Goal: Task Accomplishment & Management: Use online tool/utility

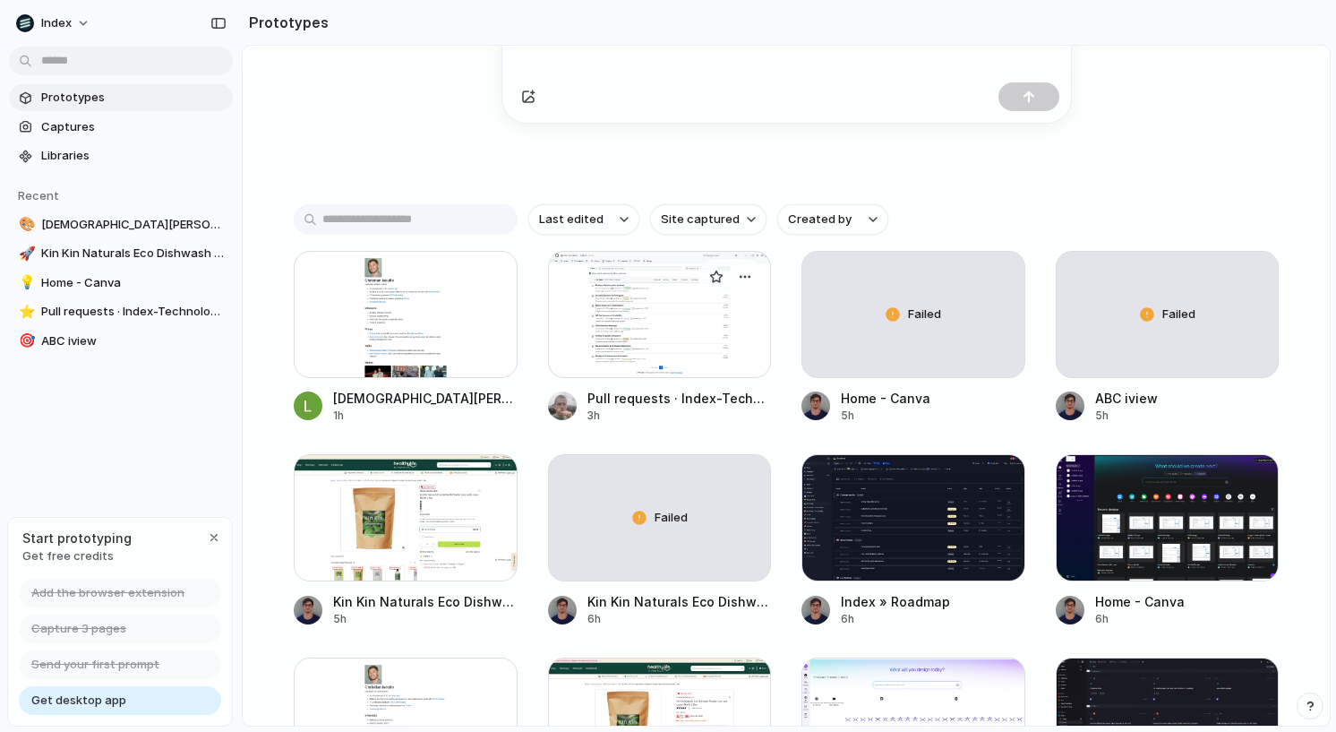
scroll to position [284, 0]
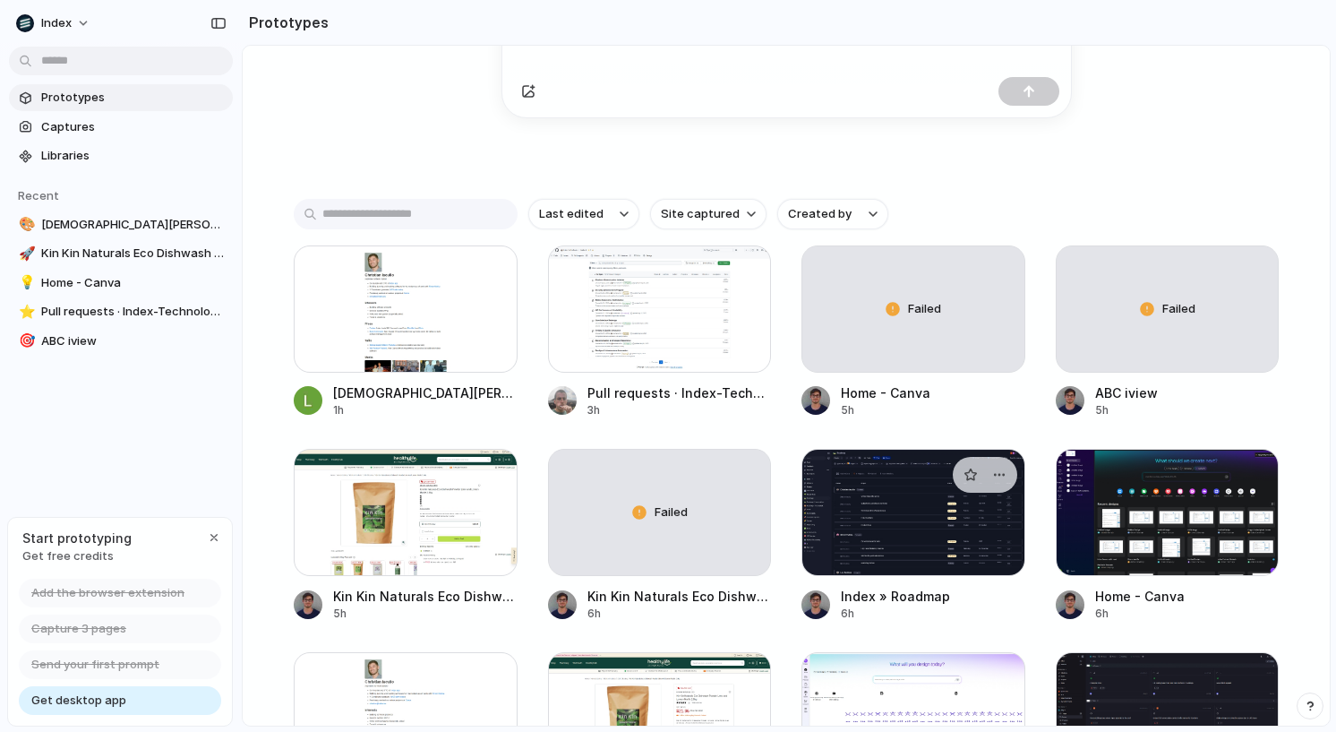
click at [851, 496] on div at bounding box center [913, 512] width 224 height 127
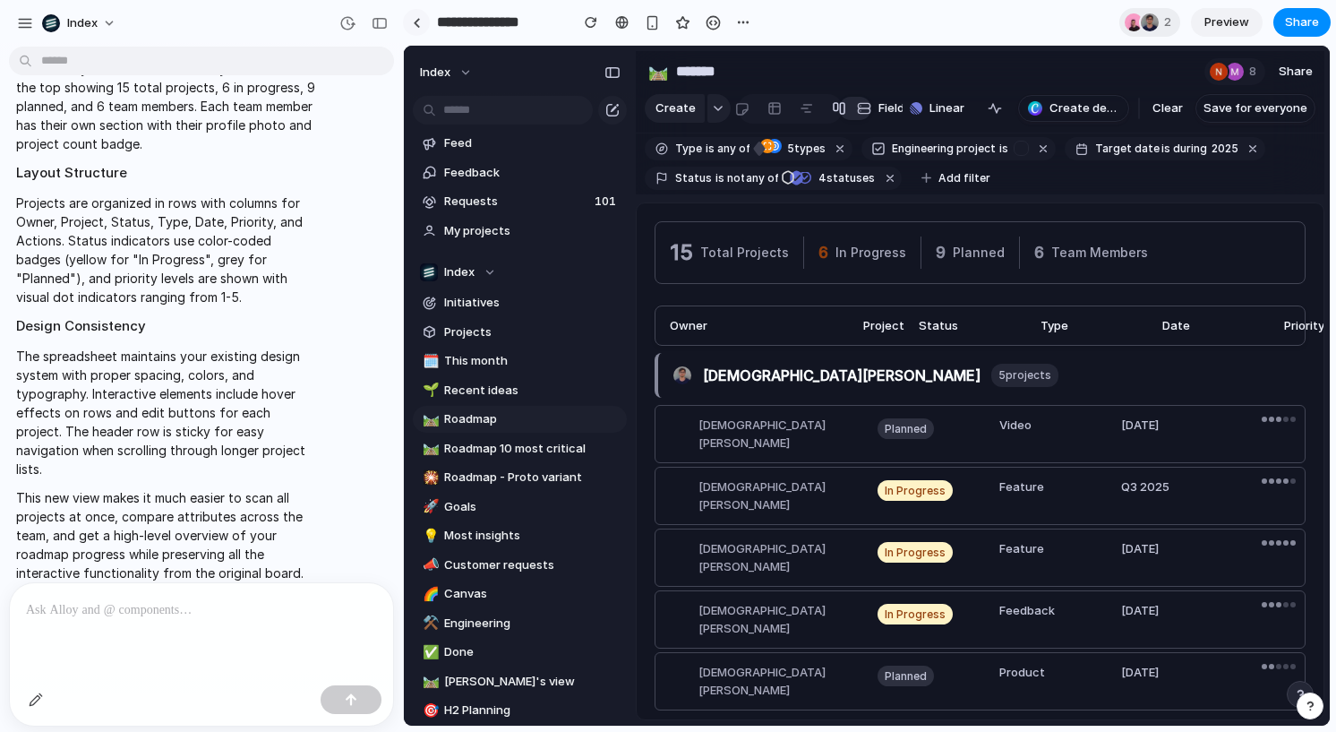
click at [420, 24] on link at bounding box center [416, 22] width 27 height 27
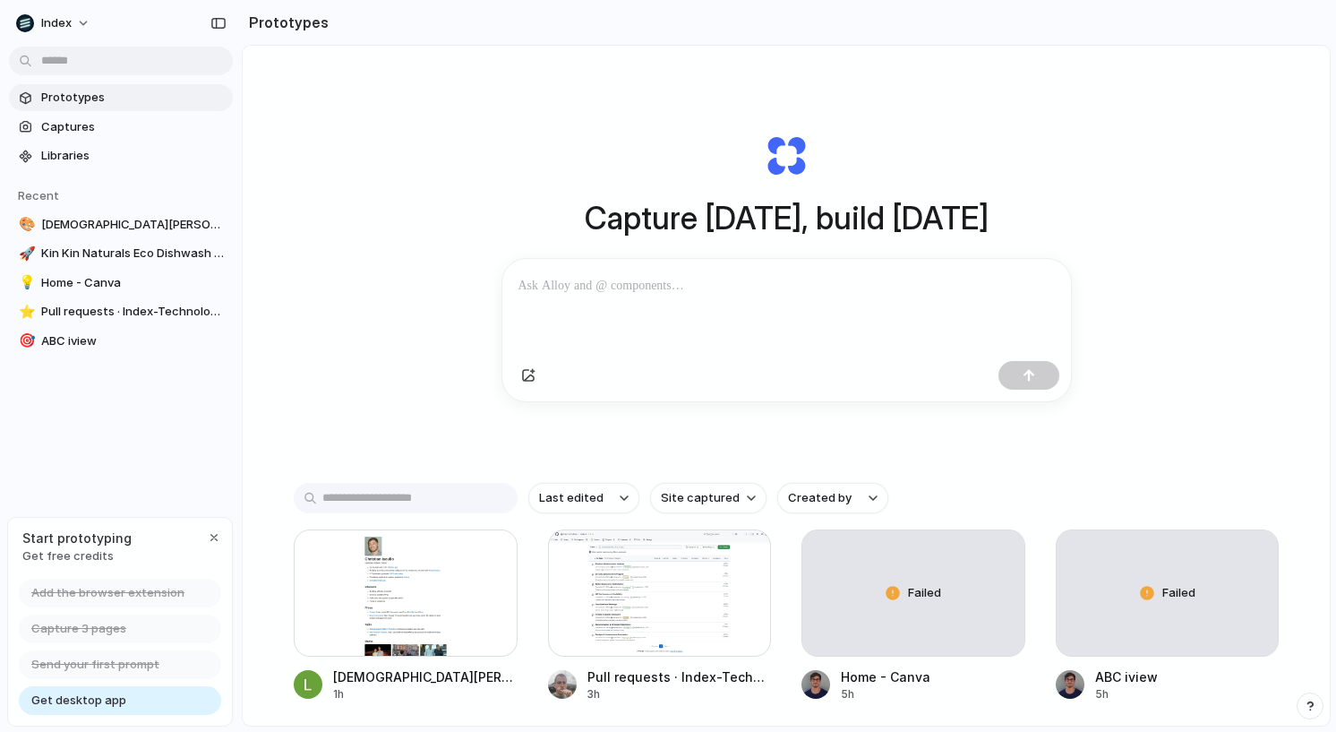
click at [542, 166] on div "Capture [DATE], build [DATE] Clone web app Clone screenshot Start from existing…" at bounding box center [786, 267] width 716 height 401
click at [447, 497] on input "text" at bounding box center [406, 498] width 224 height 30
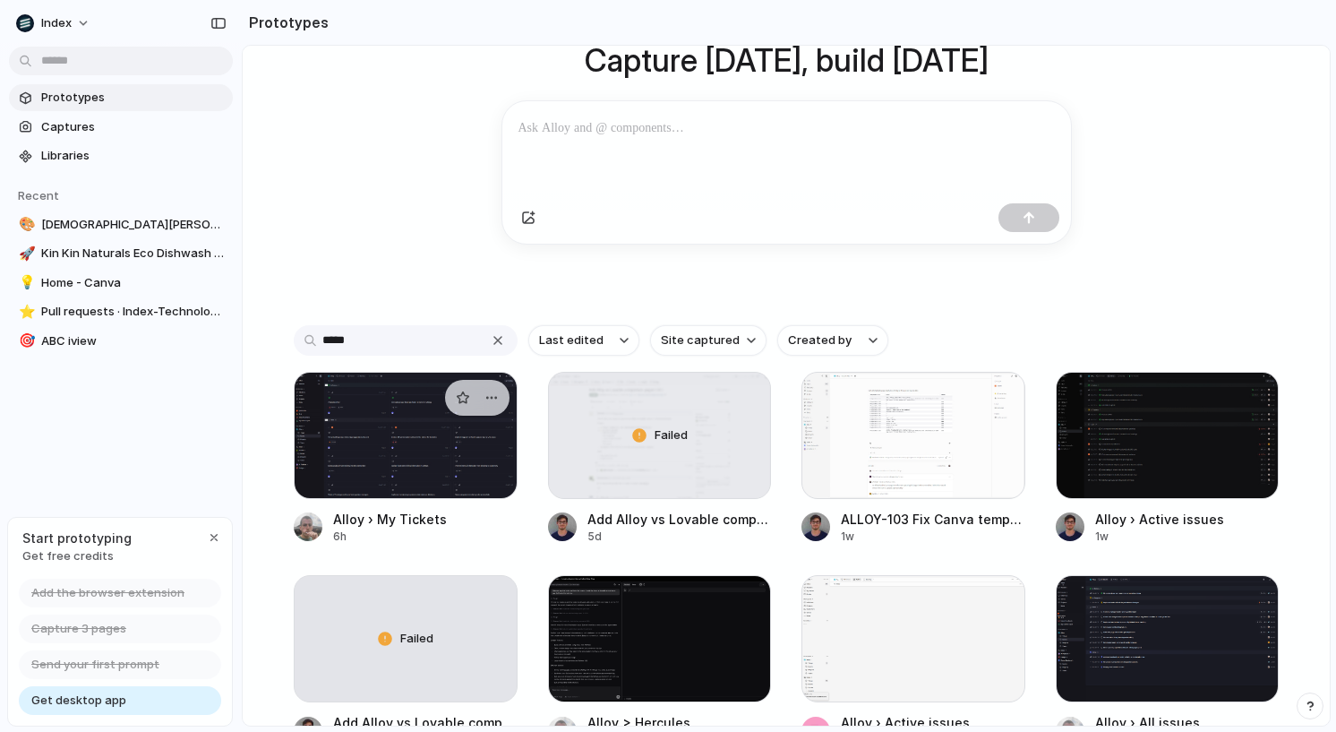
scroll to position [243, 0]
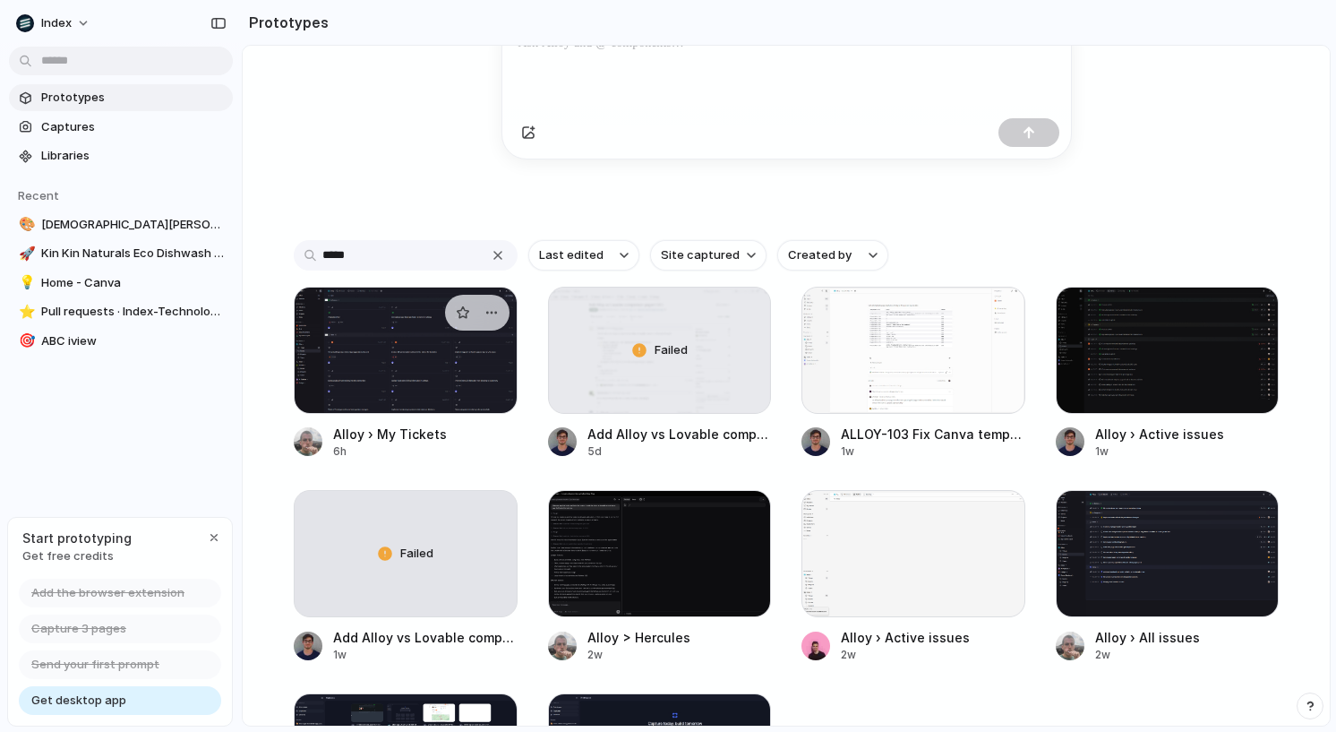
type input "*****"
click at [386, 392] on div at bounding box center [406, 350] width 224 height 127
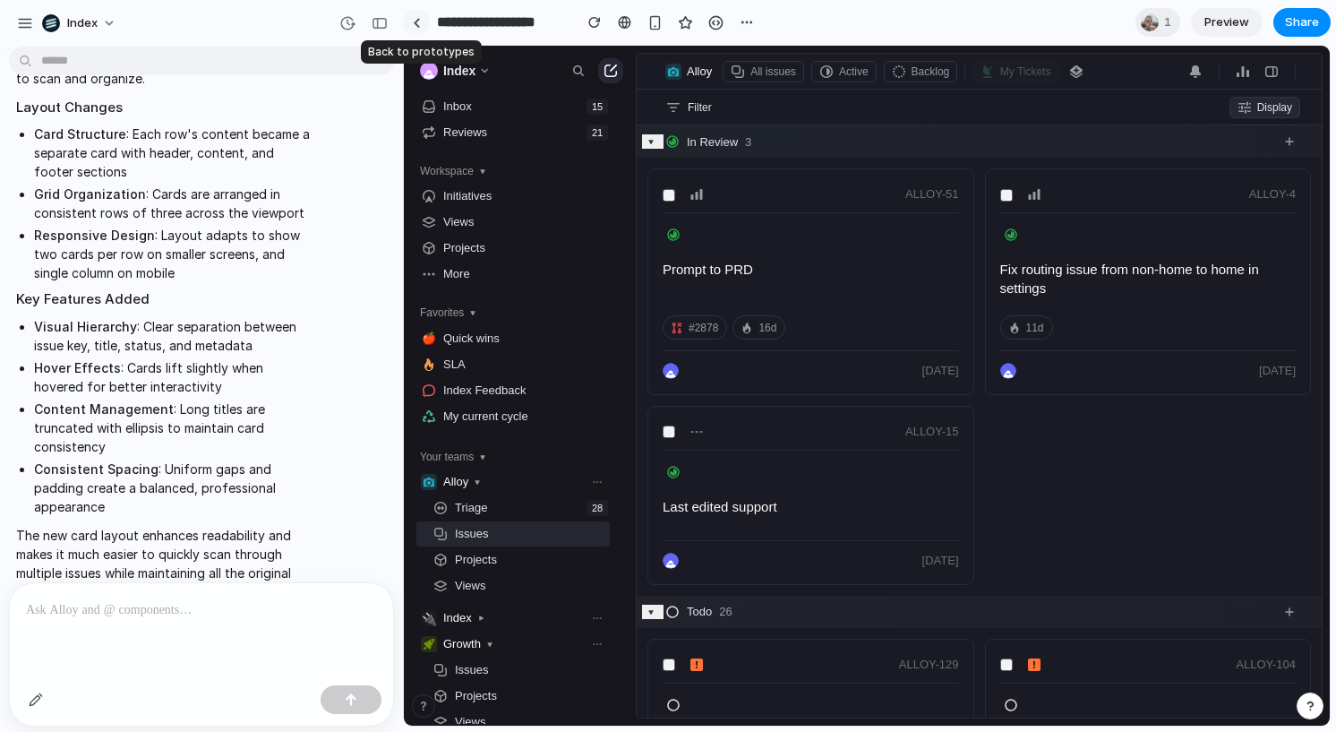
click at [418, 18] on div at bounding box center [417, 23] width 8 height 10
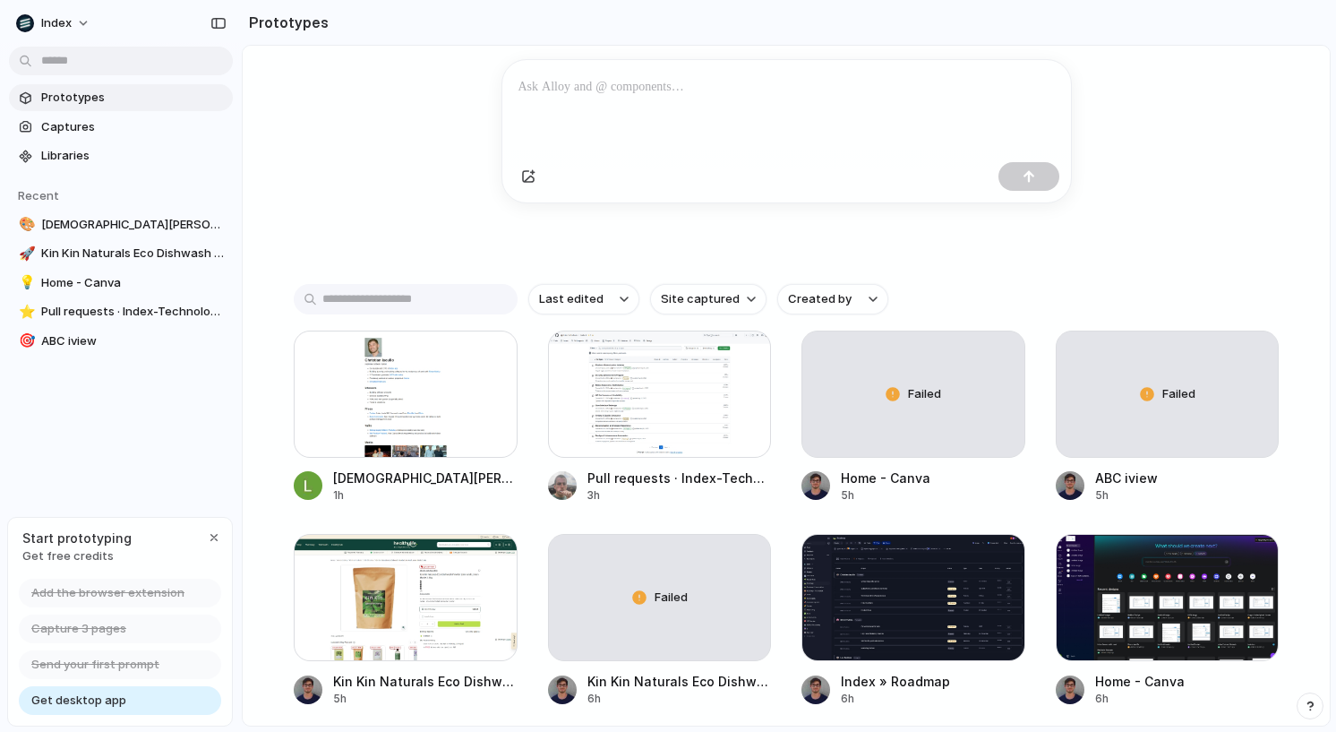
scroll to position [215, 0]
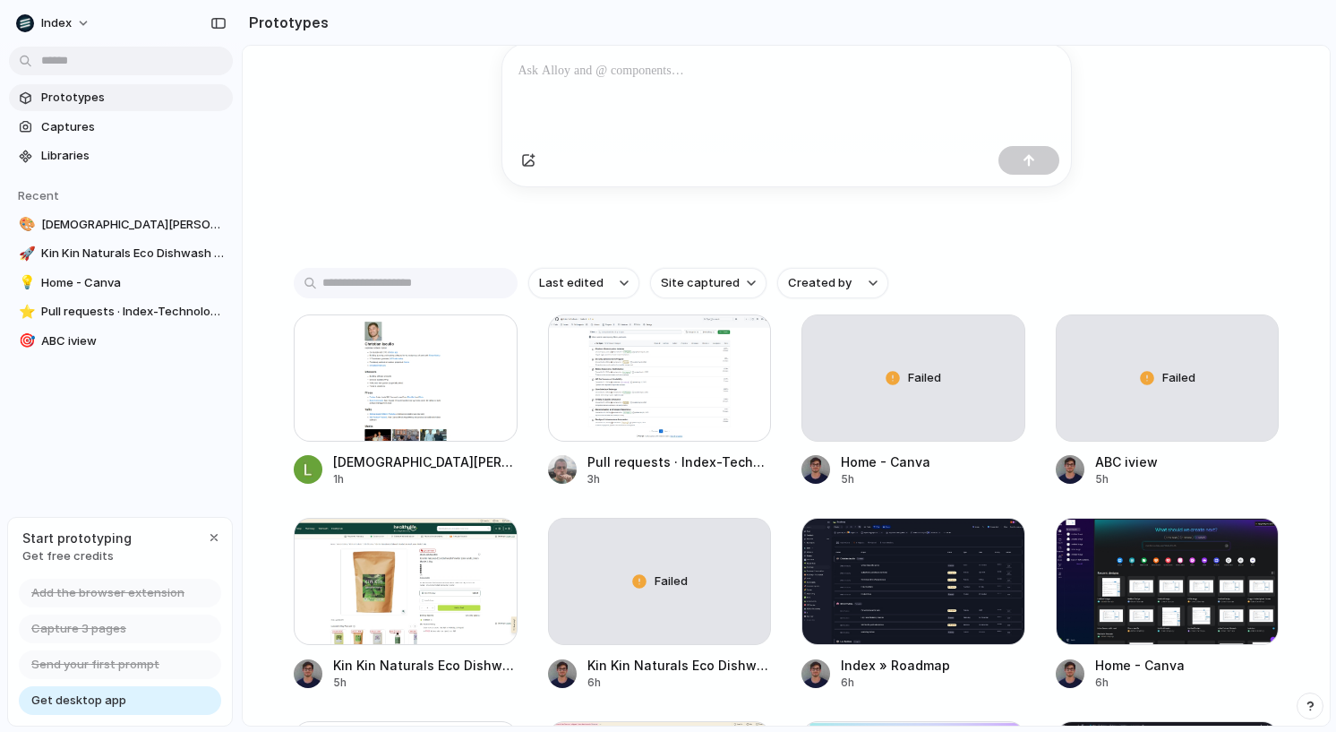
click at [486, 278] on input "text" at bounding box center [406, 283] width 224 height 30
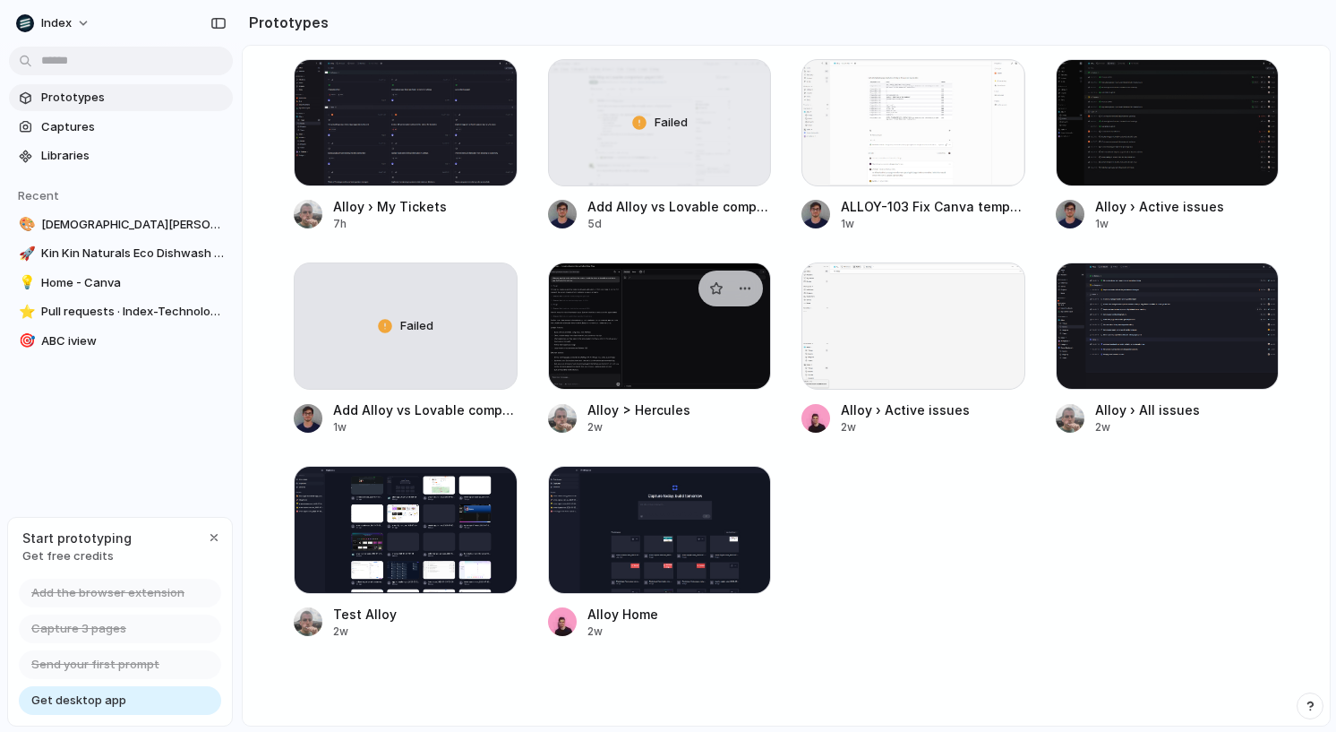
scroll to position [475, 0]
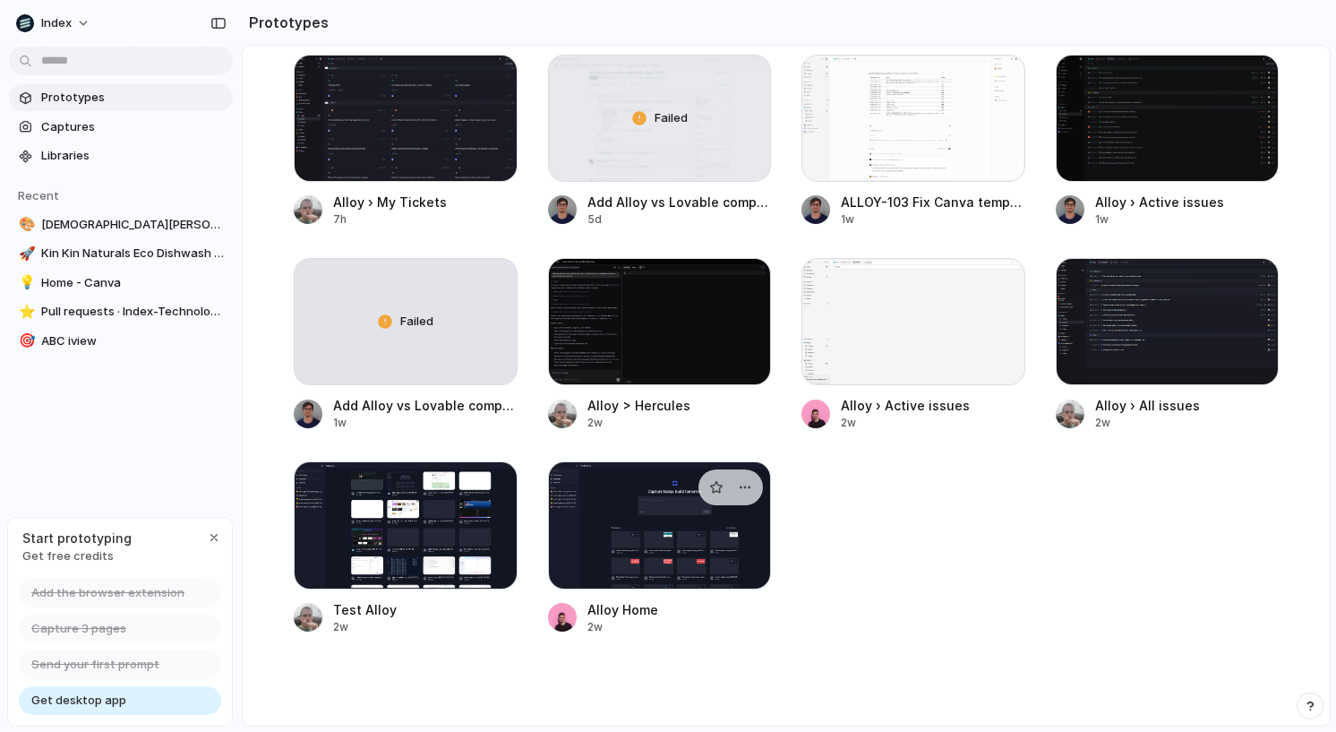
type input "*****"
click at [646, 552] on div at bounding box center [660, 524] width 224 height 127
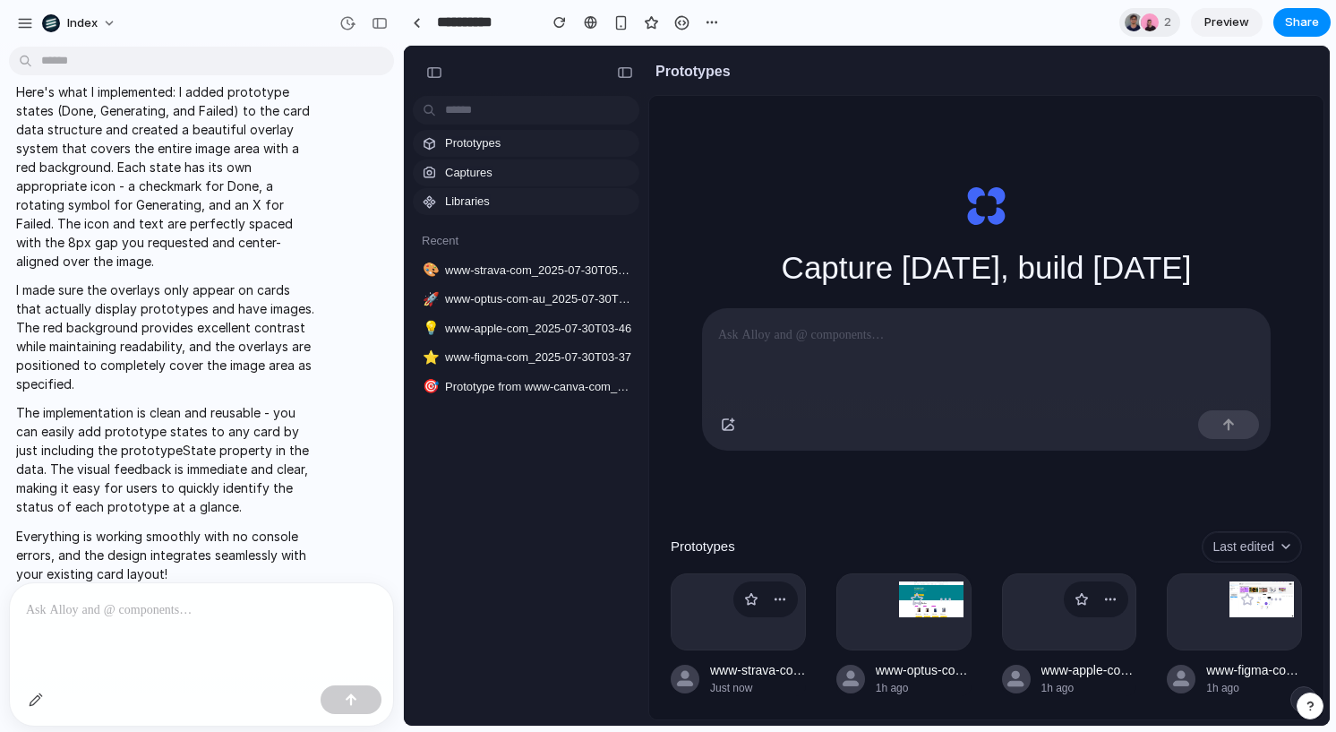
click at [154, 629] on div at bounding box center [201, 630] width 383 height 95
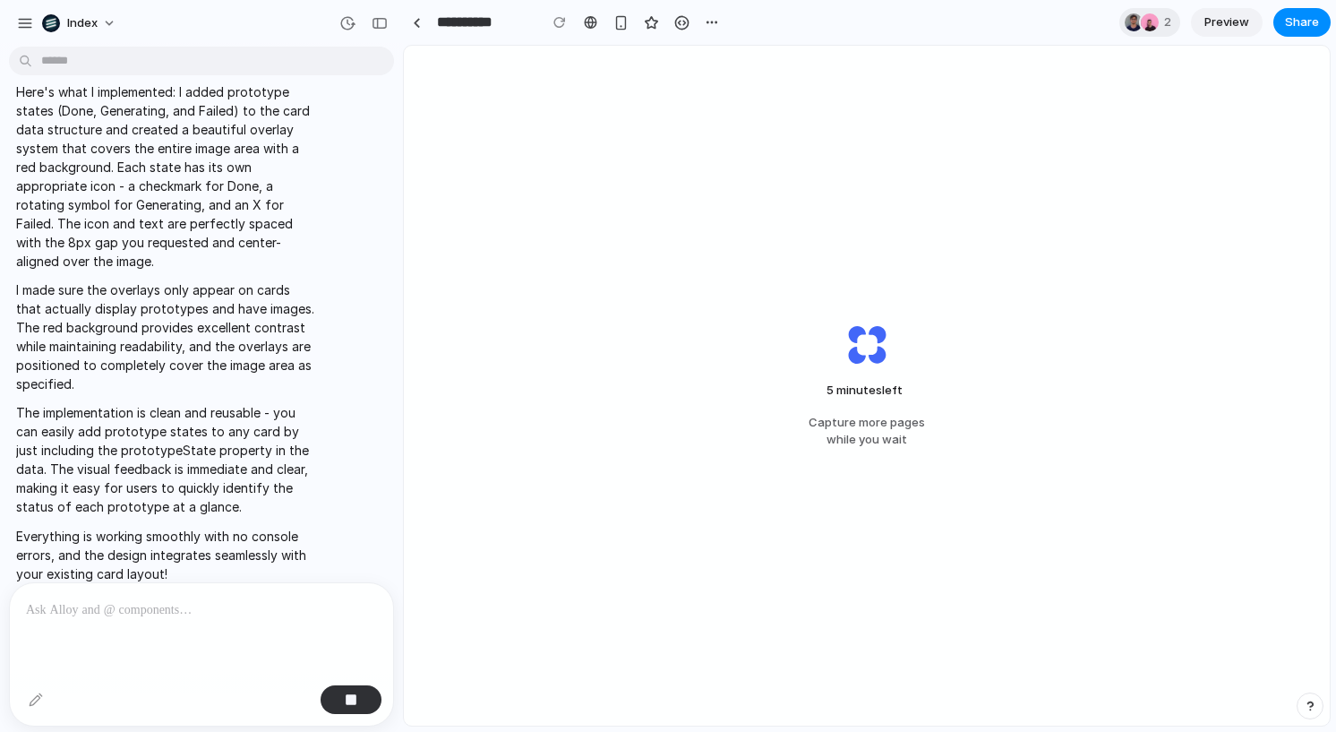
scroll to position [2389, 0]
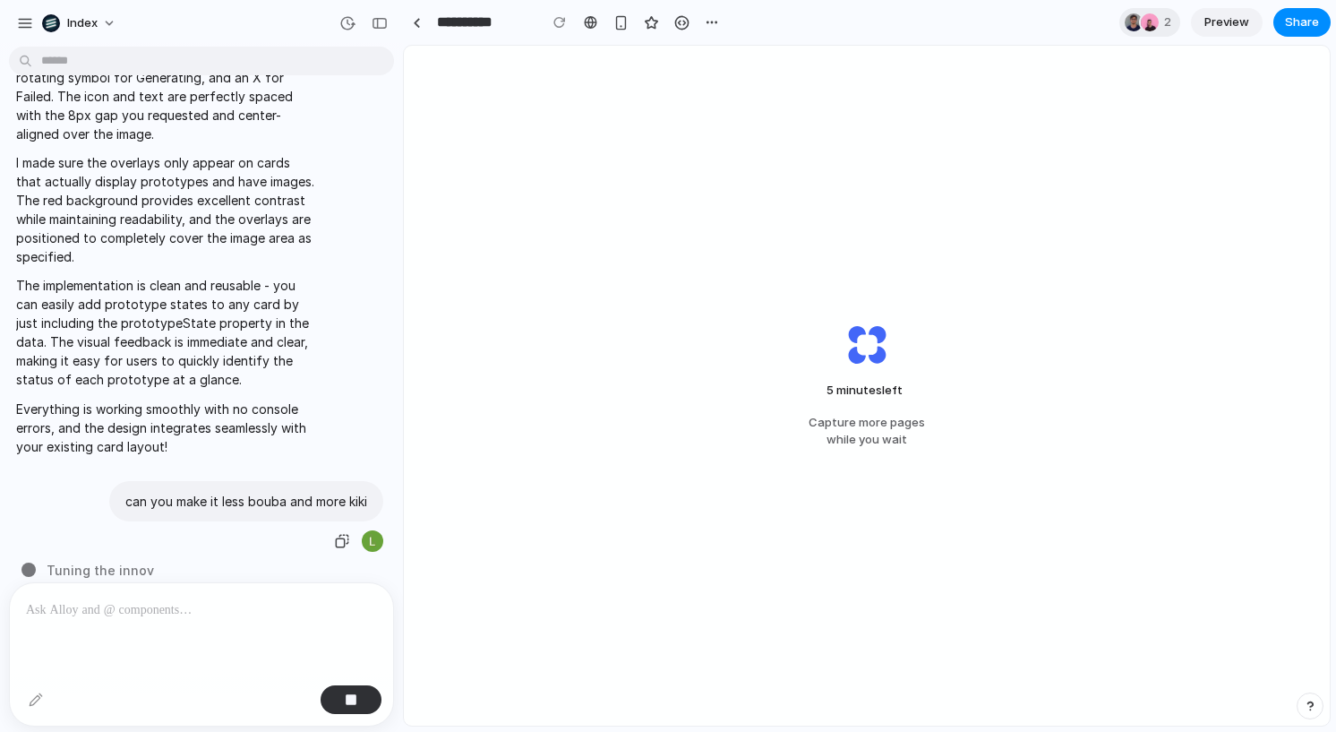
click at [264, 492] on p "can you make it less bouba and more kiki" at bounding box center [246, 501] width 242 height 19
click at [265, 492] on p "can you make it less bouba and more kiki" at bounding box center [246, 501] width 242 height 19
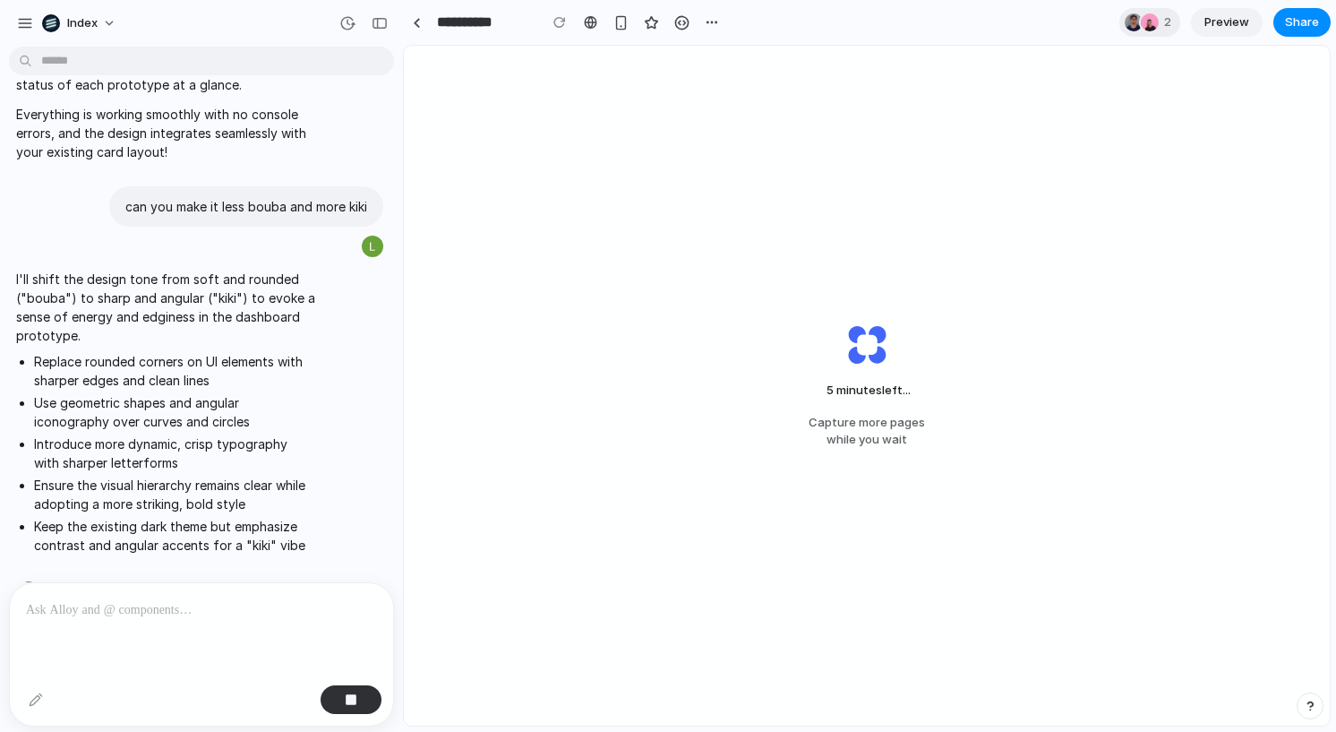
scroll to position [2702, 0]
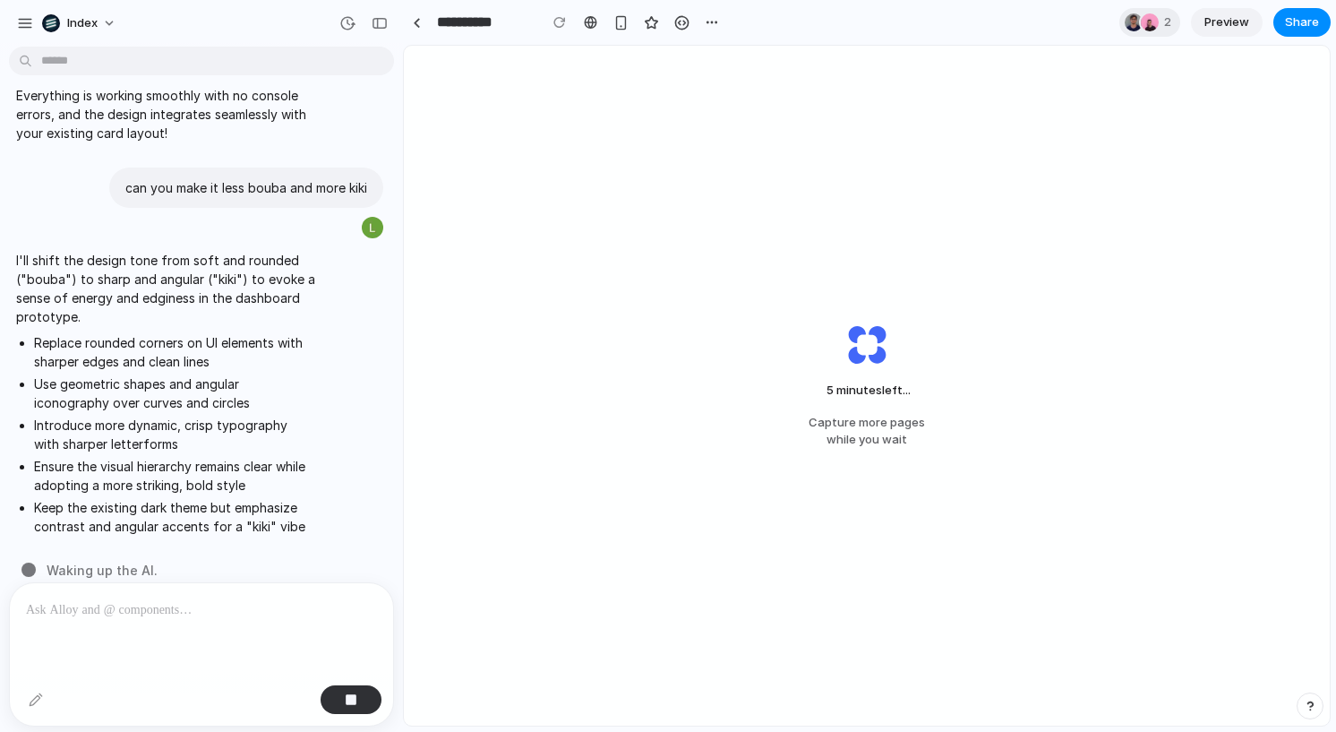
click at [167, 261] on p "I'll shift the design tone from soft and rounded ("bouba") to sharp and angular…" at bounding box center [165, 288] width 299 height 75
drag, startPoint x: 167, startPoint y: 261, endPoint x: 167, endPoint y: 277, distance: 15.2
click at [167, 277] on p "I'll shift the design tone from soft and rounded ("bouba") to sharp and angular…" at bounding box center [165, 288] width 299 height 75
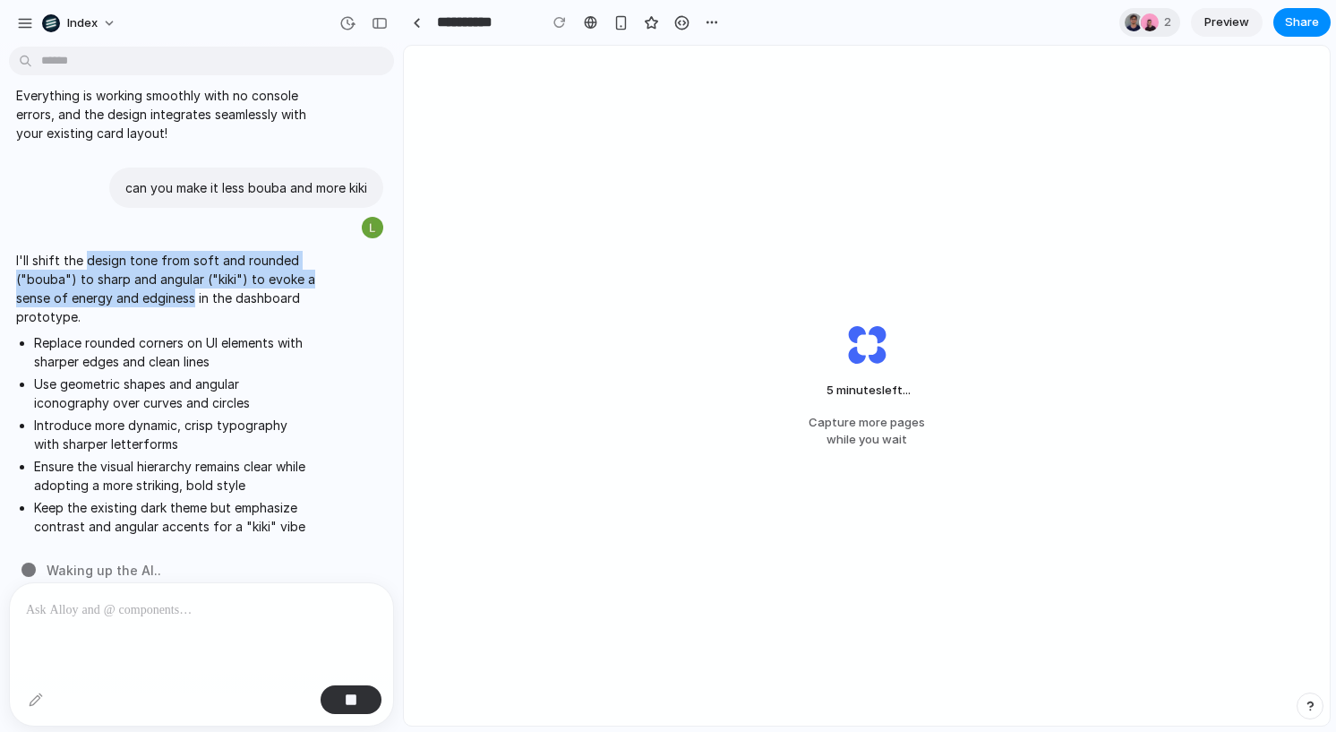
drag, startPoint x: 167, startPoint y: 277, endPoint x: 103, endPoint y: 243, distance: 72.1
click at [103, 251] on p "I'll shift the design tone from soft and rounded ("bouba") to sharp and angular…" at bounding box center [165, 288] width 299 height 75
drag, startPoint x: 103, startPoint y: 243, endPoint x: 160, endPoint y: 267, distance: 62.2
click at [160, 267] on p "I'll shift the design tone from soft and rounded ("bouba") to sharp and angular…" at bounding box center [165, 288] width 299 height 75
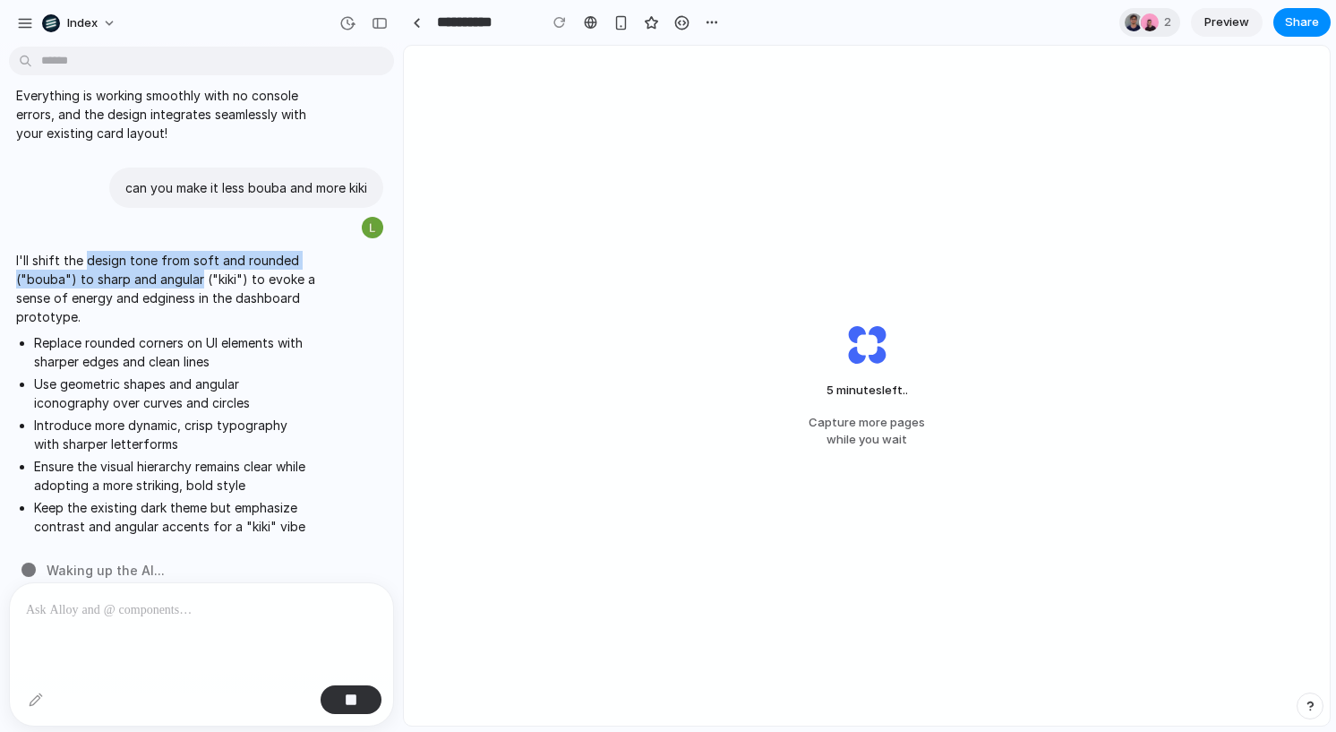
click at [160, 267] on p "I'll shift the design tone from soft and rounded ("bouba") to sharp and angular…" at bounding box center [165, 288] width 299 height 75
drag, startPoint x: 160, startPoint y: 267, endPoint x: 118, endPoint y: 244, distance: 47.7
click at [118, 251] on p "I'll shift the design tone from soft and rounded ("bouba") to sharp and angular…" at bounding box center [165, 288] width 299 height 75
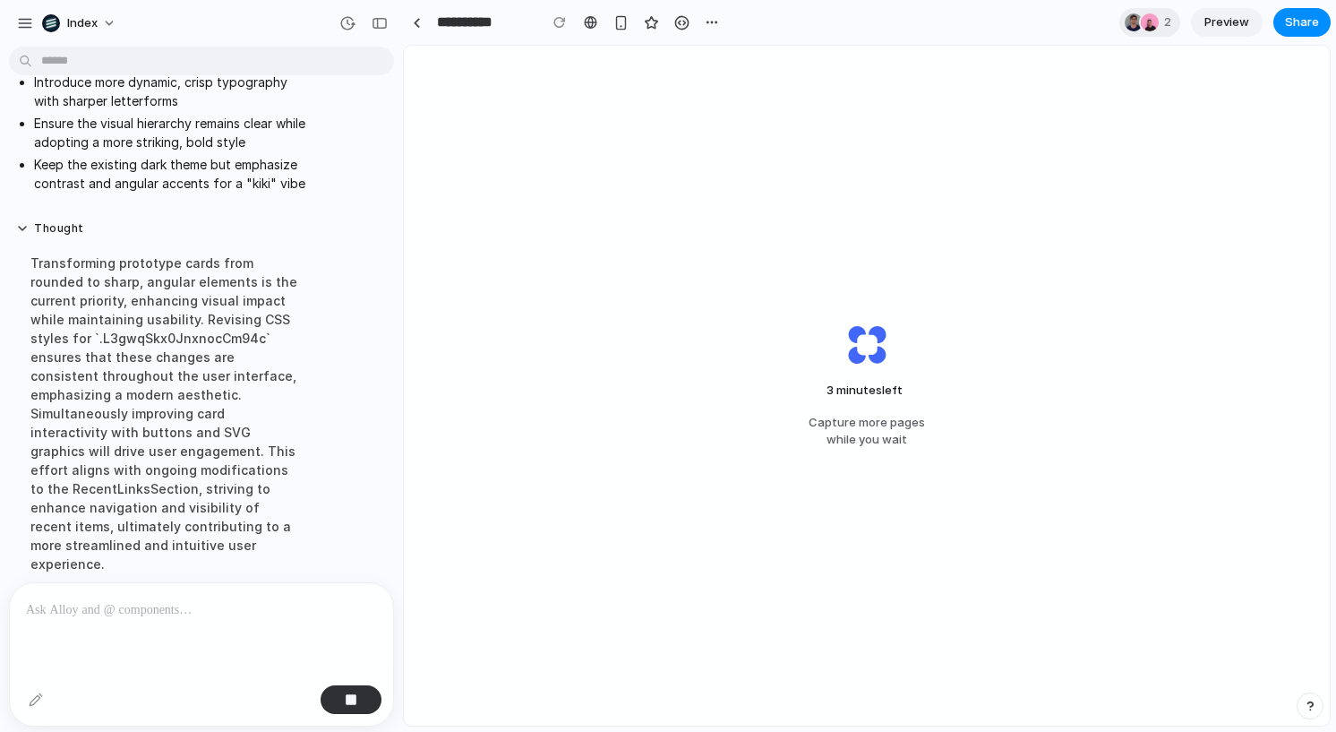
scroll to position [3050, 0]
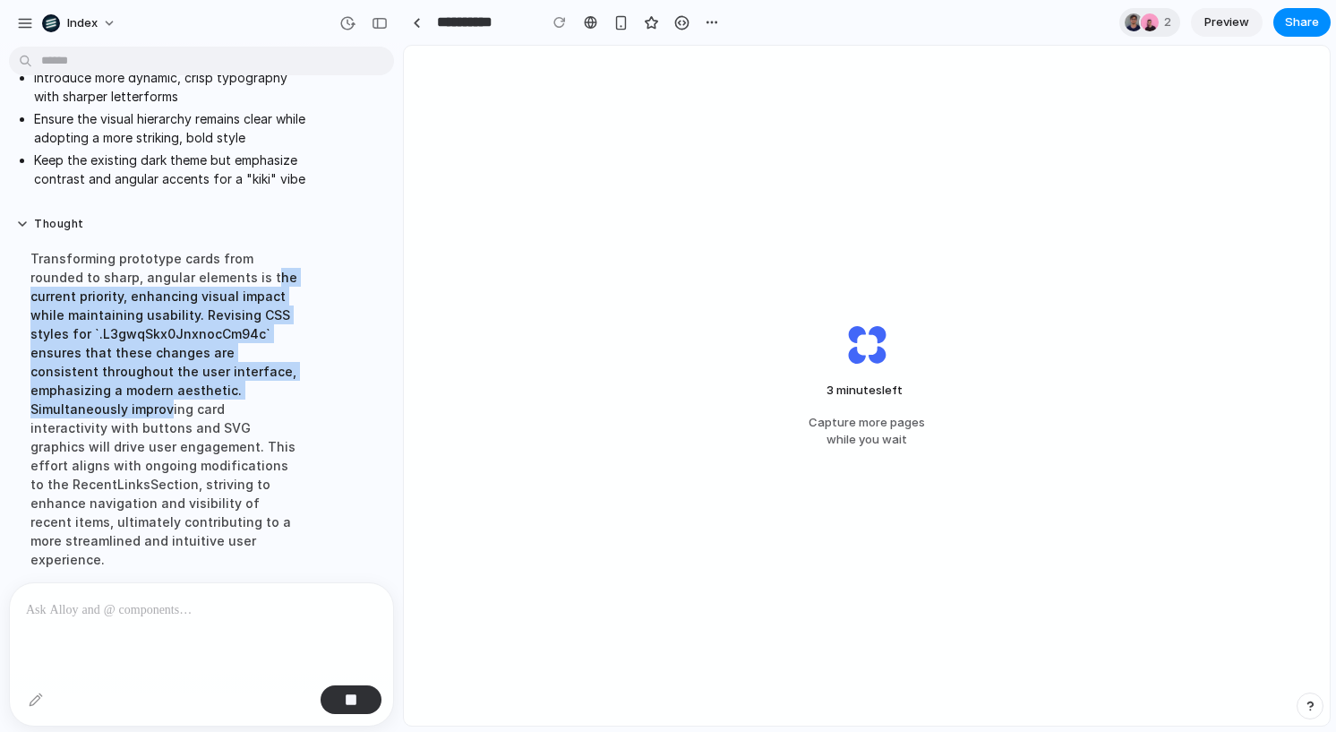
drag, startPoint x: 212, startPoint y: 252, endPoint x: 227, endPoint y: 378, distance: 127.1
click at [227, 378] on div "Transforming prototype cards from rounded to sharp, angular elements is the cur…" at bounding box center [165, 408] width 299 height 341
drag, startPoint x: 227, startPoint y: 378, endPoint x: 87, endPoint y: 238, distance: 197.5
click at [87, 238] on div "Transforming prototype cards from rounded to sharp, angular elements is the cur…" at bounding box center [165, 408] width 299 height 341
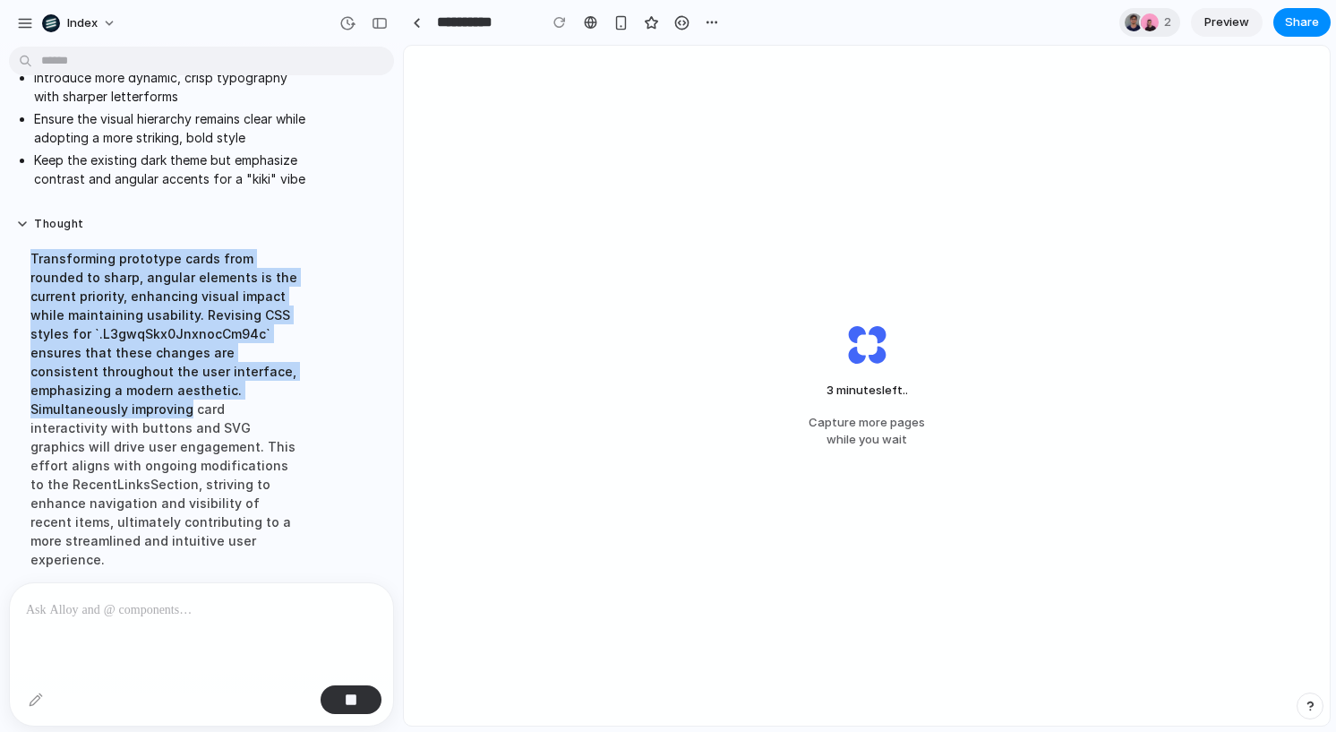
click at [87, 238] on div "Transforming prototype cards from rounded to sharp, angular elements is the cur…" at bounding box center [165, 408] width 299 height 341
drag, startPoint x: 87, startPoint y: 238, endPoint x: 213, endPoint y: 387, distance: 195.0
click at [213, 387] on div "Transforming prototype cards from rounded to sharp, angular elements is the cur…" at bounding box center [165, 408] width 299 height 341
drag, startPoint x: 213, startPoint y: 387, endPoint x: 174, endPoint y: 249, distance: 143.4
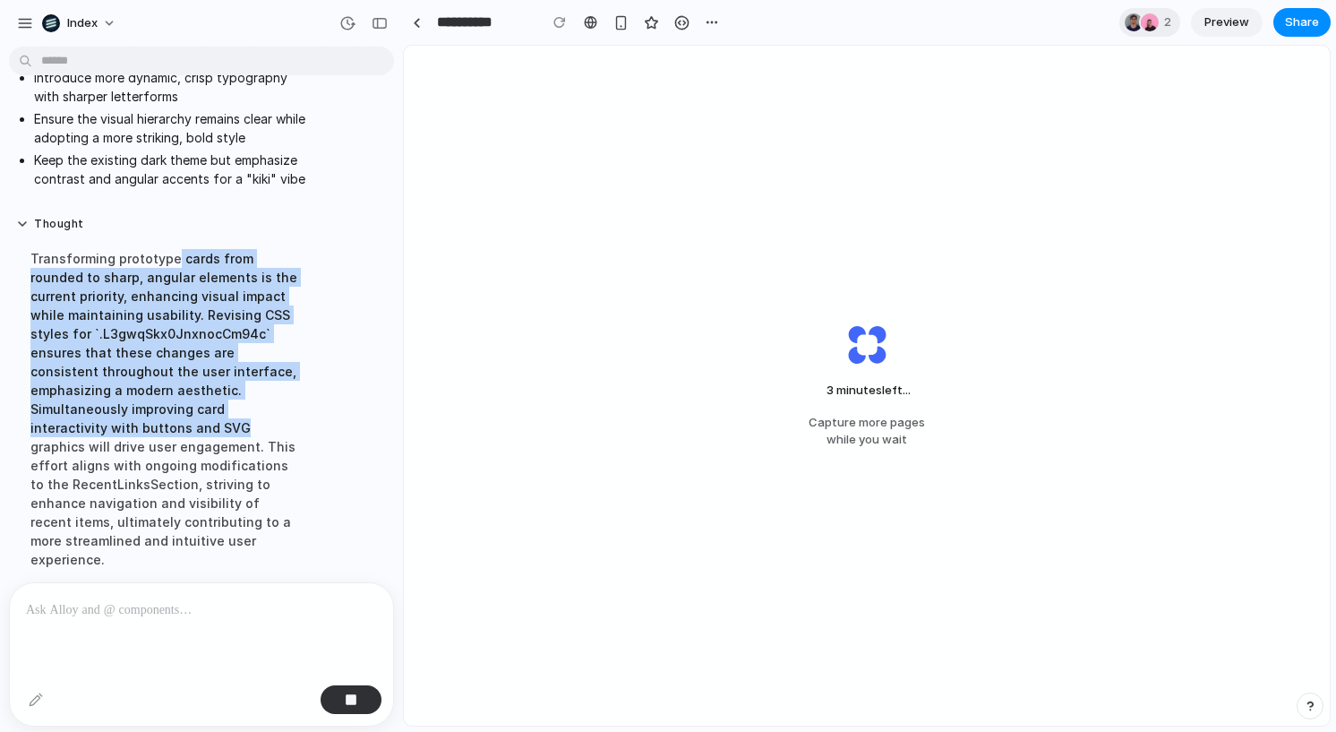
click at [174, 249] on div "Transforming prototype cards from rounded to sharp, angular elements is the cur…" at bounding box center [165, 408] width 299 height 341
drag, startPoint x: 174, startPoint y: 249, endPoint x: 203, endPoint y: 387, distance: 141.0
click at [203, 387] on div "Transforming prototype cards from rounded to sharp, angular elements is the cur…" at bounding box center [165, 408] width 299 height 341
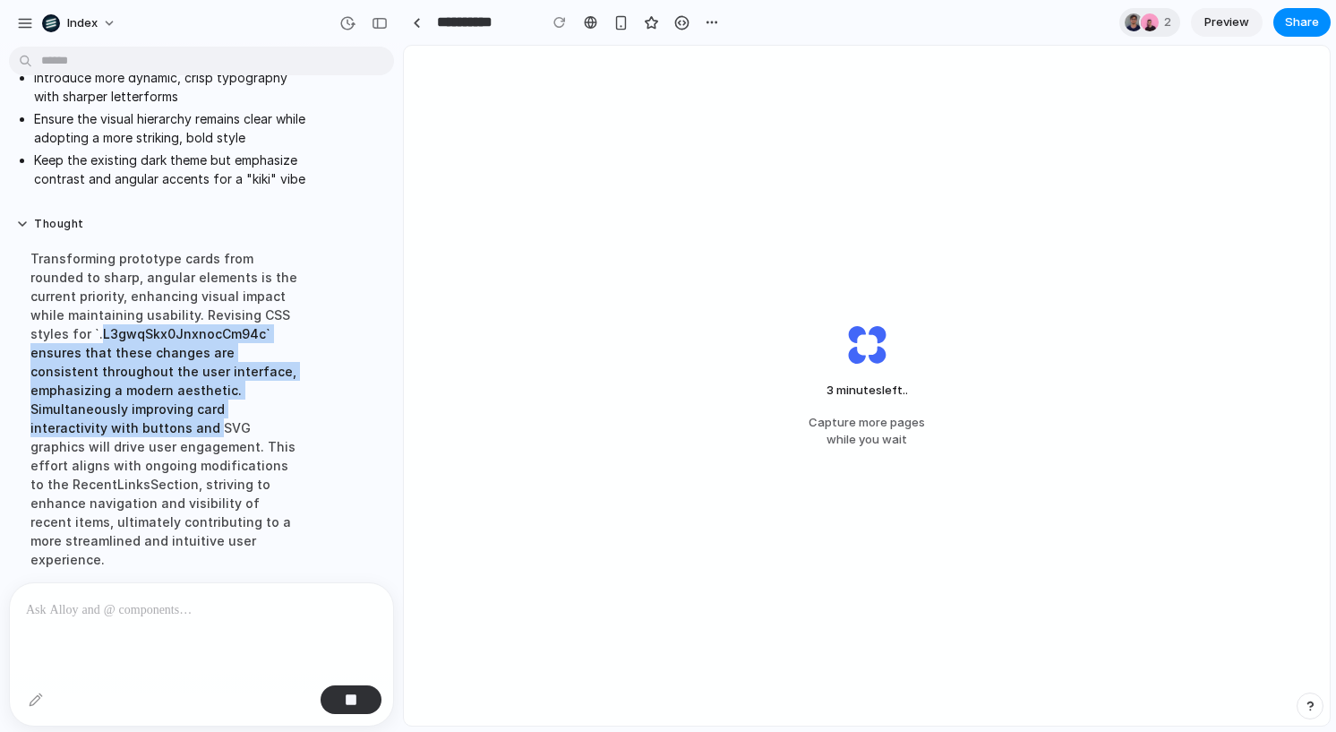
drag, startPoint x: 203, startPoint y: 387, endPoint x: 168, endPoint y: 323, distance: 72.5
click at [168, 322] on div "Transforming prototype cards from rounded to sharp, angular elements is the cur…" at bounding box center [165, 408] width 299 height 341
click at [168, 323] on div "Transforming prototype cards from rounded to sharp, angular elements is the cur…" at bounding box center [165, 408] width 299 height 341
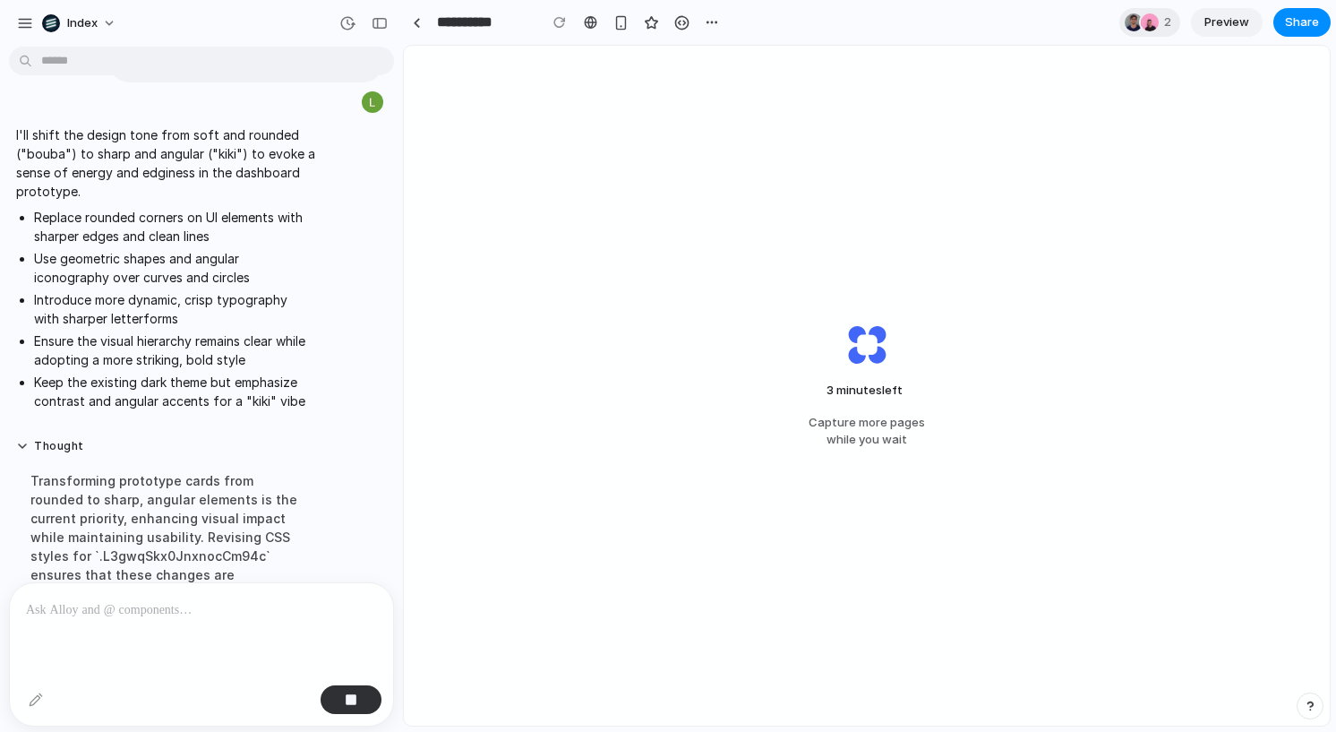
scroll to position [2825, 0]
drag, startPoint x: 174, startPoint y: 270, endPoint x: 221, endPoint y: 370, distance: 110.9
click at [221, 370] on ul "Replace rounded corners on UI elements with sharper edges and clean lines Use g…" at bounding box center [165, 311] width 299 height 202
click at [221, 375] on li "Keep the existing dark theme but emphasize contrast and angular accents for a "…" at bounding box center [174, 394] width 281 height 38
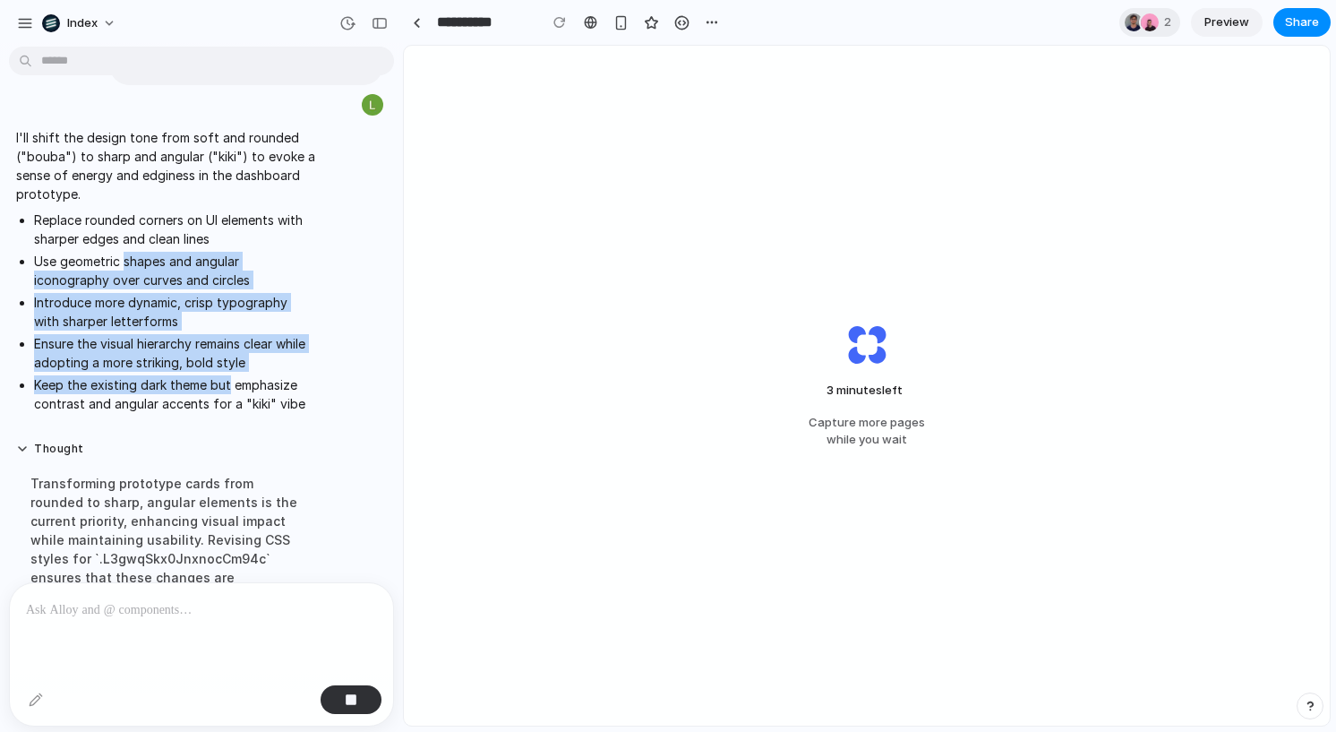
drag, startPoint x: 221, startPoint y: 370, endPoint x: 160, endPoint y: 236, distance: 146.7
click at [161, 236] on ul "Replace rounded corners on UI elements with sharper edges and clean lines Use g…" at bounding box center [165, 311] width 299 height 202
click at [160, 252] on li "Use geometric shapes and angular iconography over curves and circles" at bounding box center [174, 271] width 281 height 38
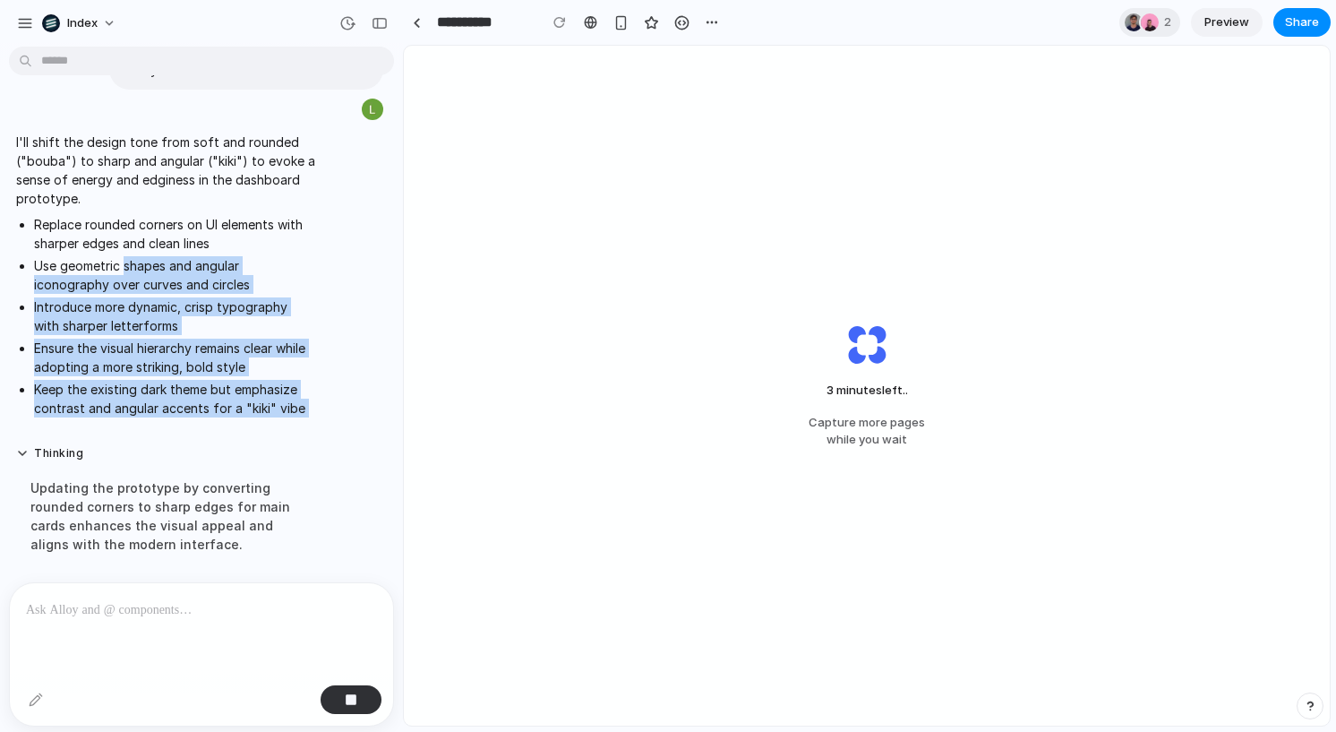
drag, startPoint x: 160, startPoint y: 236, endPoint x: 219, endPoint y: 398, distance: 171.7
click at [219, 398] on span "I'll shift the design tone from soft and rounded ("bouba") to sharp and angular…" at bounding box center [165, 279] width 299 height 292
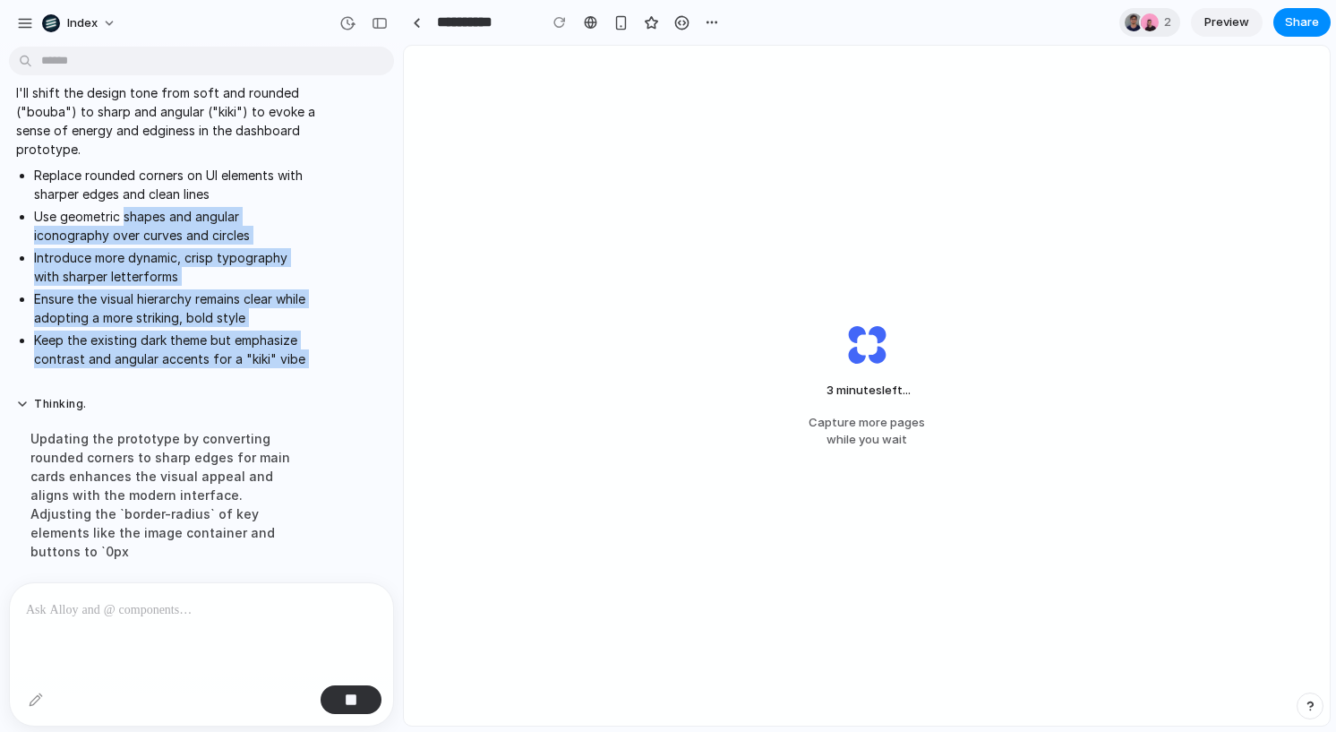
click at [219, 398] on div "Thinking . Updating the prototype by converting rounded corners to sharp edges …" at bounding box center [165, 484] width 299 height 175
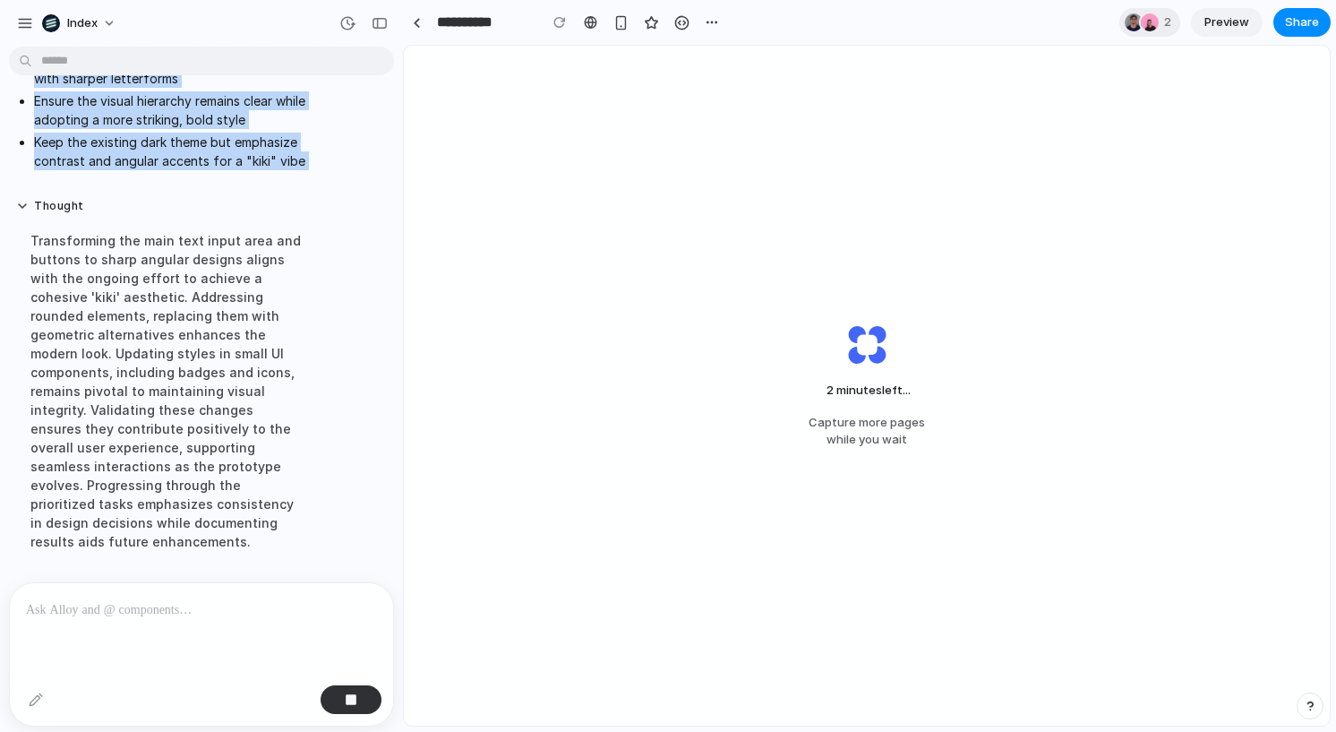
scroll to position [3069, 0]
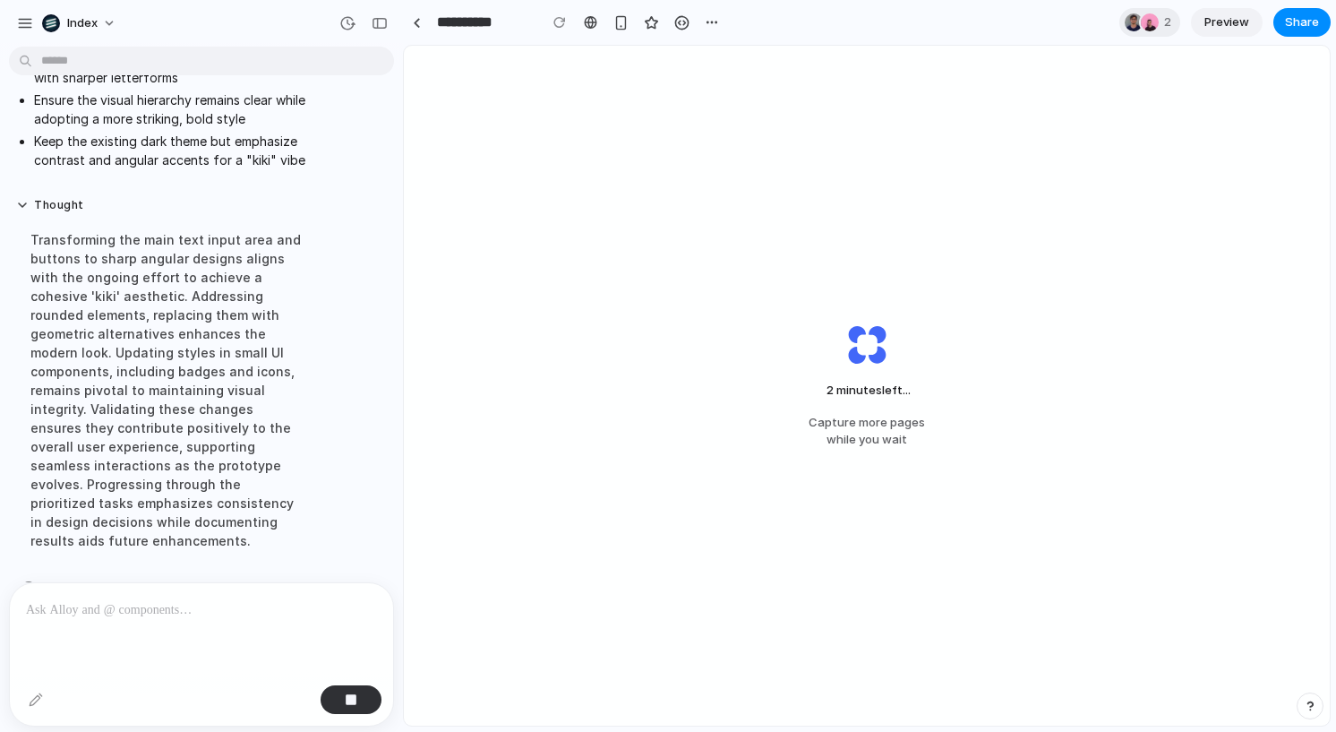
click at [214, 224] on div "Transforming the main text input area and buttons to sharp angular designs alig…" at bounding box center [165, 389] width 299 height 341
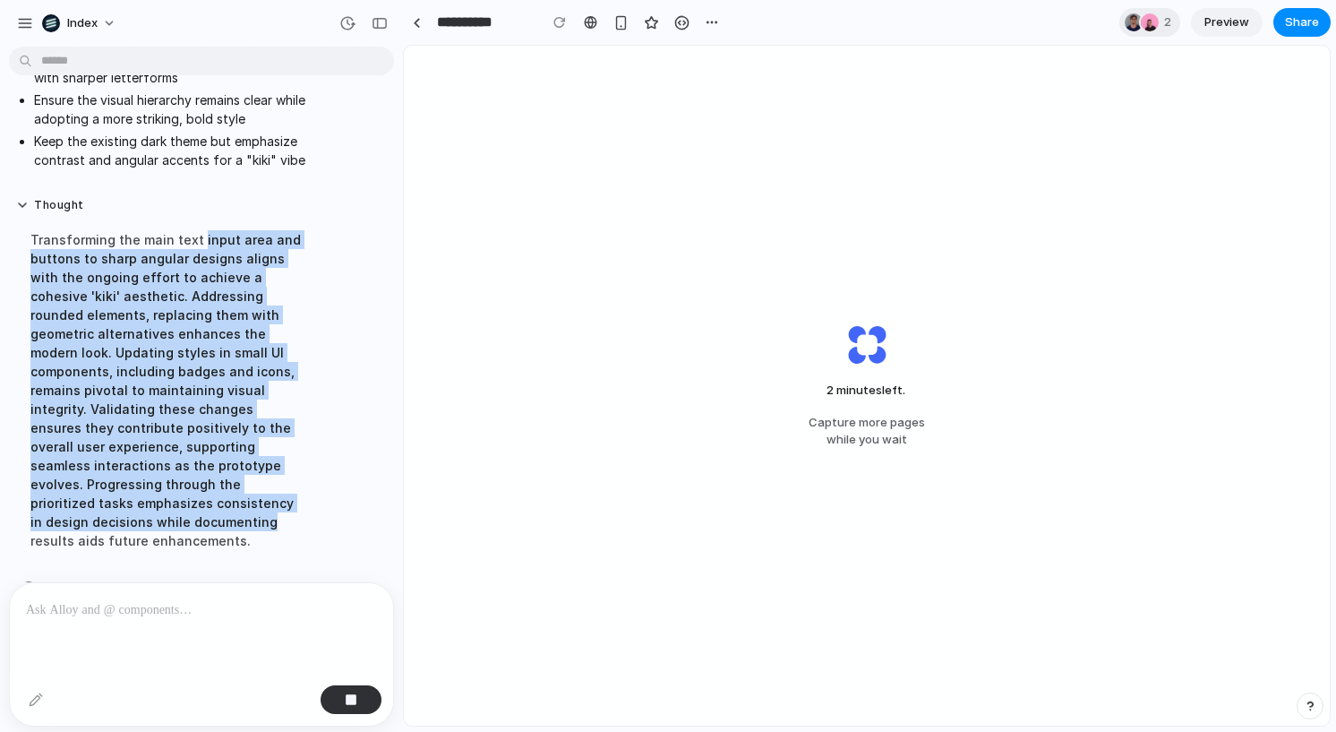
drag, startPoint x: 214, startPoint y: 224, endPoint x: 243, endPoint y: 487, distance: 264.8
click at [243, 487] on div "Transforming the main text input area and buttons to sharp angular designs alig…" at bounding box center [165, 389] width 299 height 341
drag, startPoint x: 243, startPoint y: 487, endPoint x: 150, endPoint y: 228, distance: 274.7
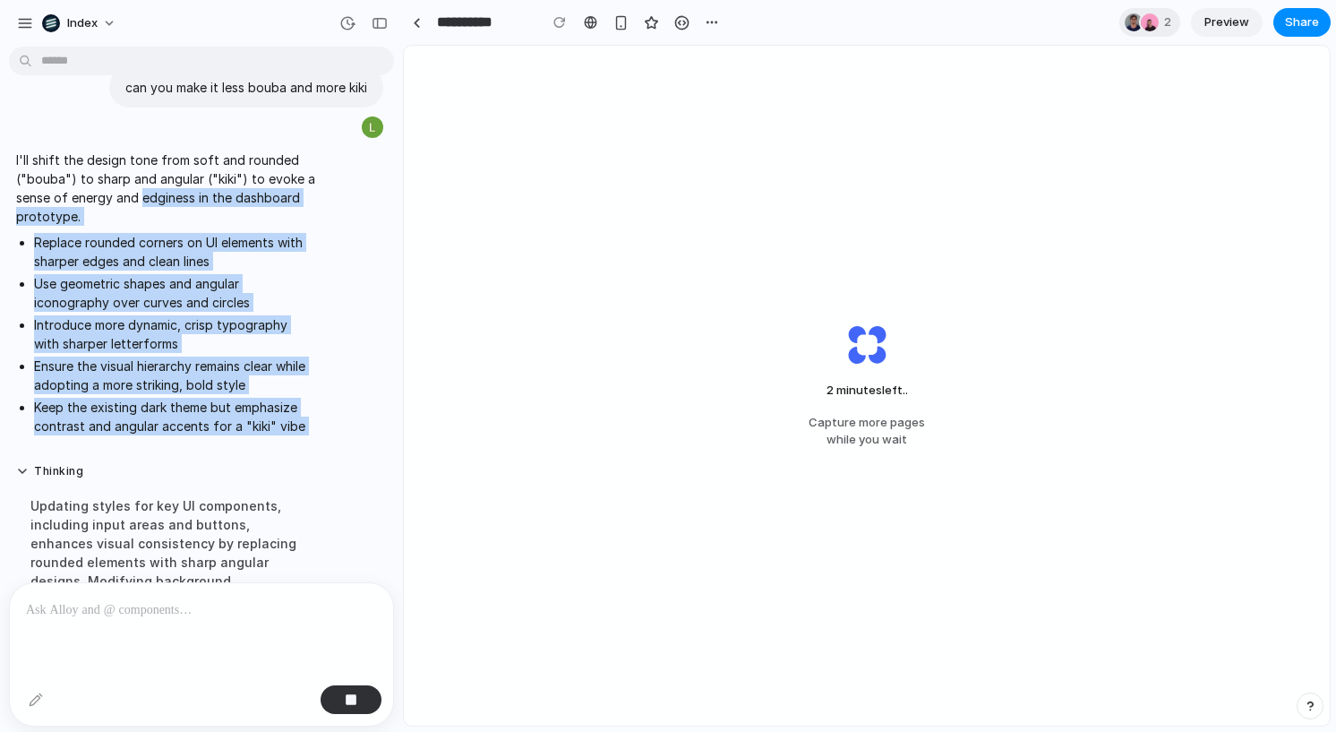
click at [150, 233] on li "Replace rounded corners on UI elements with sharper edges and clean lines" at bounding box center [174, 252] width 281 height 38
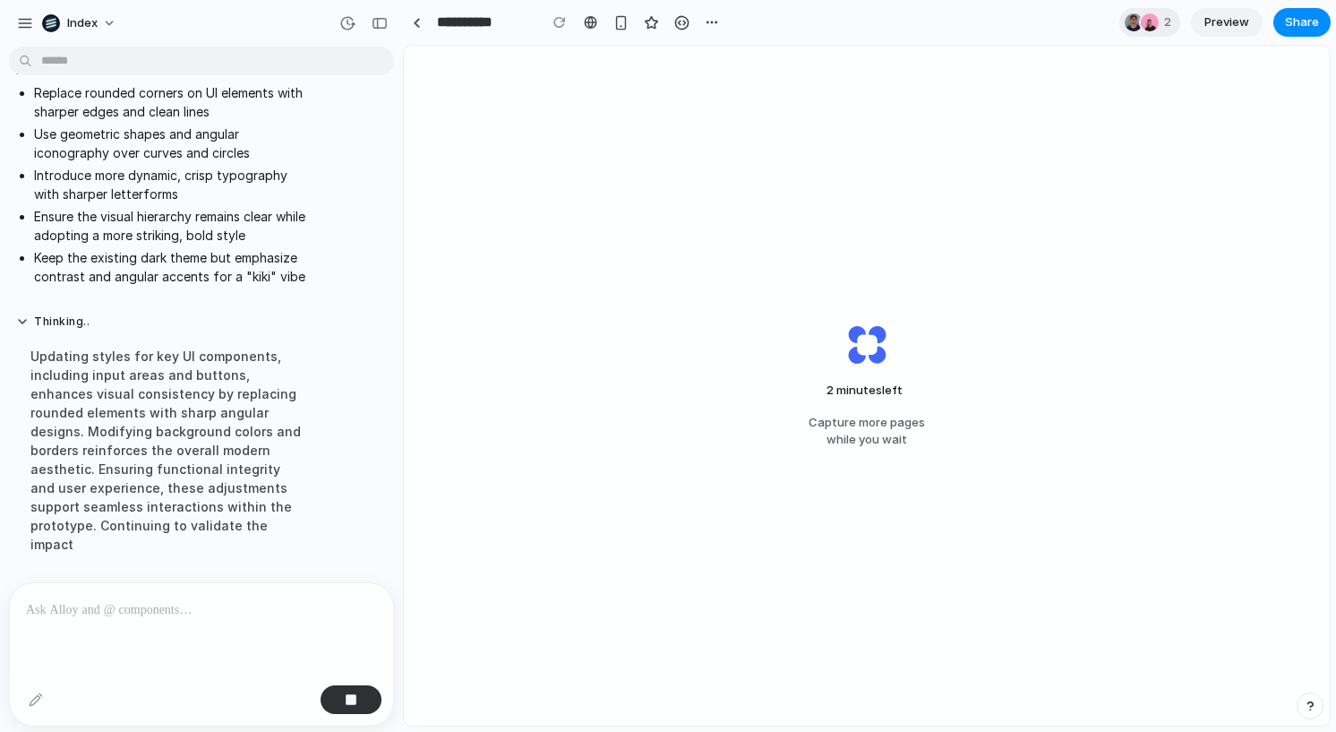
click at [664, 461] on div "2 minutes left Capture more pages while you wait" at bounding box center [867, 386] width 926 height 680
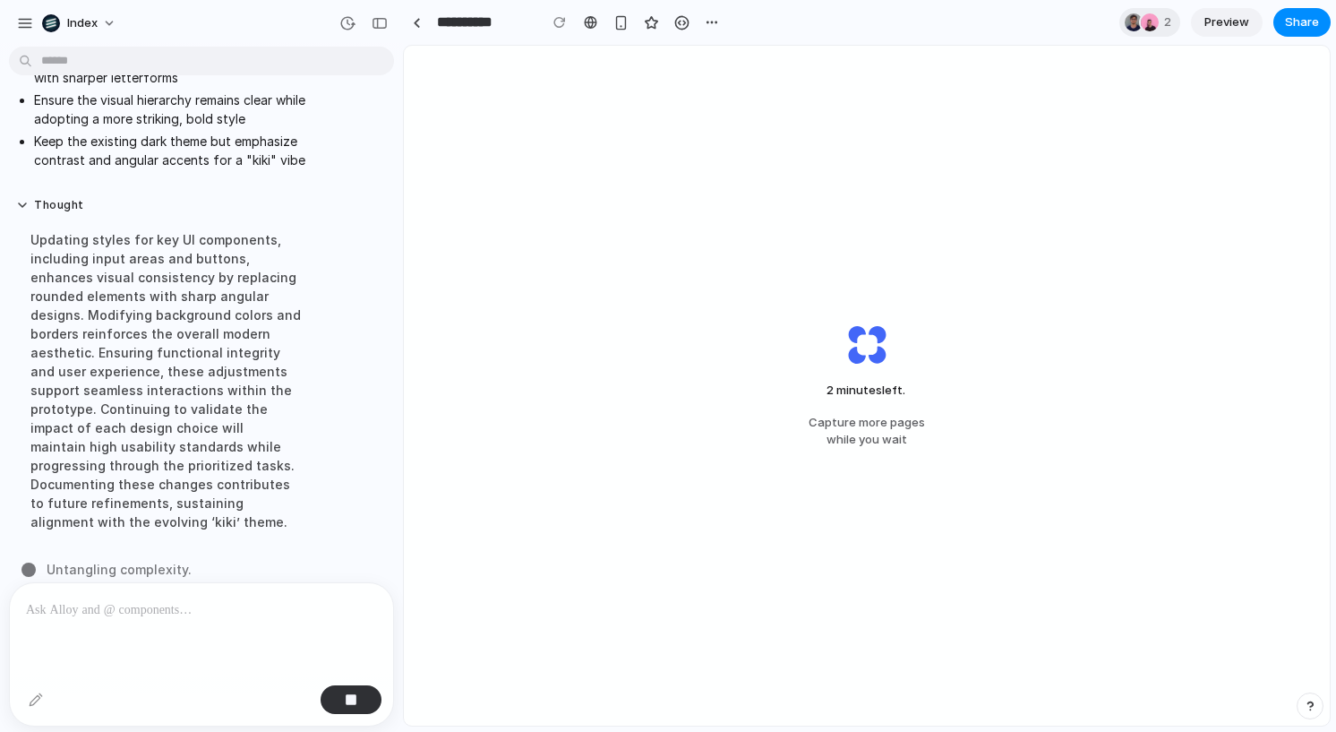
click at [218, 403] on div "Updating styles for key UI components, including input areas and buttons, enhan…" at bounding box center [165, 380] width 299 height 322
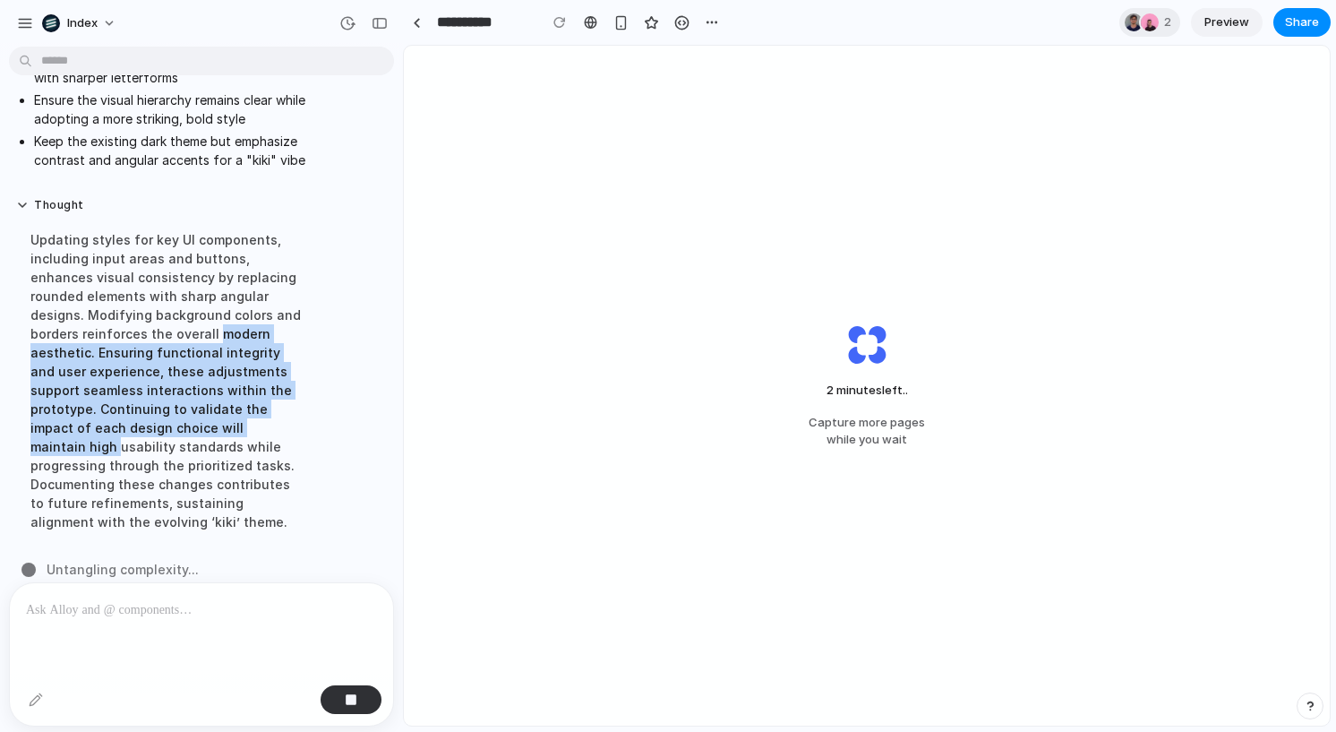
drag, startPoint x: 218, startPoint y: 403, endPoint x: 167, endPoint y: 314, distance: 102.3
click at [167, 314] on div "Updating styles for key UI components, including input areas and buttons, enhan…" at bounding box center [165, 380] width 299 height 322
drag, startPoint x: 167, startPoint y: 314, endPoint x: 184, endPoint y: 440, distance: 126.6
click at [184, 440] on div "Updating styles for key UI components, including input areas and buttons, enhan…" at bounding box center [165, 380] width 299 height 322
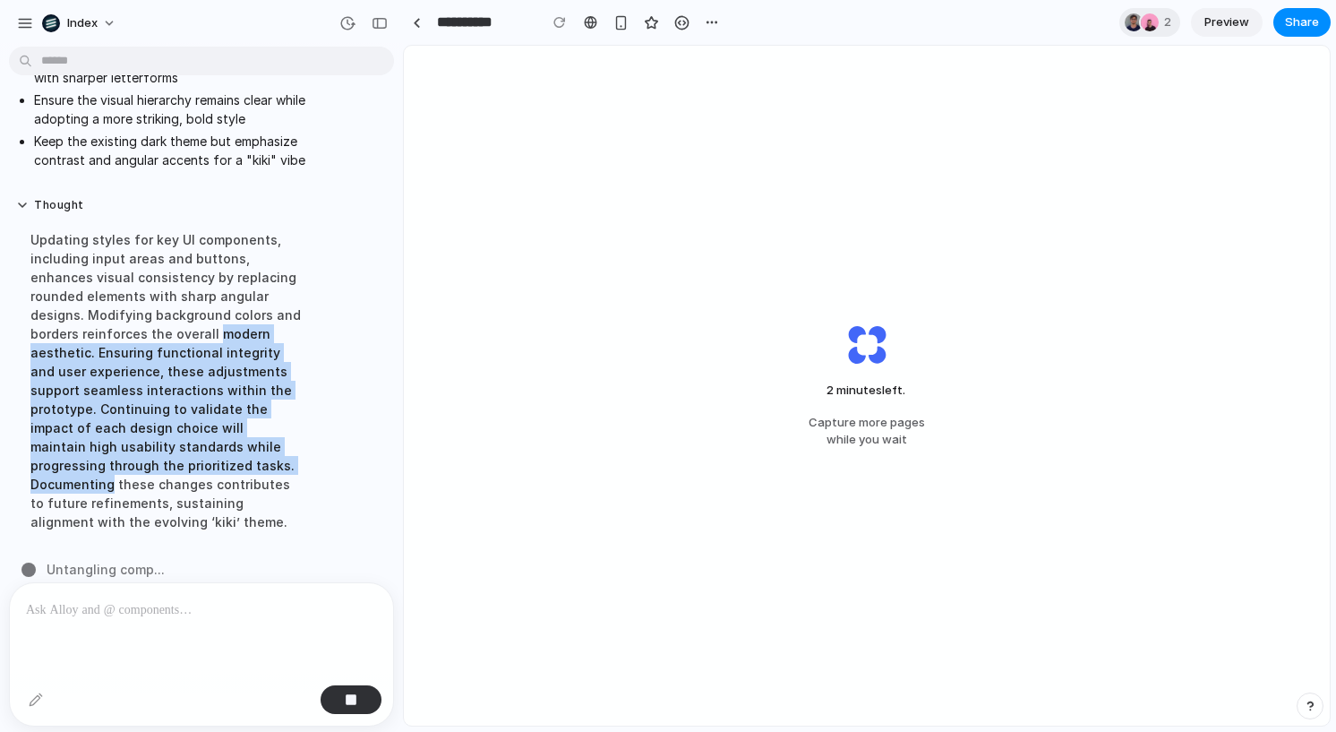
click at [184, 440] on div "Updating styles for key UI components, including input areas and buttons, enhan…" at bounding box center [165, 380] width 299 height 322
drag, startPoint x: 184, startPoint y: 440, endPoint x: 130, endPoint y: 288, distance: 160.9
click at [130, 288] on div "Updating styles for key UI components, including input areas and buttons, enhan…" at bounding box center [165, 380] width 299 height 322
drag, startPoint x: 130, startPoint y: 288, endPoint x: 170, endPoint y: 468, distance: 184.4
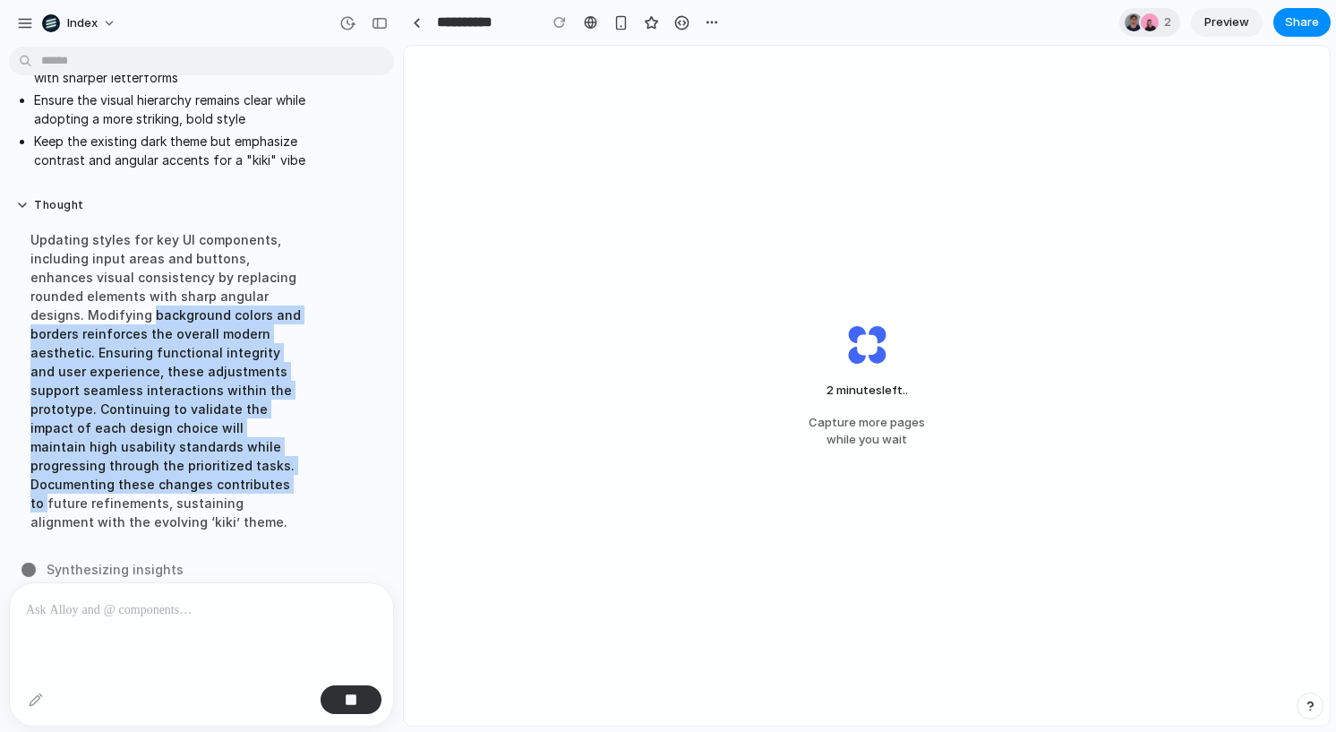
click at [170, 468] on div "Updating styles for key UI components, including input areas and buttons, enhan…" at bounding box center [165, 380] width 299 height 322
drag, startPoint x: 170, startPoint y: 468, endPoint x: 142, endPoint y: 284, distance: 186.5
click at [142, 284] on div "Updating styles for key UI components, including input areas and buttons, enhan…" at bounding box center [165, 380] width 299 height 322
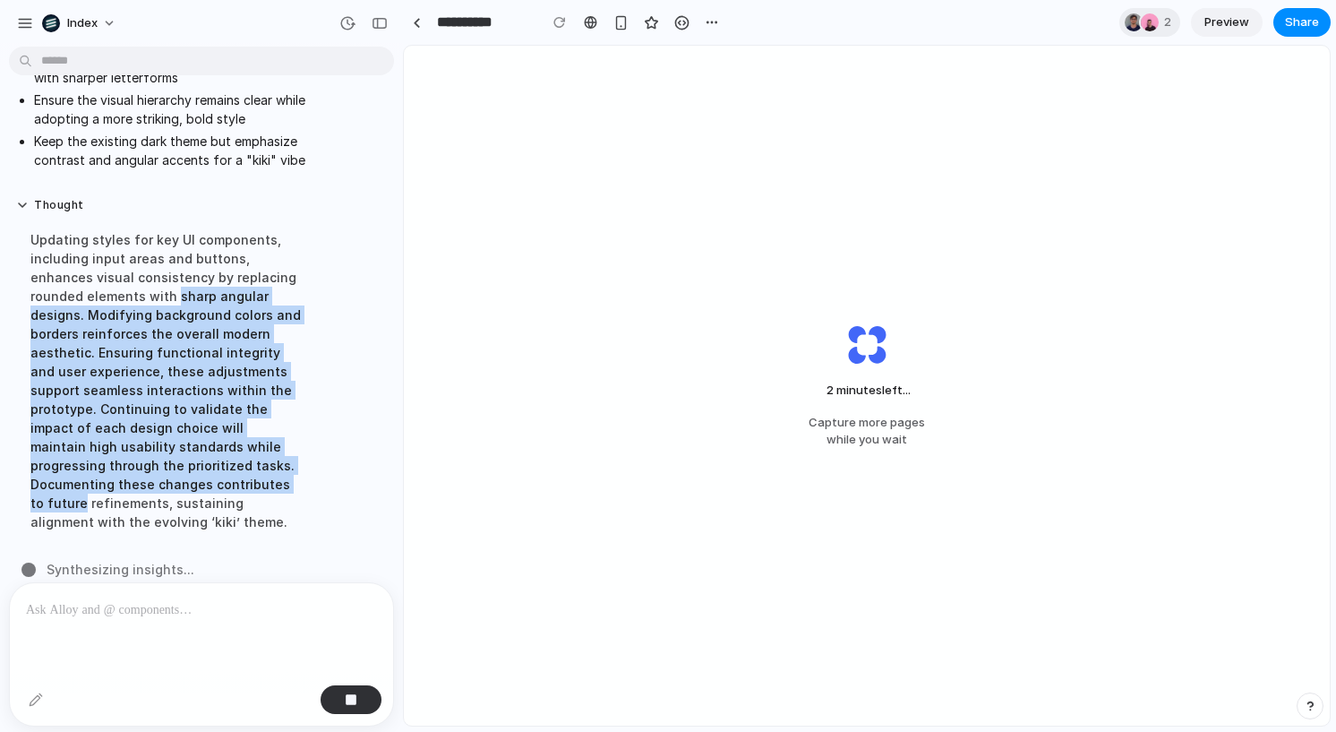
drag, startPoint x: 142, startPoint y: 284, endPoint x: 202, endPoint y: 470, distance: 195.7
click at [202, 470] on div "Updating styles for key UI components, including input areas and buttons, enhan…" at bounding box center [165, 380] width 299 height 322
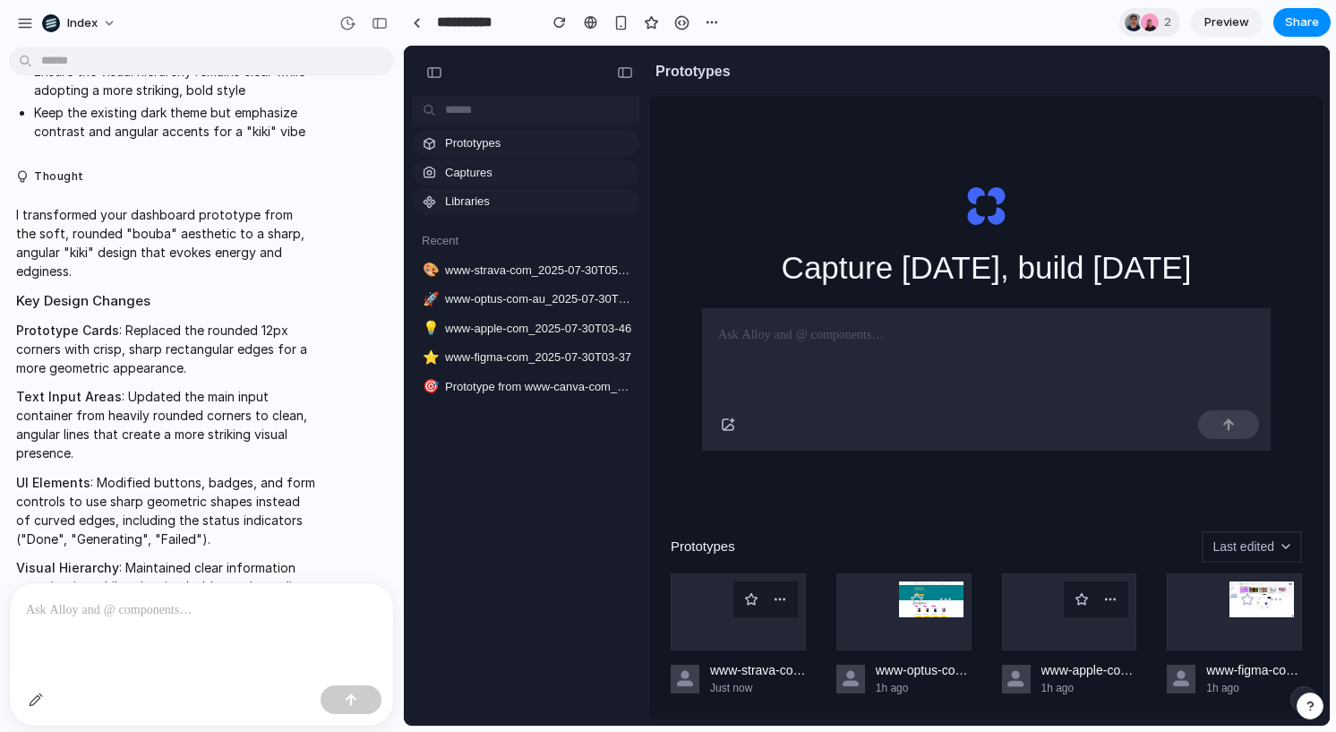
scroll to position [3093, 0]
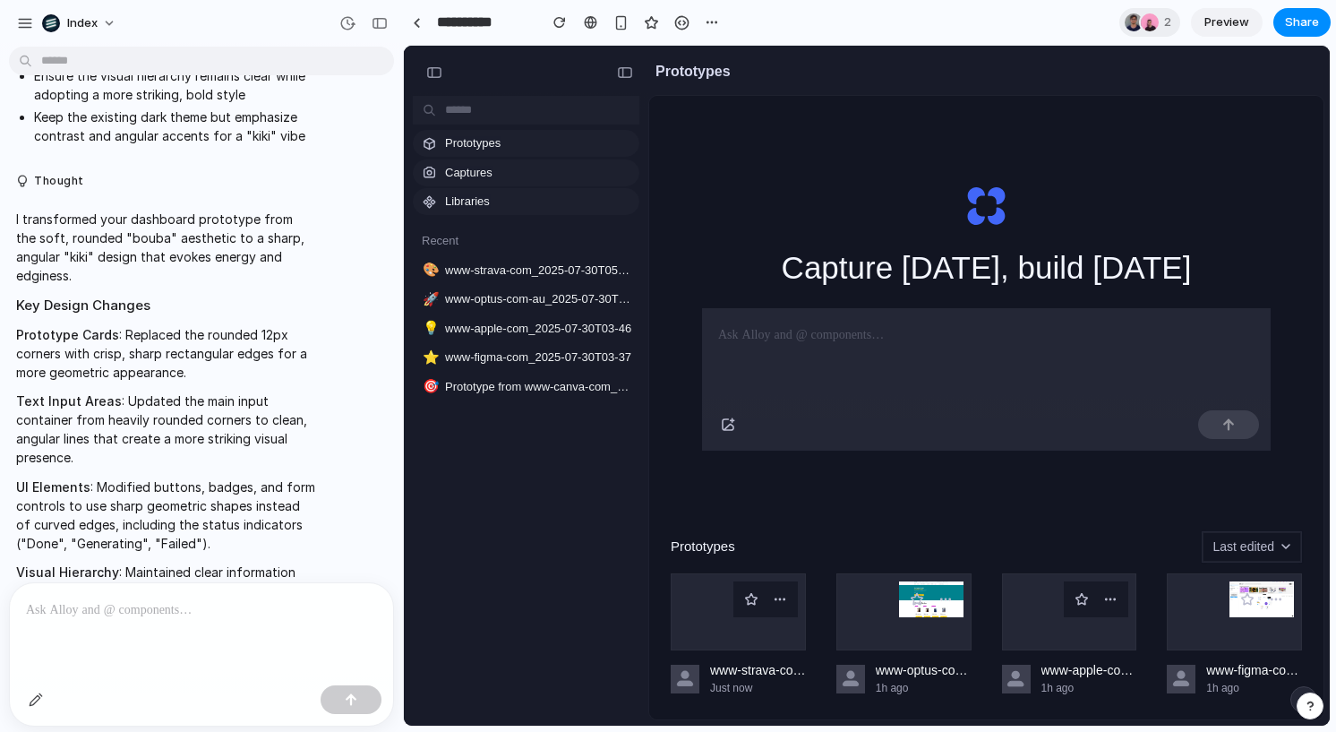
click at [177, 210] on p "I transformed your dashboard prototype from the soft, rounded "bouba" aesthetic…" at bounding box center [165, 247] width 299 height 75
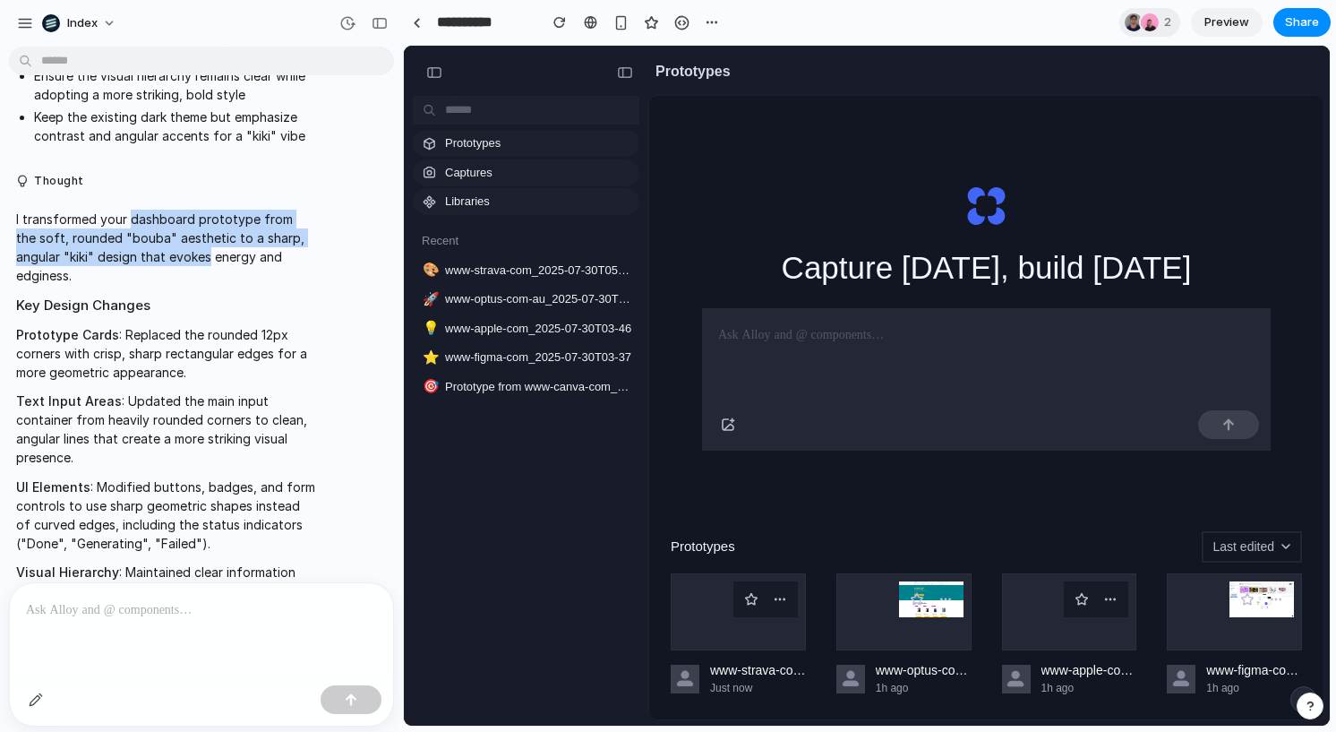
drag, startPoint x: 177, startPoint y: 197, endPoint x: 182, endPoint y: 232, distance: 35.2
click at [182, 232] on p "I transformed your dashboard prototype from the soft, rounded "bouba" aesthetic…" at bounding box center [165, 247] width 299 height 75
drag, startPoint x: 182, startPoint y: 232, endPoint x: 141, endPoint y: 202, distance: 50.7
click at [141, 210] on p "I transformed your dashboard prototype from the soft, rounded "bouba" aesthetic…" at bounding box center [165, 247] width 299 height 75
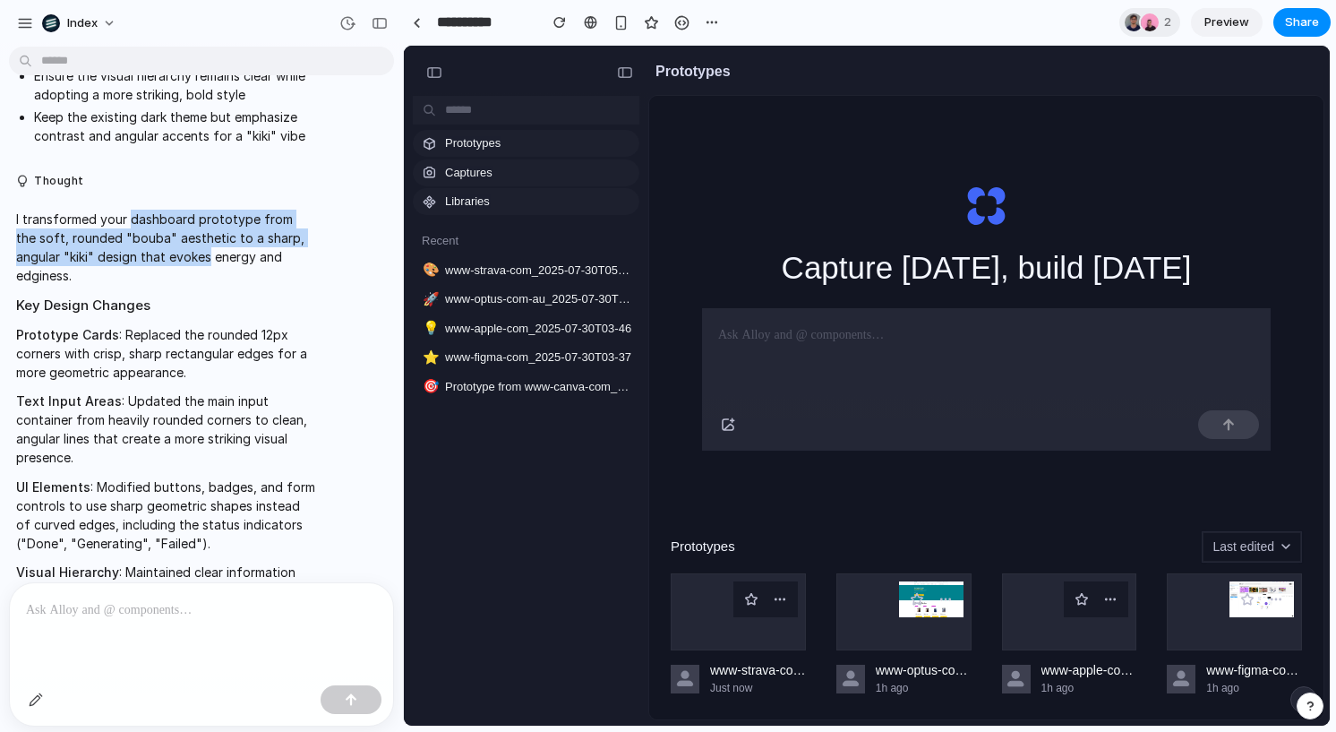
click at [141, 210] on p "I transformed your dashboard prototype from the soft, rounded "bouba" aesthetic…" at bounding box center [165, 247] width 299 height 75
drag, startPoint x: 141, startPoint y: 202, endPoint x: 174, endPoint y: 231, distance: 43.8
click at [174, 231] on p "I transformed your dashboard prototype from the soft, rounded "bouba" aesthetic…" at bounding box center [165, 247] width 299 height 75
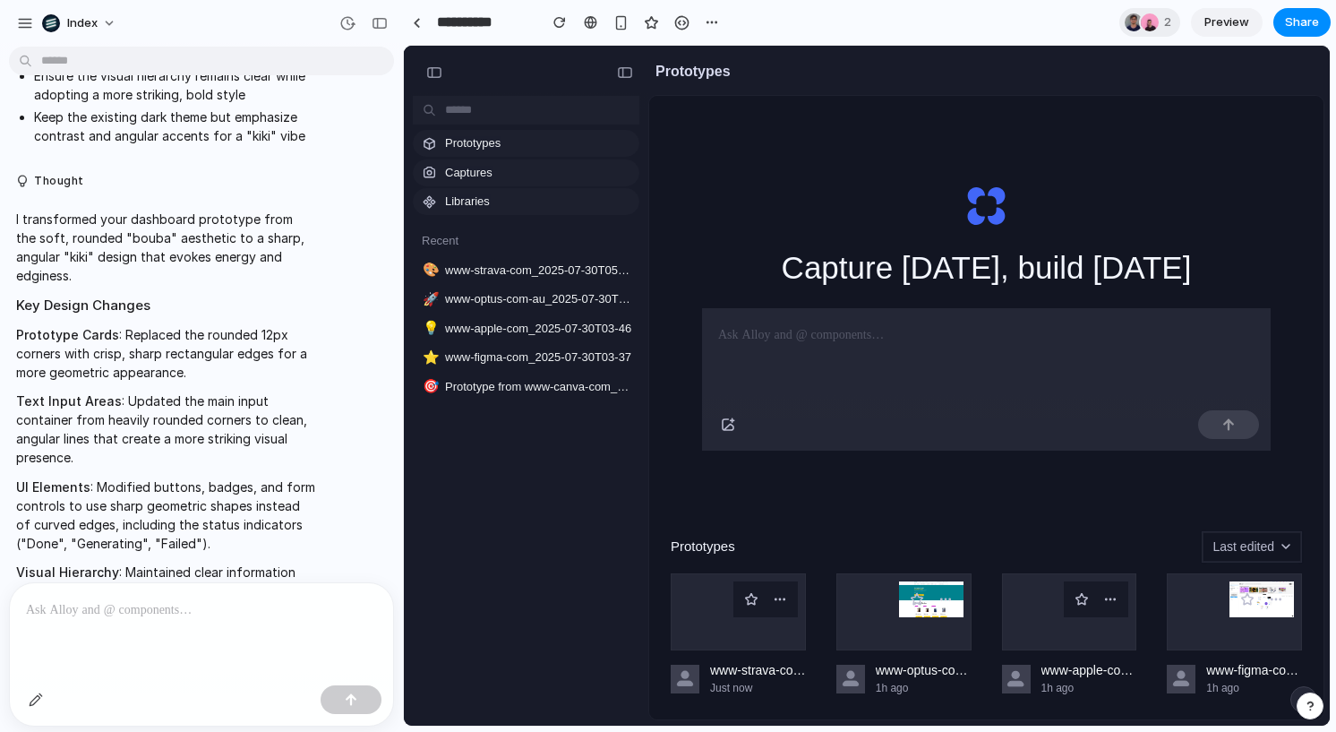
click at [833, 330] on p at bounding box center [986, 334] width 536 height 21
click at [839, 277] on h1 "Capture [DATE], build [DATE]" at bounding box center [987, 267] width 410 height 47
drag, startPoint x: 839, startPoint y: 277, endPoint x: 938, endPoint y: 275, distance: 99.4
click at [938, 275] on h1 "Capture [DATE], build [DATE]" at bounding box center [987, 267] width 410 height 47
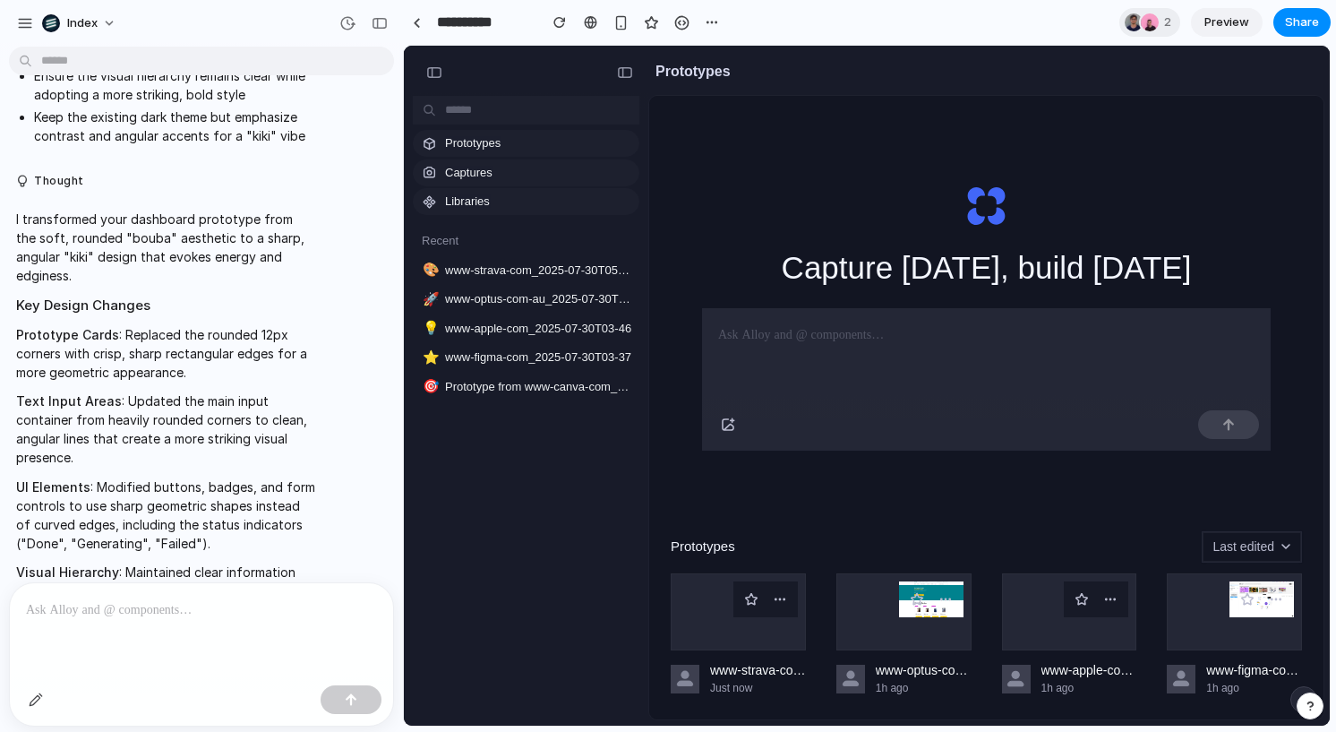
click at [942, 358] on div at bounding box center [986, 355] width 569 height 95
click at [940, 529] on div "Capture [DATE], build [DATE] Prototypes Last edited www-strava-com_2025-07-30T0…" at bounding box center [986, 457] width 674 height 723
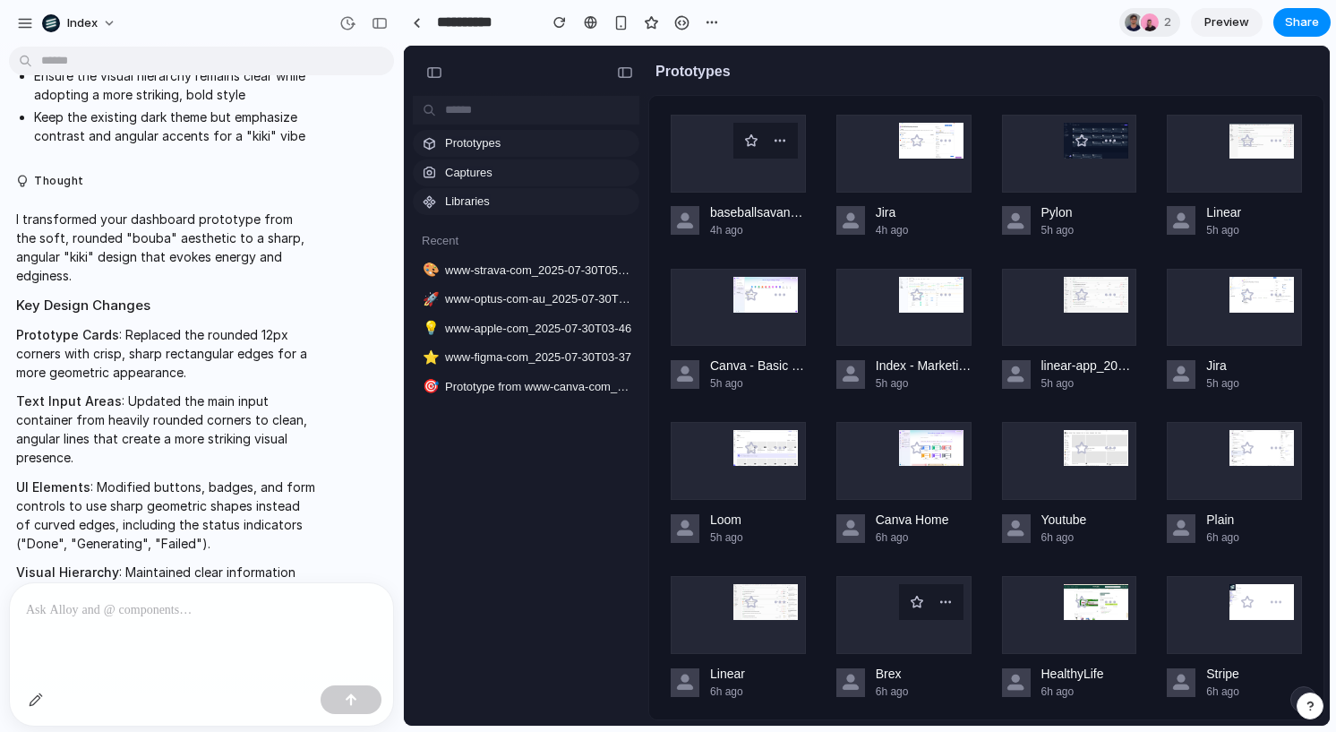
scroll to position [0, 0]
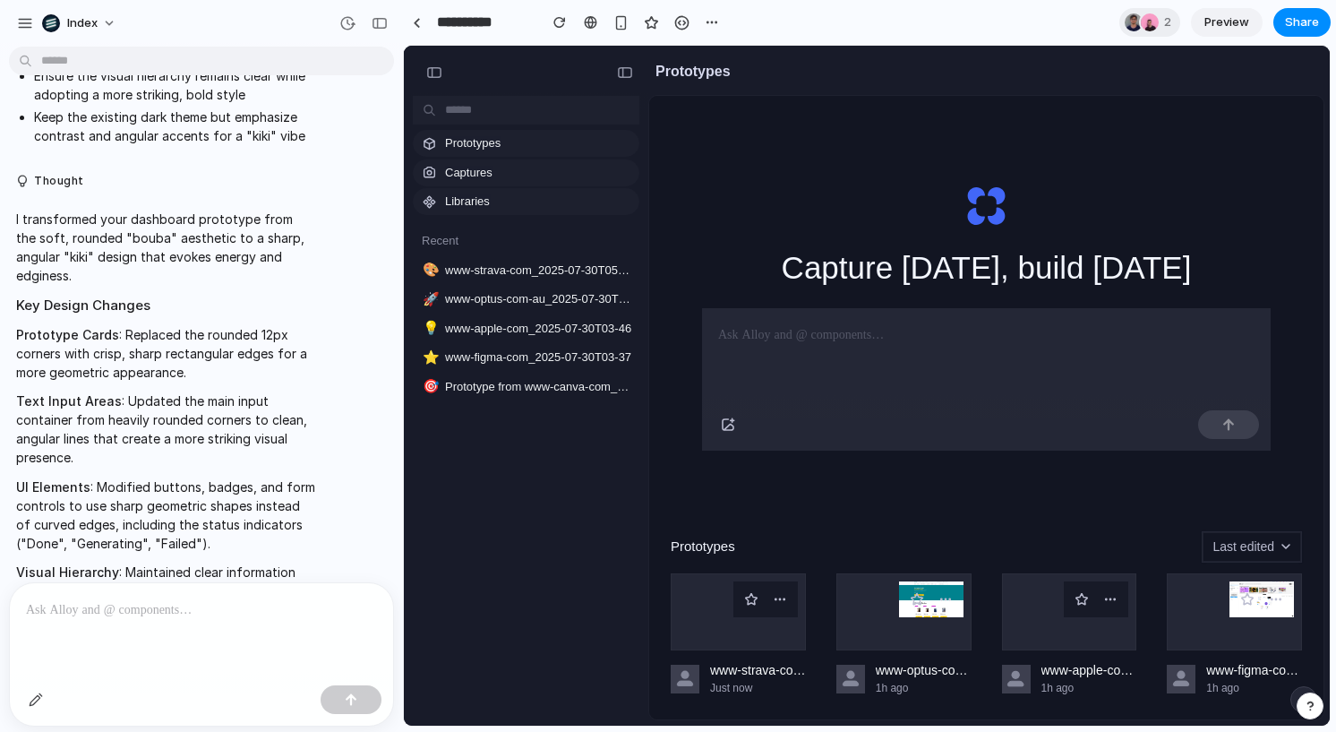
click at [807, 339] on p at bounding box center [986, 334] width 536 height 21
click at [799, 274] on h1 "Capture [DATE], build [DATE]" at bounding box center [987, 267] width 410 height 47
click at [805, 274] on h1 "Capture [DATE], build [DATE]" at bounding box center [987, 267] width 410 height 47
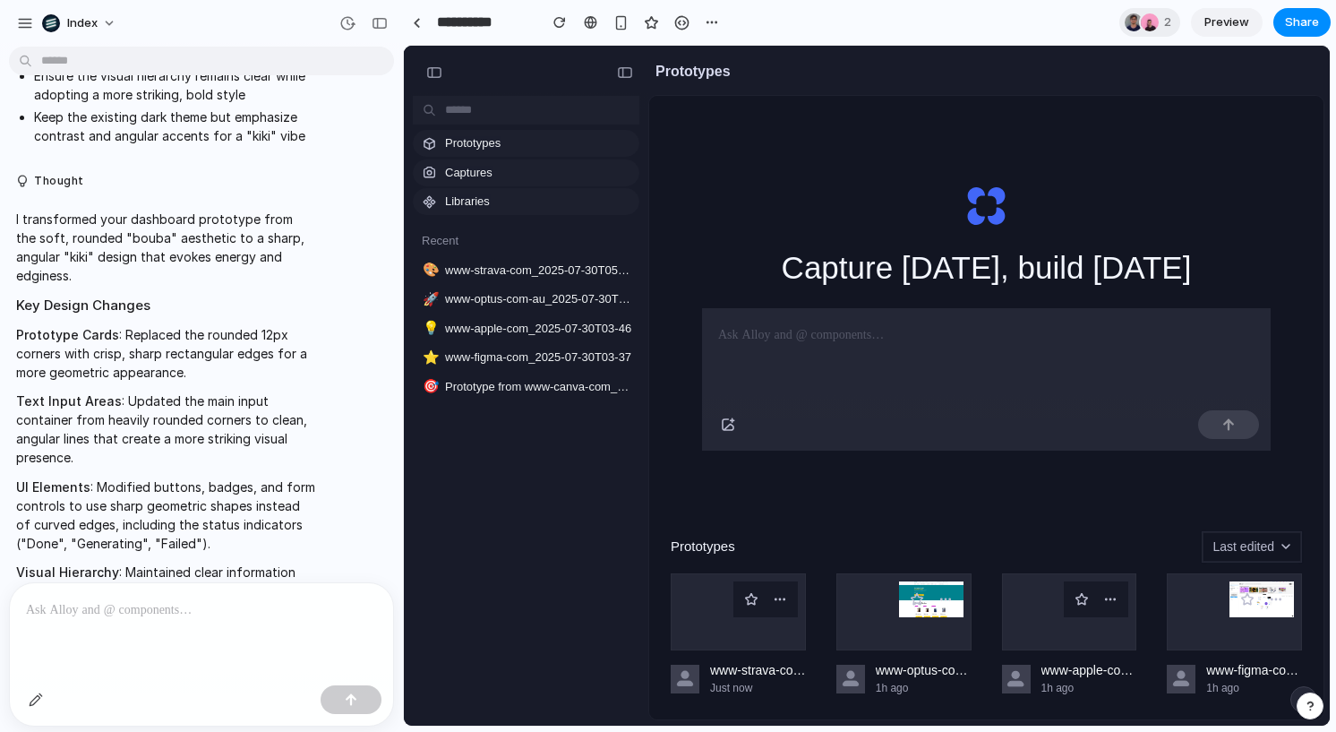
click at [805, 274] on h1 "Capture [DATE], build [DATE]" at bounding box center [987, 267] width 410 height 47
click at [784, 268] on h1 "Capture [DATE], build [DATE]" at bounding box center [987, 267] width 410 height 47
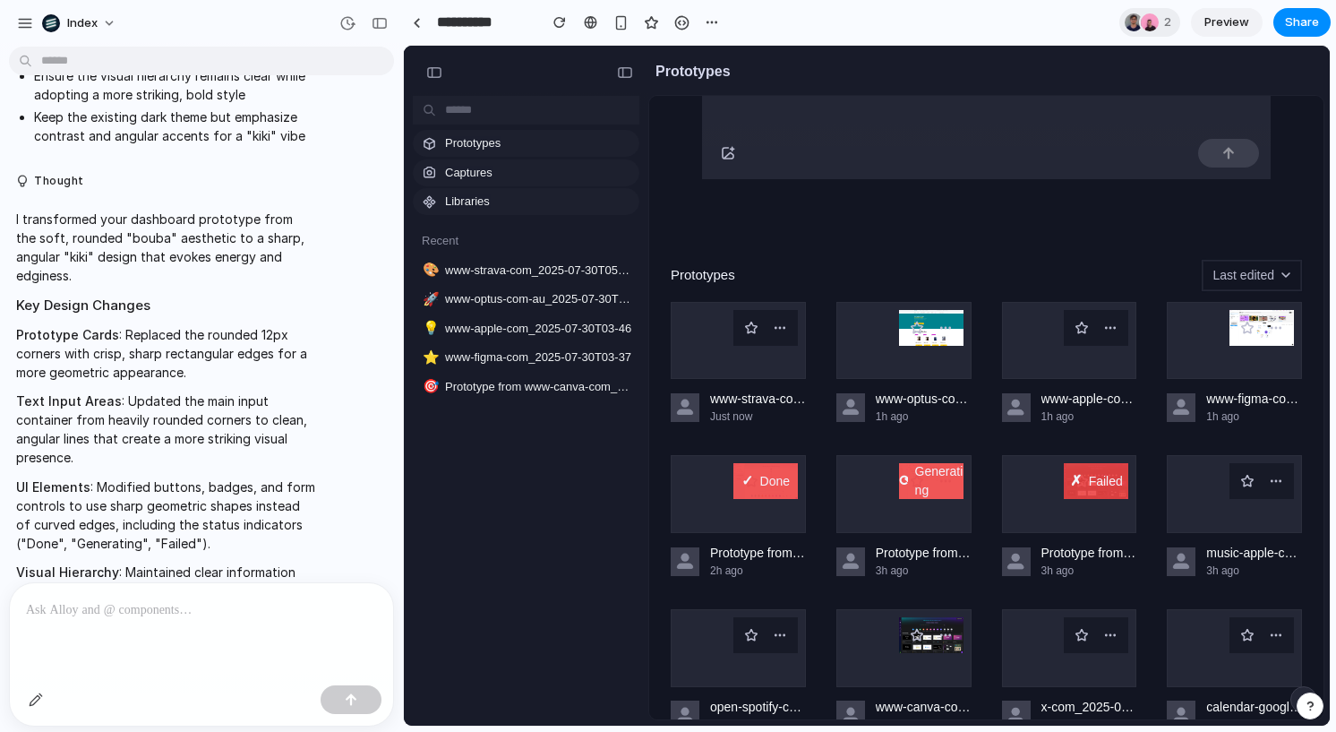
scroll to position [277, 0]
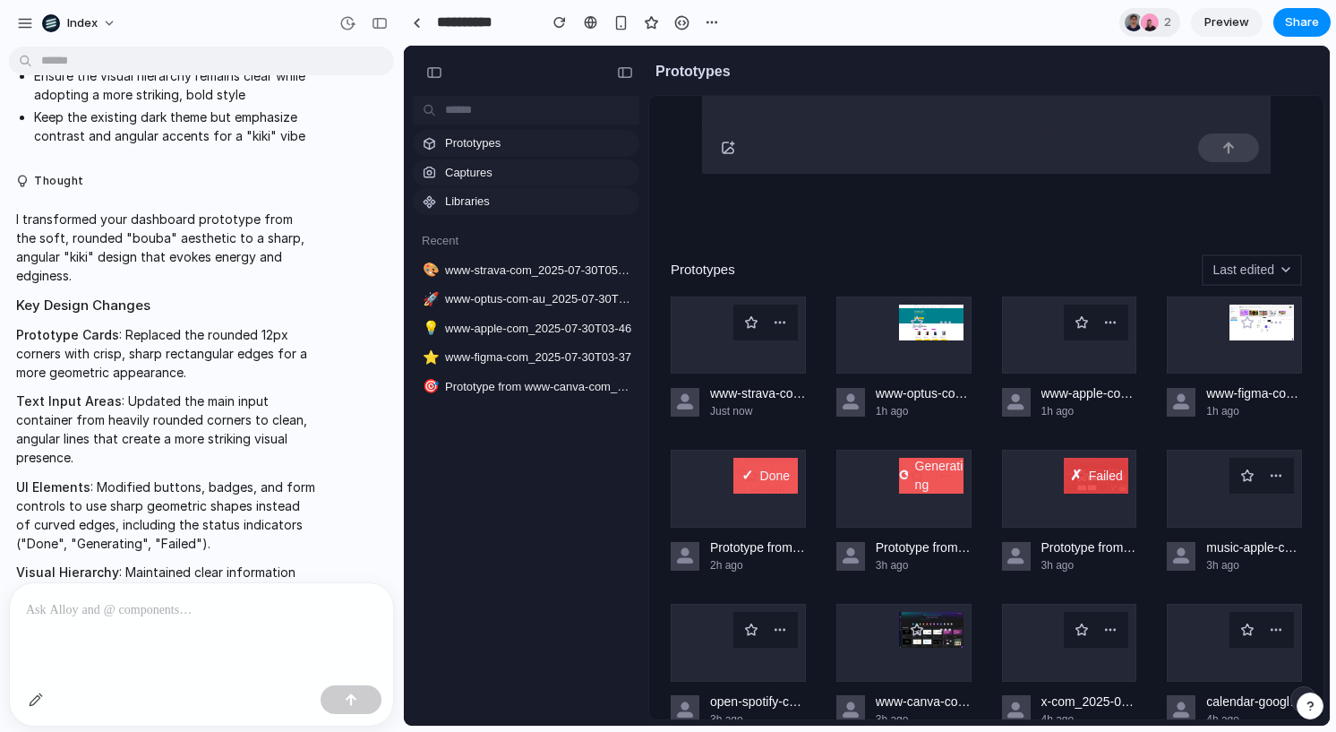
click at [284, 599] on p at bounding box center [201, 609] width 351 height 21
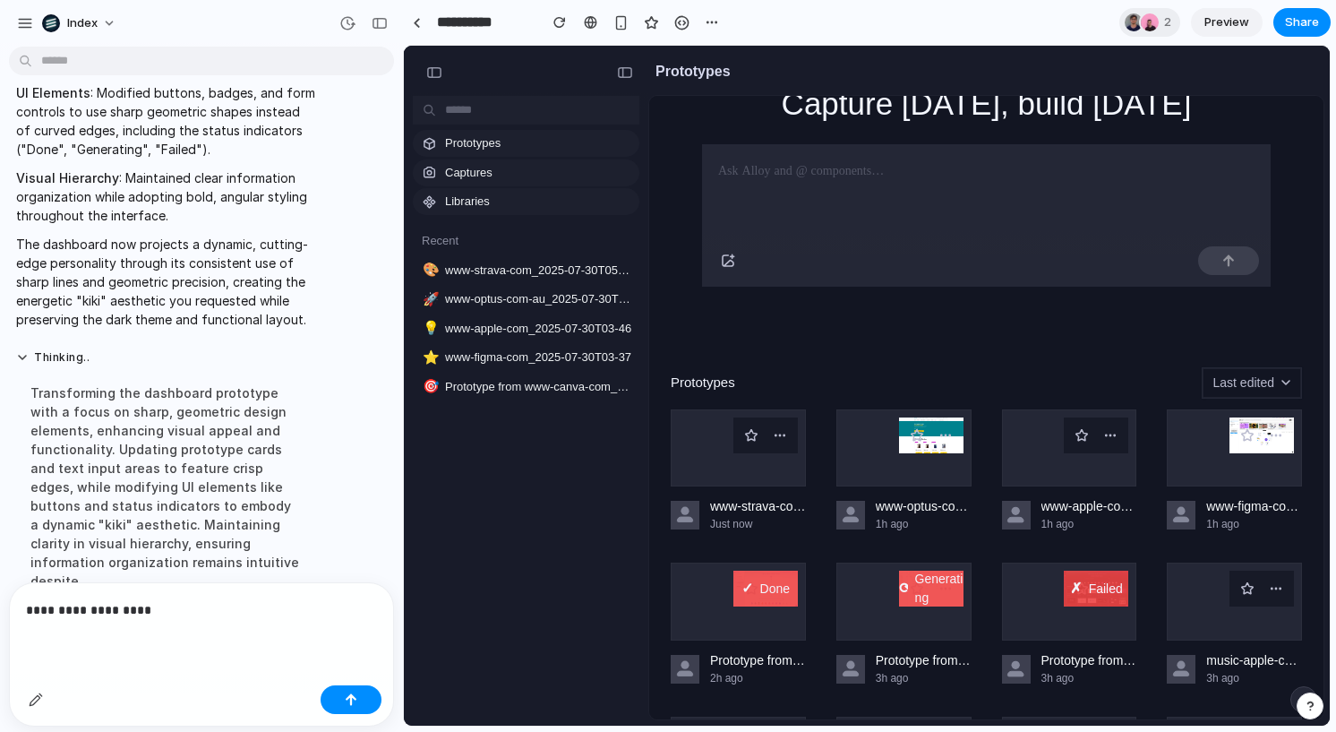
scroll to position [0, 0]
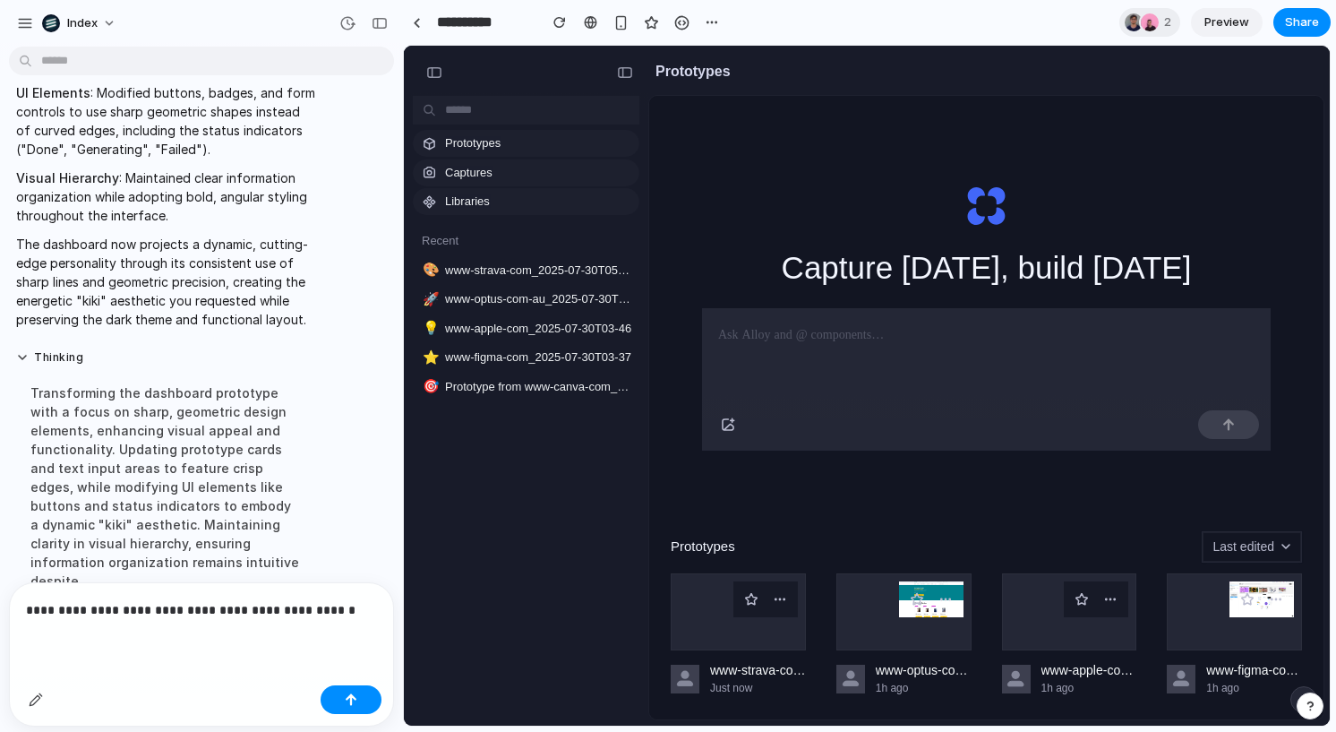
click at [314, 610] on p "**********" at bounding box center [201, 609] width 351 height 21
click at [324, 609] on p "**********" at bounding box center [201, 609] width 351 height 21
click at [340, 609] on p "**********" at bounding box center [201, 609] width 351 height 21
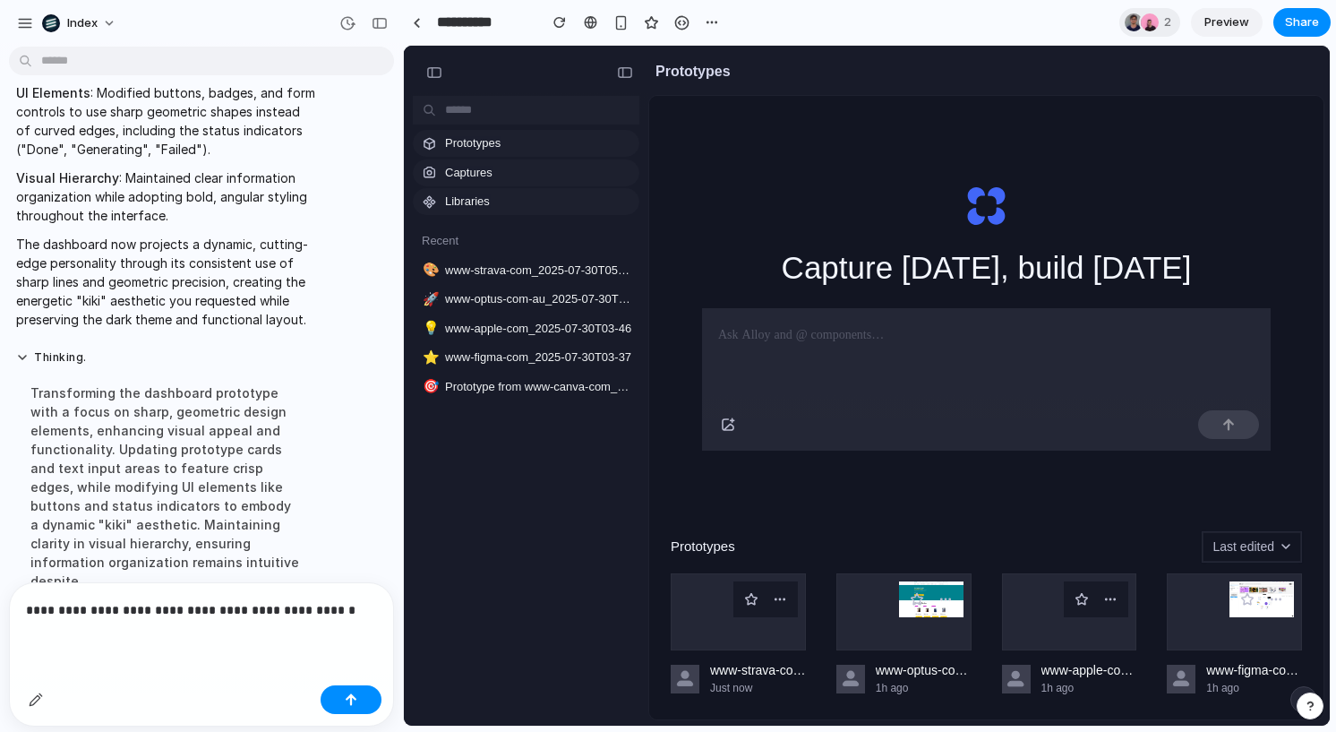
click at [300, 606] on p "**********" at bounding box center [201, 609] width 351 height 21
click at [244, 612] on p "**********" at bounding box center [201, 609] width 351 height 21
click at [302, 610] on p "**********" at bounding box center [201, 609] width 351 height 21
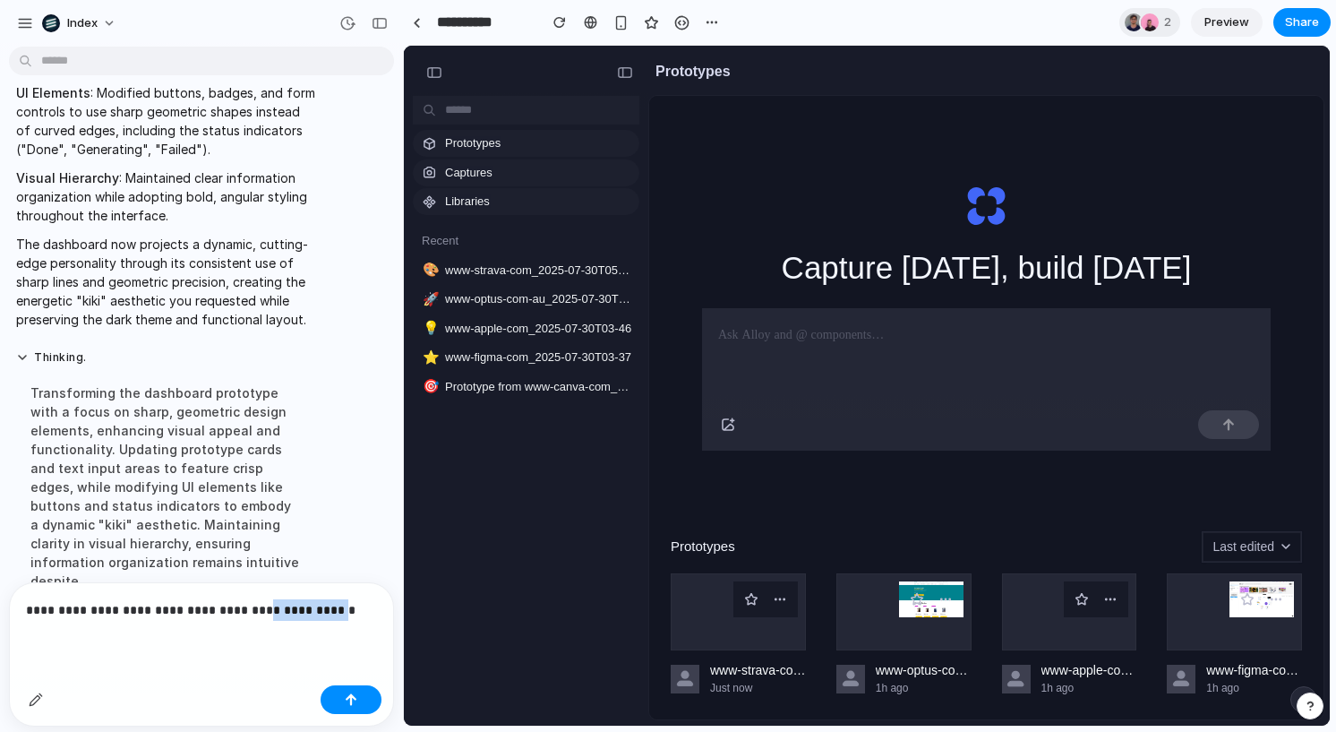
click at [302, 610] on p "**********" at bounding box center [201, 609] width 351 height 21
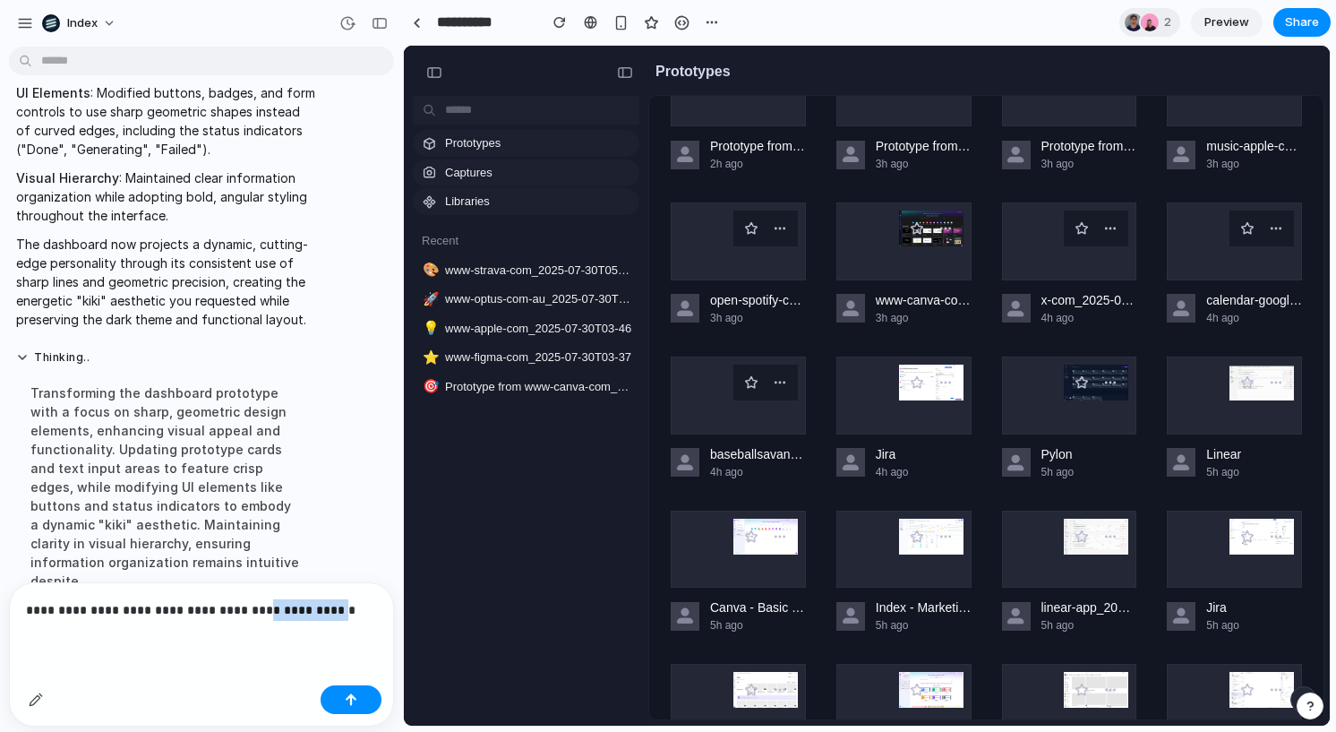
scroll to position [677, 0]
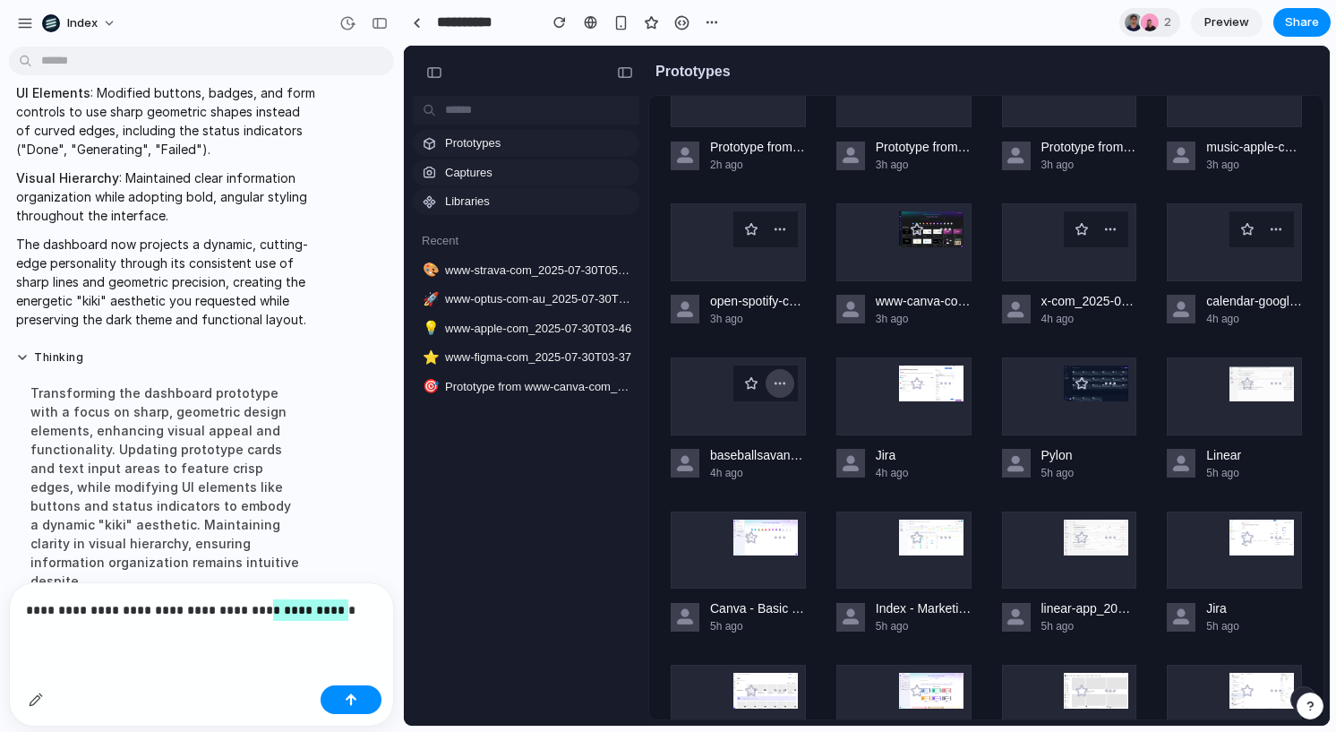
click at [778, 386] on div "button" at bounding box center [780, 383] width 14 height 14
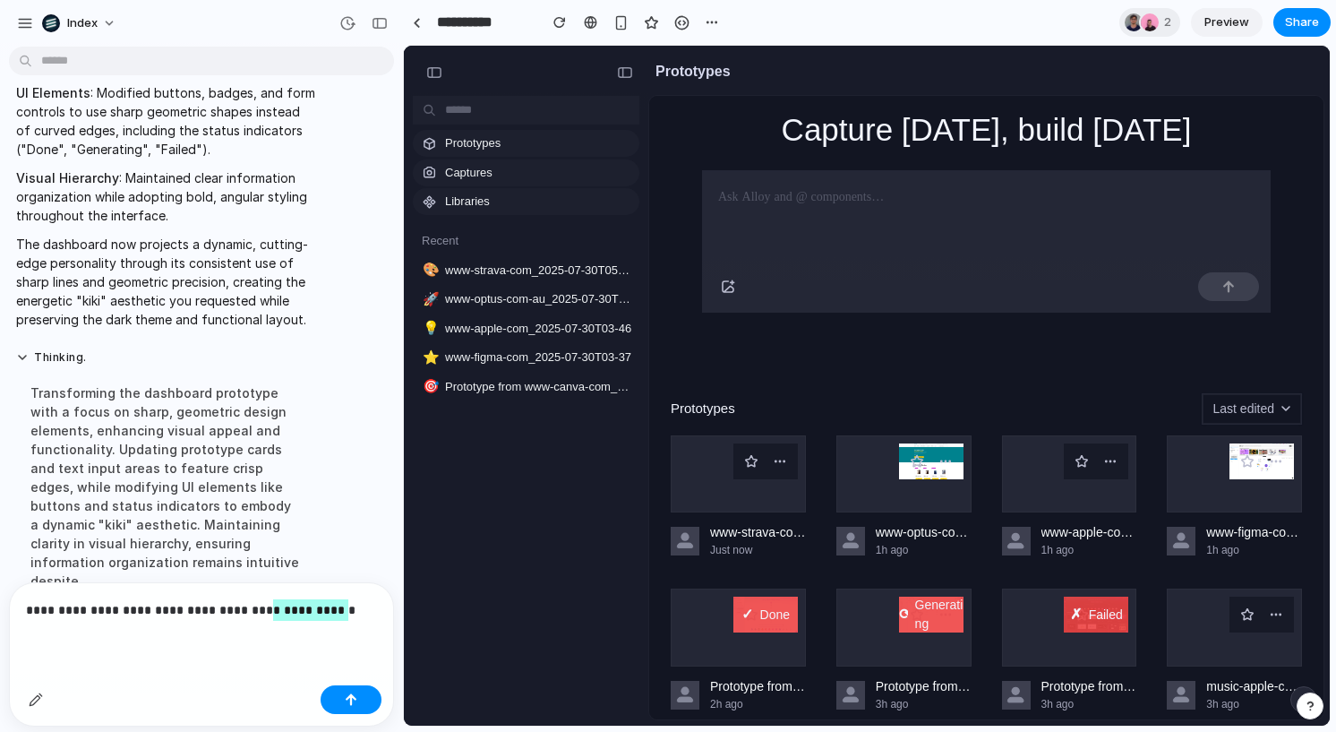
scroll to position [0, 0]
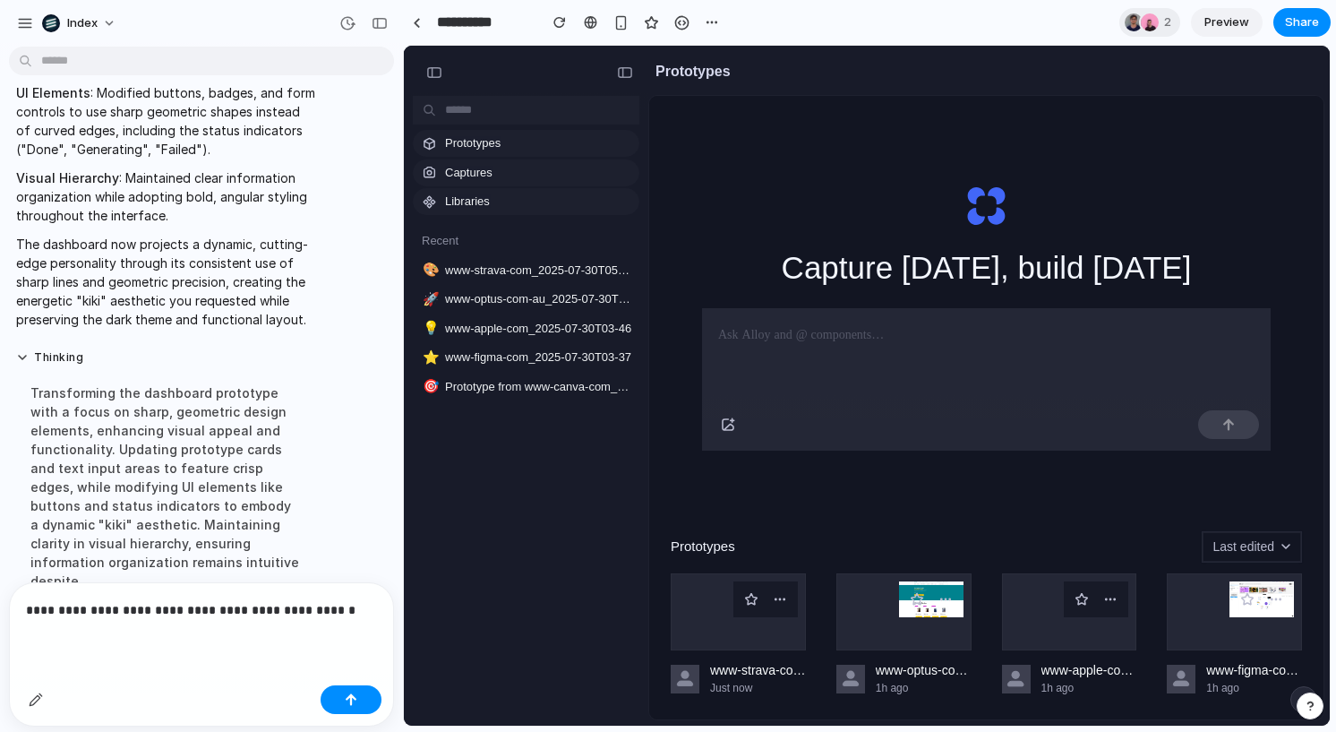
click at [240, 610] on p "**********" at bounding box center [201, 609] width 351 height 21
click at [253, 610] on p "**********" at bounding box center [201, 609] width 351 height 21
click at [270, 610] on p "**********" at bounding box center [201, 609] width 351 height 21
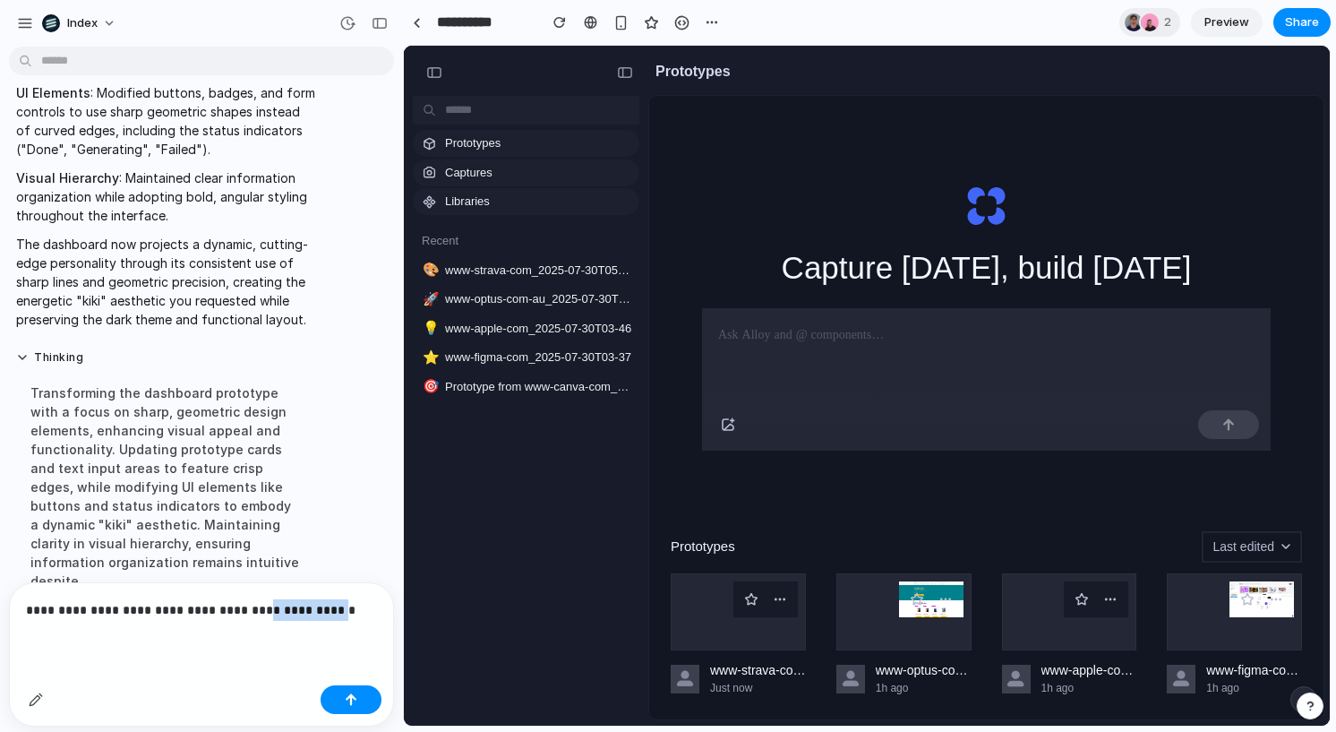
click at [282, 610] on p "**********" at bounding box center [201, 609] width 351 height 21
click at [289, 609] on p "**********" at bounding box center [201, 609] width 351 height 21
click at [363, 605] on p "**********" at bounding box center [201, 609] width 351 height 21
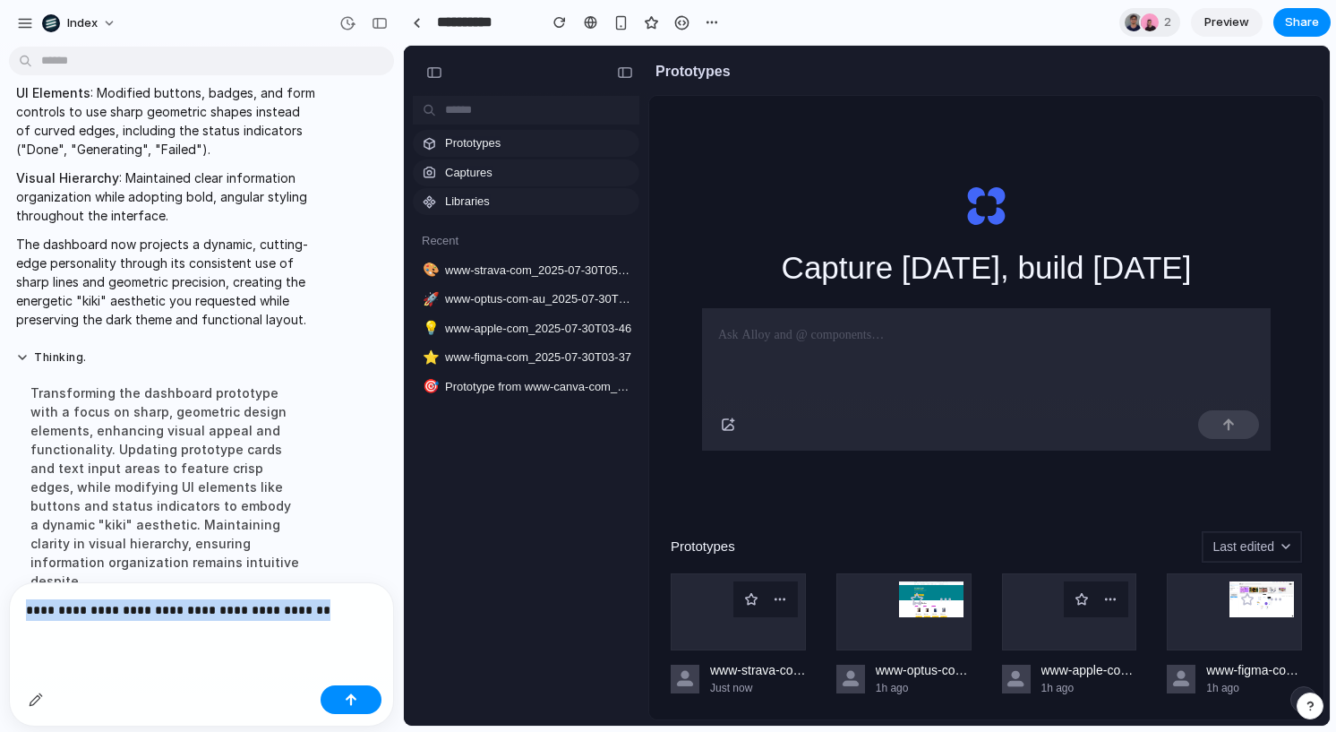
click at [363, 605] on p "**********" at bounding box center [201, 609] width 351 height 21
click at [330, 607] on p "**********" at bounding box center [201, 609] width 351 height 21
click at [200, 610] on p "**********" at bounding box center [201, 609] width 351 height 21
click at [364, 607] on p "**********" at bounding box center [201, 609] width 351 height 21
click at [320, 610] on p "**********" at bounding box center [201, 609] width 351 height 21
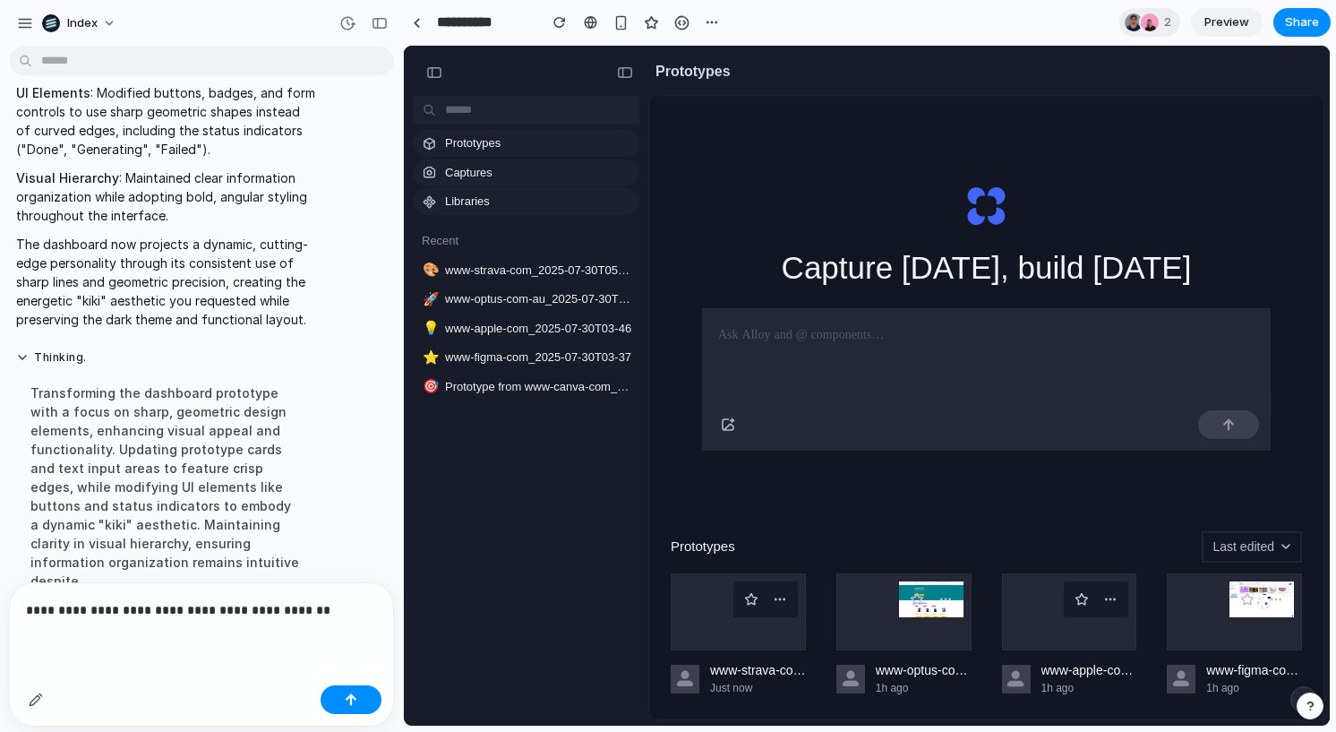
click at [331, 612] on p "**********" at bounding box center [201, 609] width 351 height 21
click at [347, 612] on p "**********" at bounding box center [201, 609] width 351 height 21
click at [193, 609] on p "**********" at bounding box center [201, 609] width 351 height 21
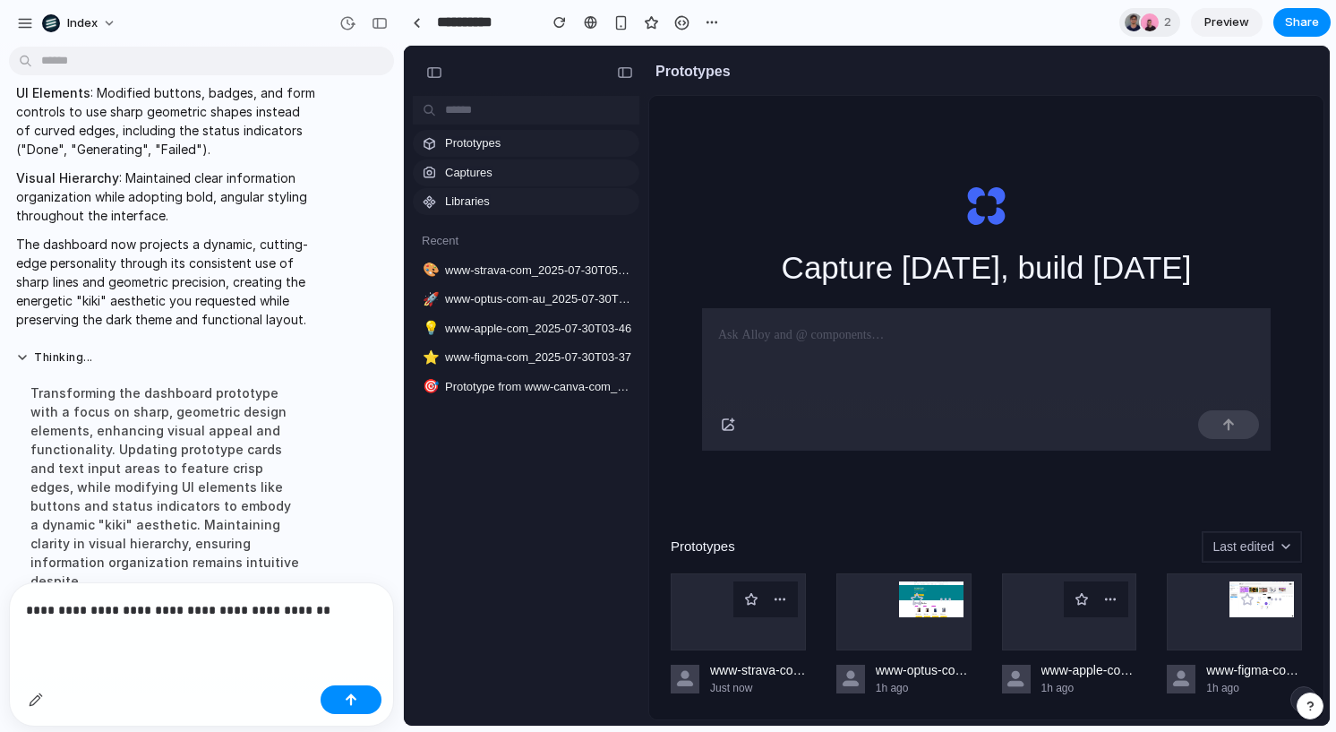
click at [195, 609] on p "**********" at bounding box center [201, 609] width 351 height 21
click at [330, 610] on p "**********" at bounding box center [201, 609] width 351 height 21
click at [338, 610] on p "**********" at bounding box center [201, 609] width 351 height 21
click at [366, 609] on p "**********" at bounding box center [201, 609] width 351 height 21
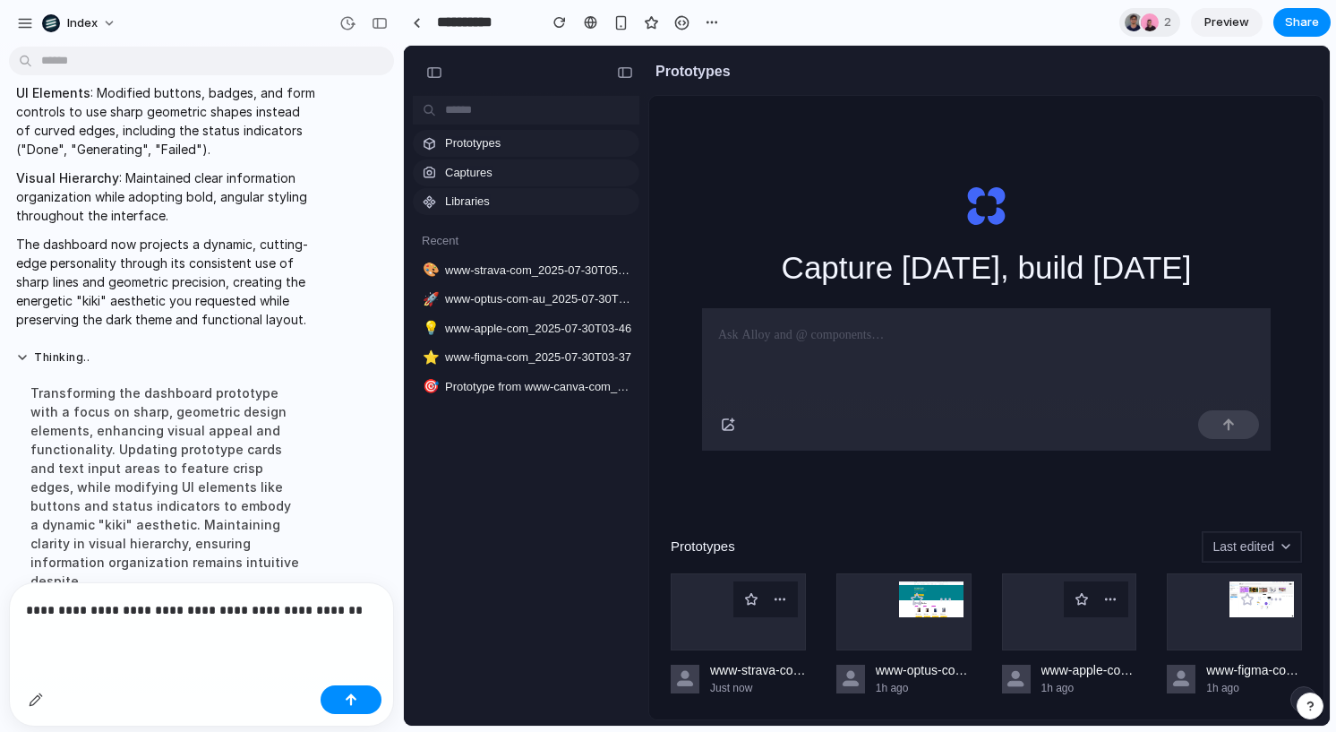
drag, startPoint x: 363, startPoint y: 612, endPoint x: 37, endPoint y: 636, distance: 326.8
click at [363, 612] on p "**********" at bounding box center [201, 609] width 351 height 21
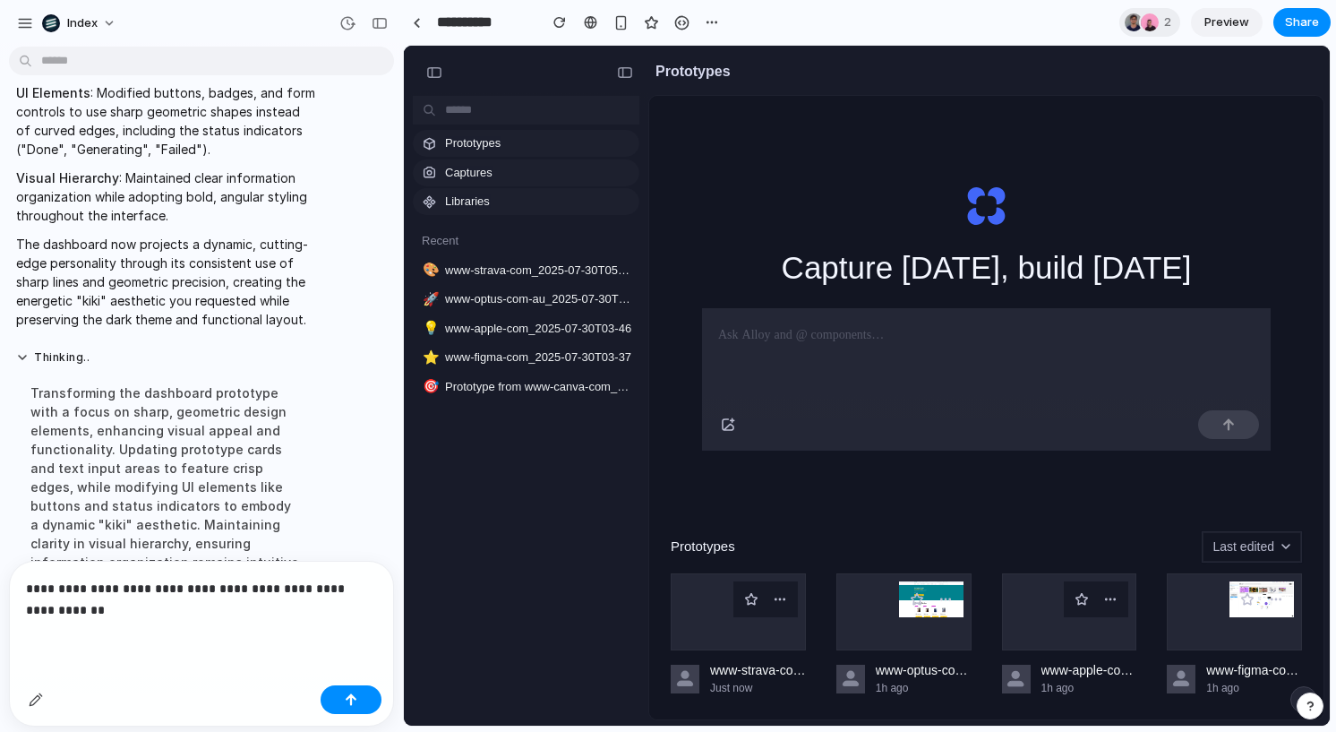
click at [284, 623] on div "**********" at bounding box center [201, 619] width 383 height 116
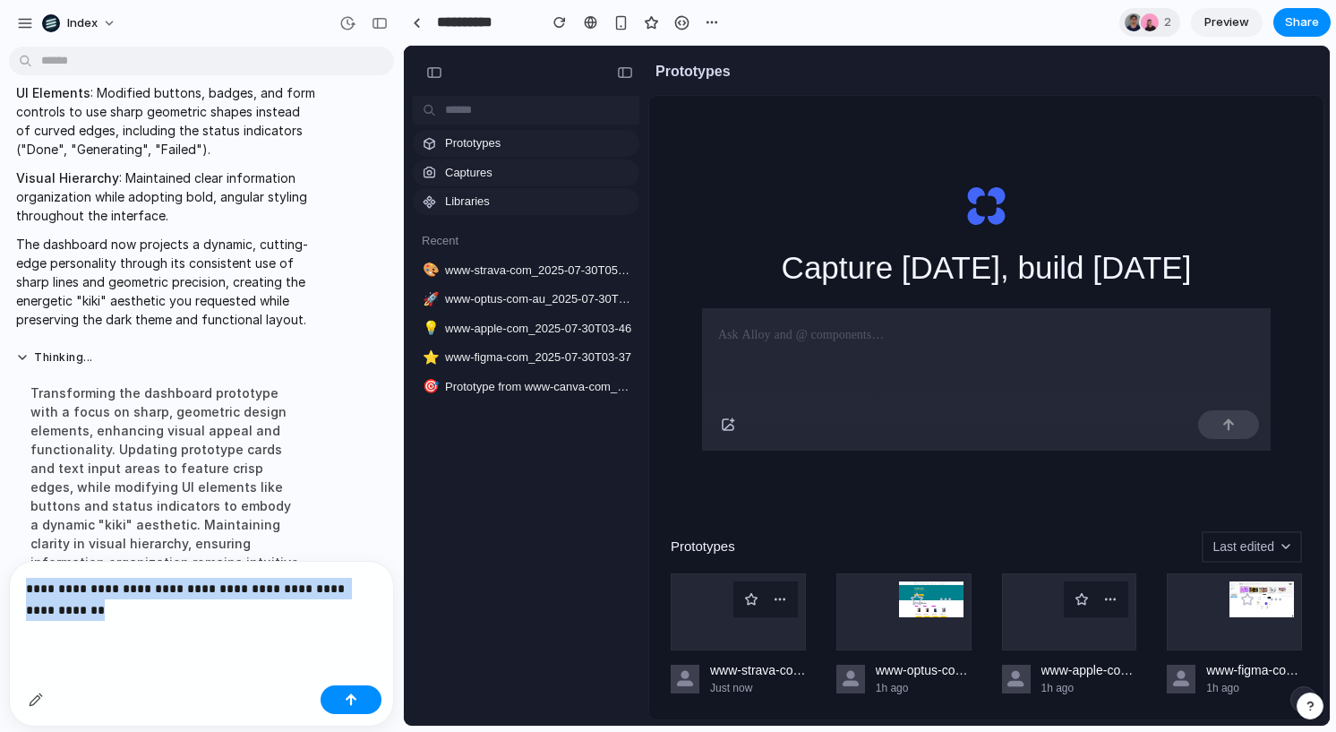
click at [284, 623] on div "**********" at bounding box center [201, 619] width 383 height 116
click at [272, 618] on div at bounding box center [272, 618] width 0 height 0
click at [290, 610] on p "**********" at bounding box center [201, 599] width 351 height 43
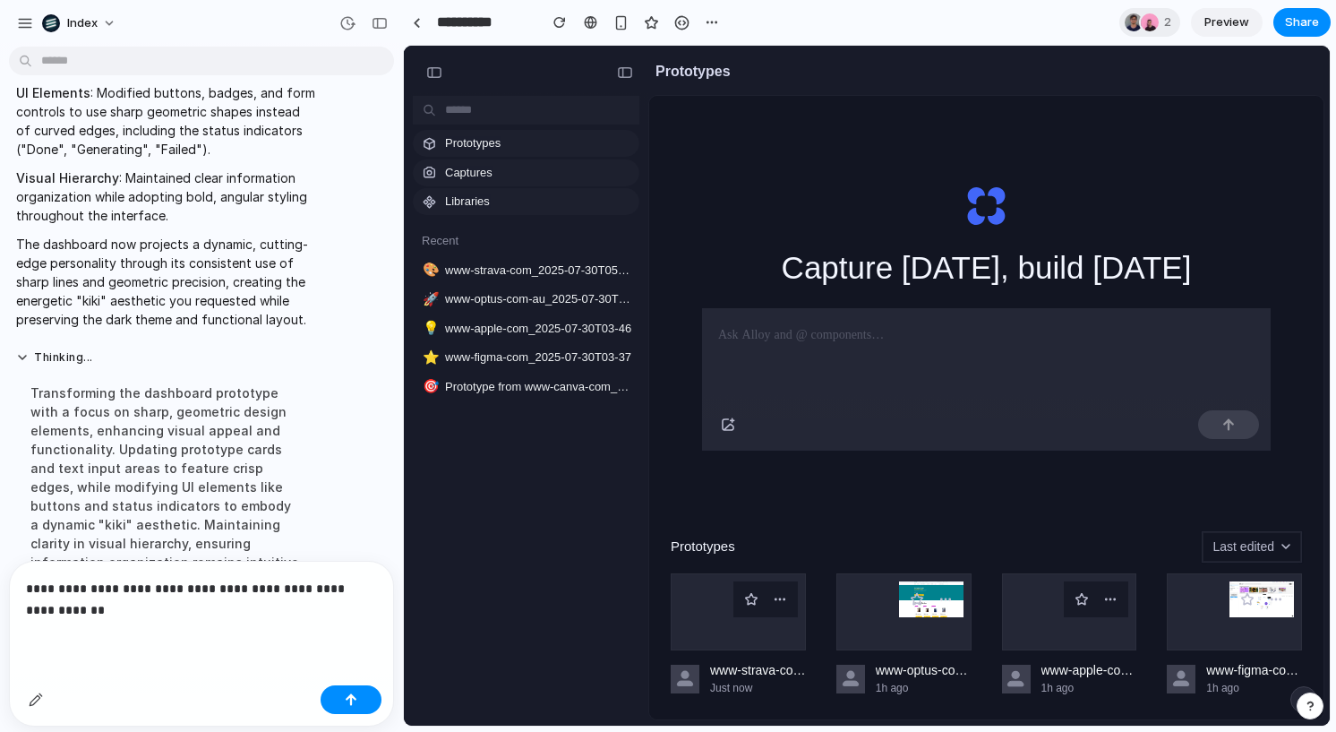
click at [270, 610] on p "**********" at bounding box center [201, 599] width 351 height 43
click at [270, 616] on p "**********" at bounding box center [201, 599] width 351 height 43
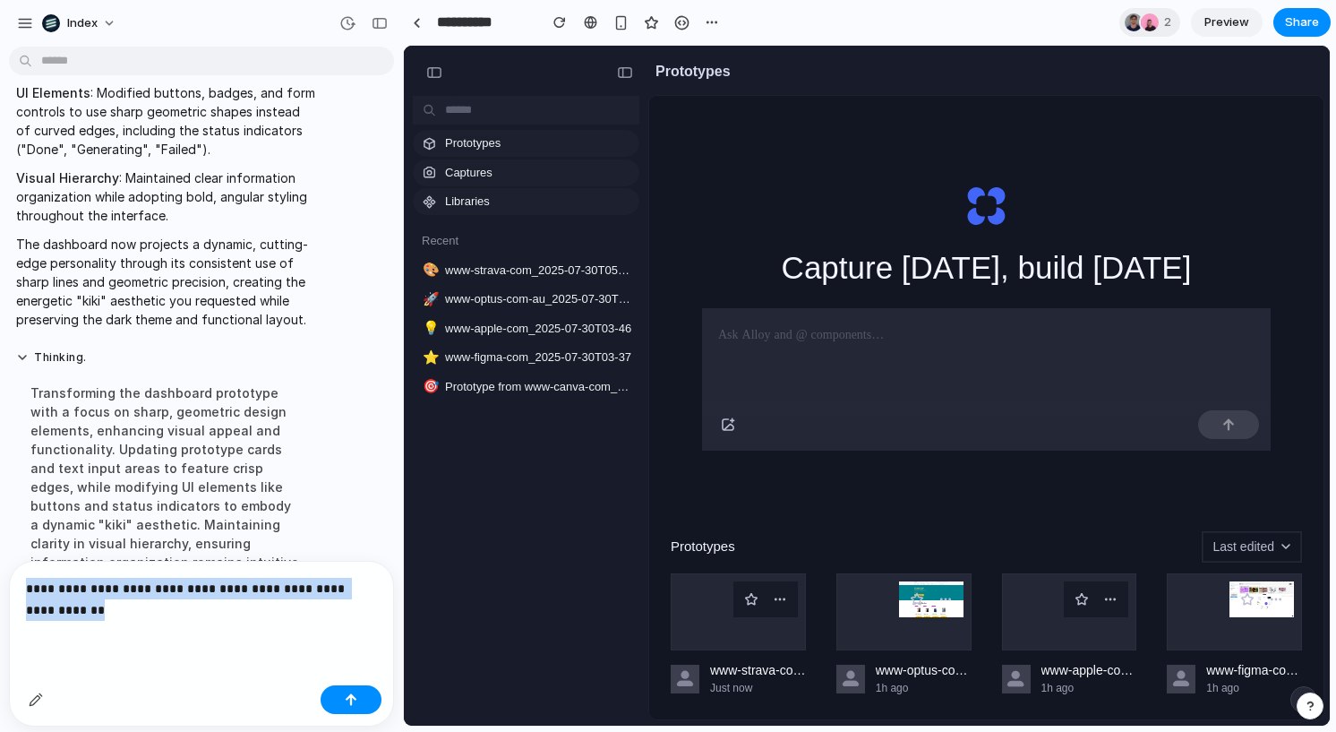
click at [270, 616] on p "**********" at bounding box center [201, 599] width 351 height 43
click at [317, 616] on p "**********" at bounding box center [201, 599] width 351 height 43
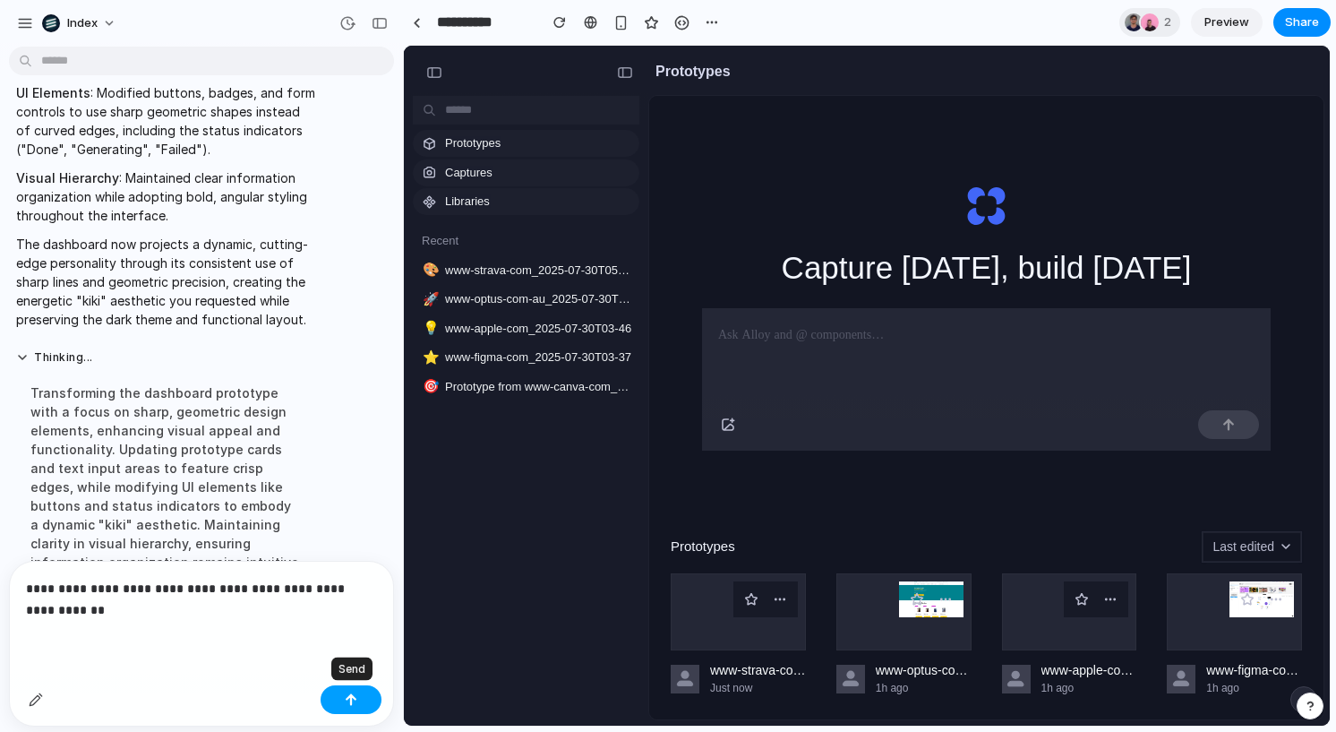
click at [365, 695] on button "button" at bounding box center [351, 699] width 61 height 29
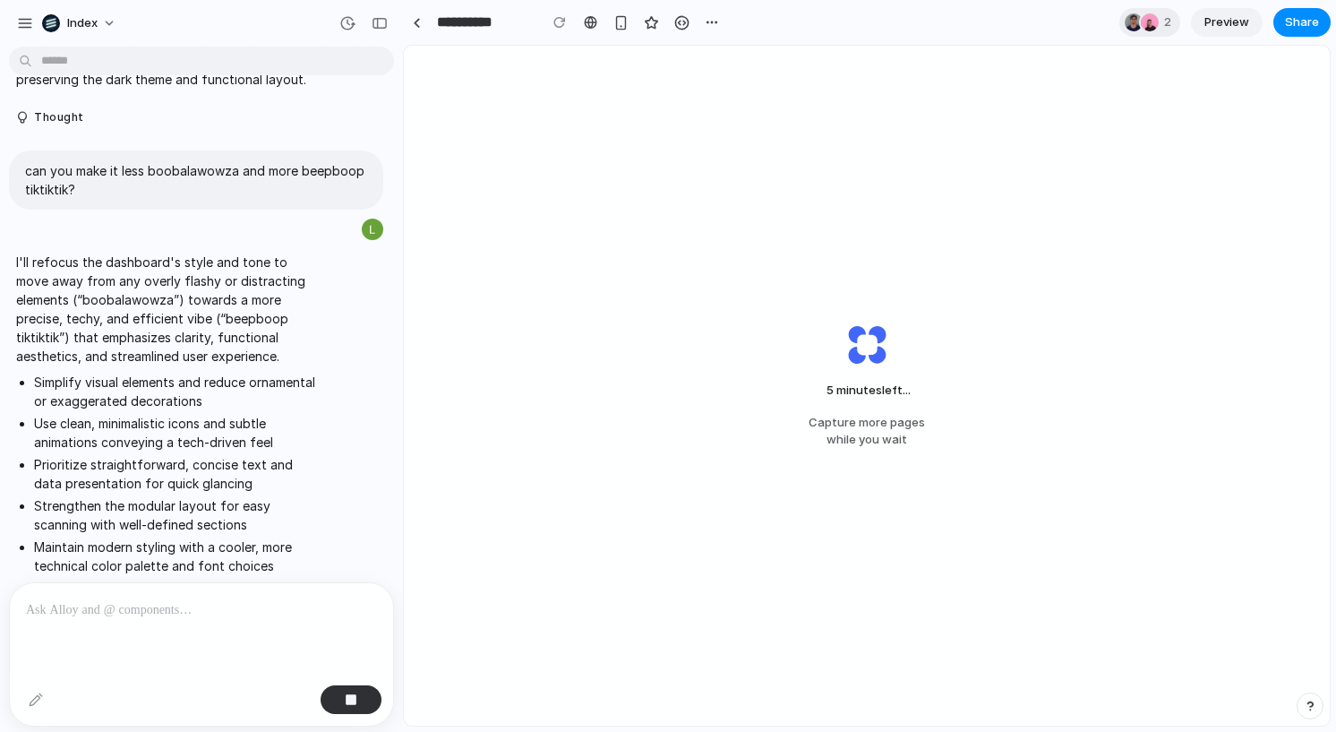
scroll to position [3767, 0]
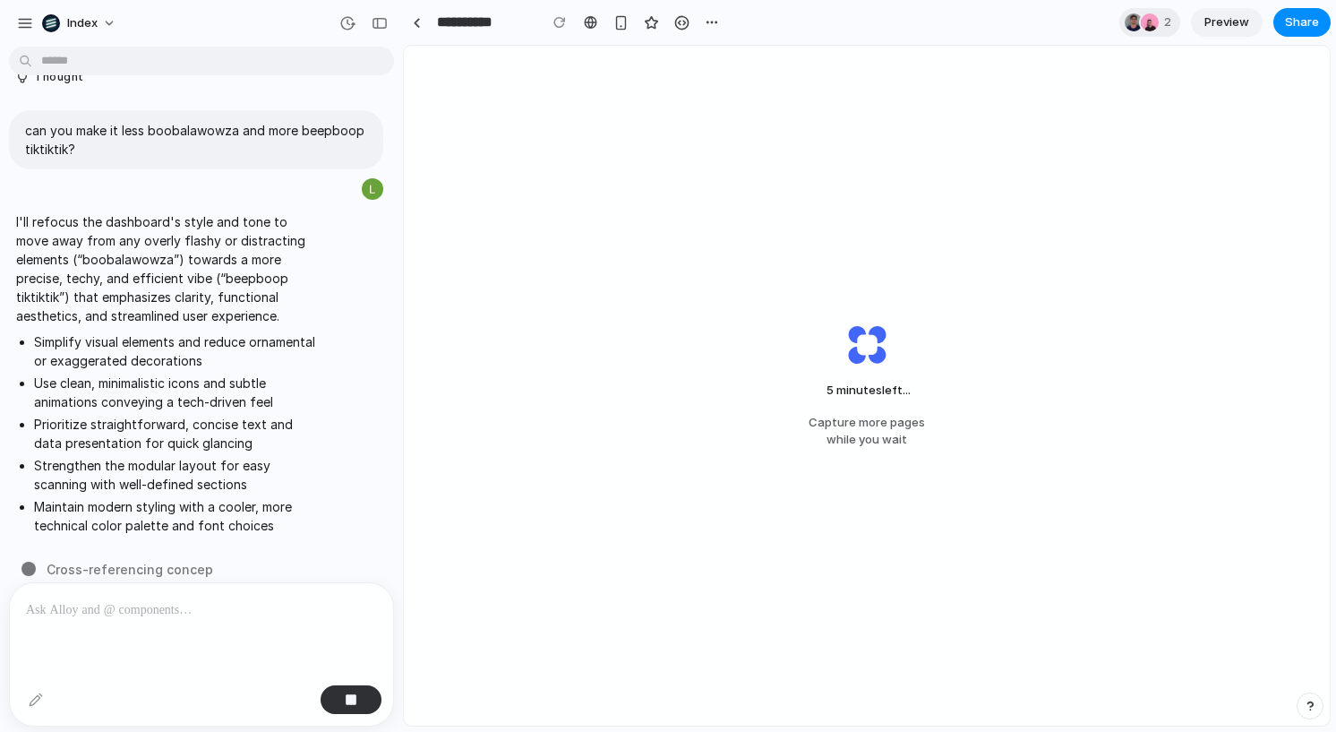
click at [132, 218] on p "I'll refocus the dashboard's style and tone to move away from any overly flashy…" at bounding box center [165, 268] width 299 height 113
drag, startPoint x: 132, startPoint y: 218, endPoint x: 134, endPoint y: 227, distance: 10.2
click at [134, 227] on p "I'll refocus the dashboard's style and tone to move away from any overly flashy…" at bounding box center [165, 268] width 299 height 113
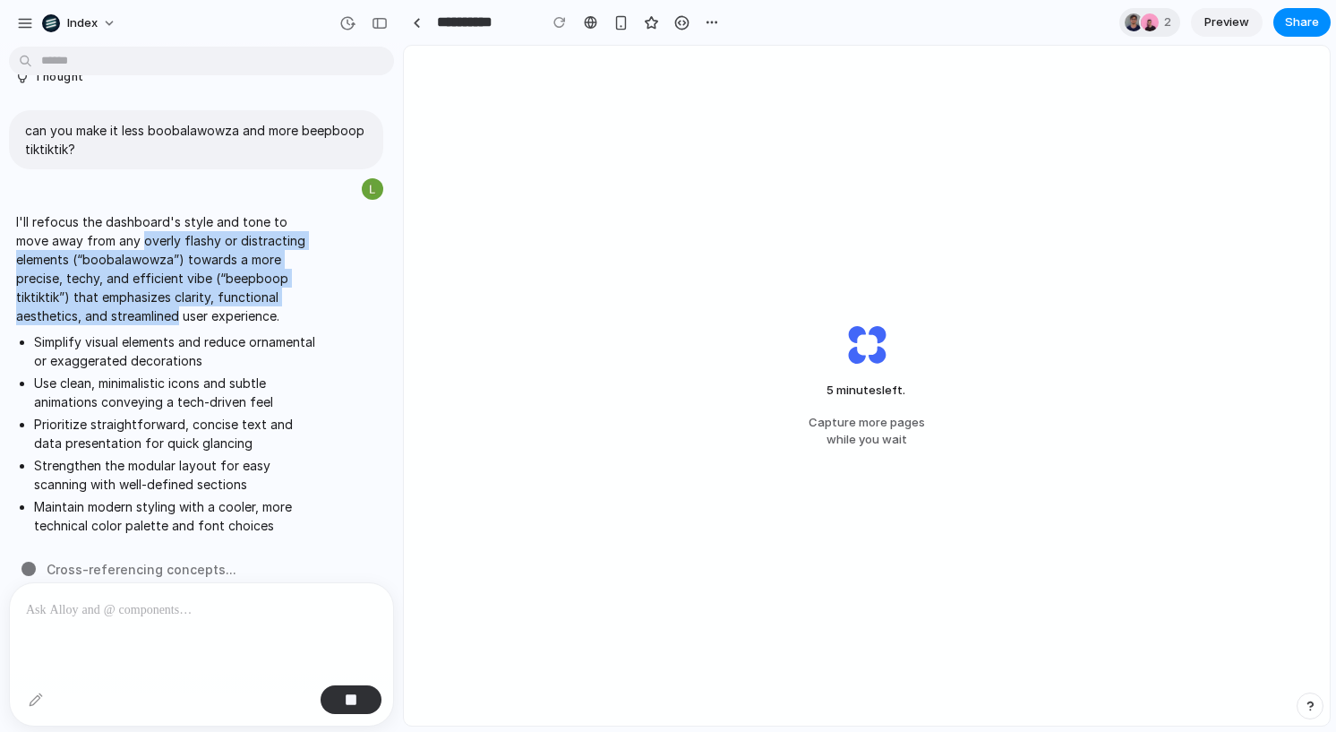
drag, startPoint x: 134, startPoint y: 227, endPoint x: 149, endPoint y: 297, distance: 71.3
click at [149, 297] on p "I'll refocus the dashboard's style and tone to move away from any overly flashy…" at bounding box center [165, 268] width 299 height 113
drag, startPoint x: 149, startPoint y: 297, endPoint x: 123, endPoint y: 240, distance: 62.9
click at [123, 240] on p "I'll refocus the dashboard's style and tone to move away from any overly flashy…" at bounding box center [165, 268] width 299 height 113
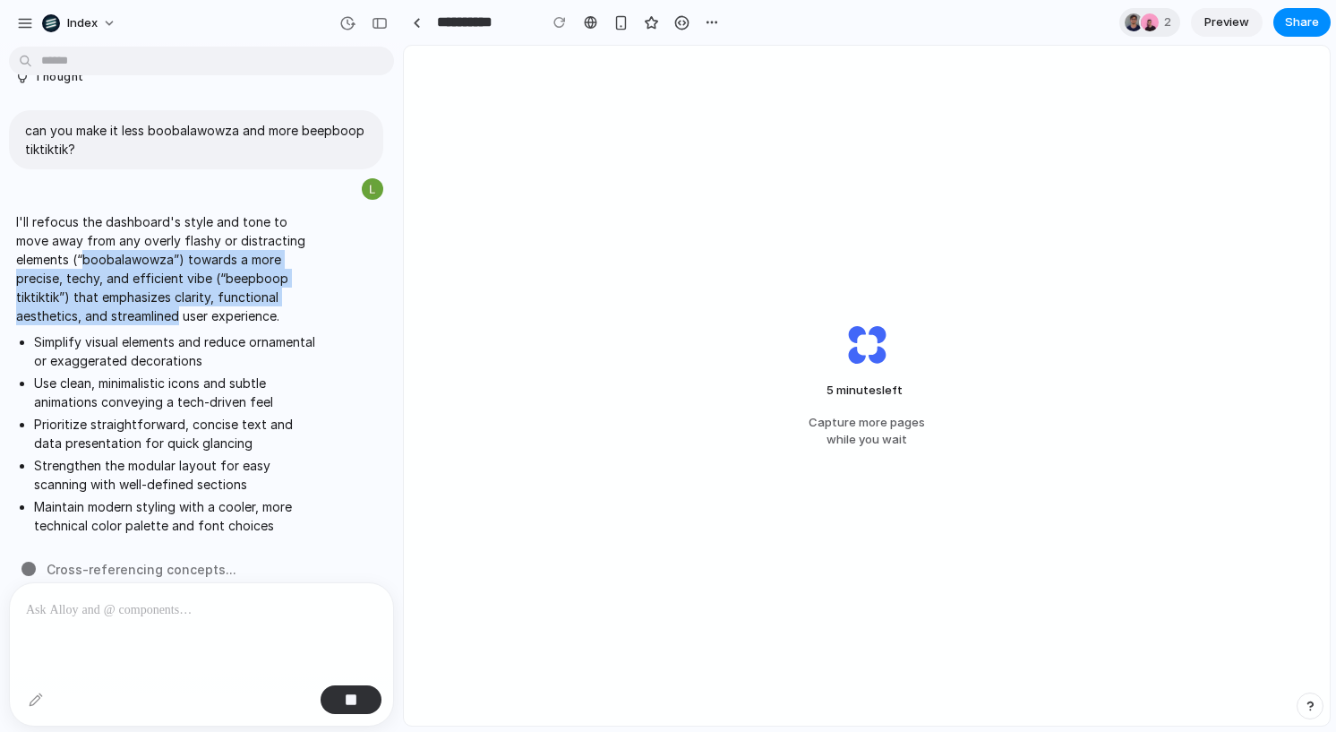
click at [123, 240] on p "I'll refocus the dashboard's style and tone to move away from any overly flashy…" at bounding box center [165, 268] width 299 height 113
drag, startPoint x: 123, startPoint y: 240, endPoint x: 158, endPoint y: 291, distance: 61.8
click at [158, 291] on p "I'll refocus the dashboard's style and tone to move away from any overly flashy…" at bounding box center [165, 268] width 299 height 113
drag, startPoint x: 158, startPoint y: 291, endPoint x: 146, endPoint y: 235, distance: 57.6
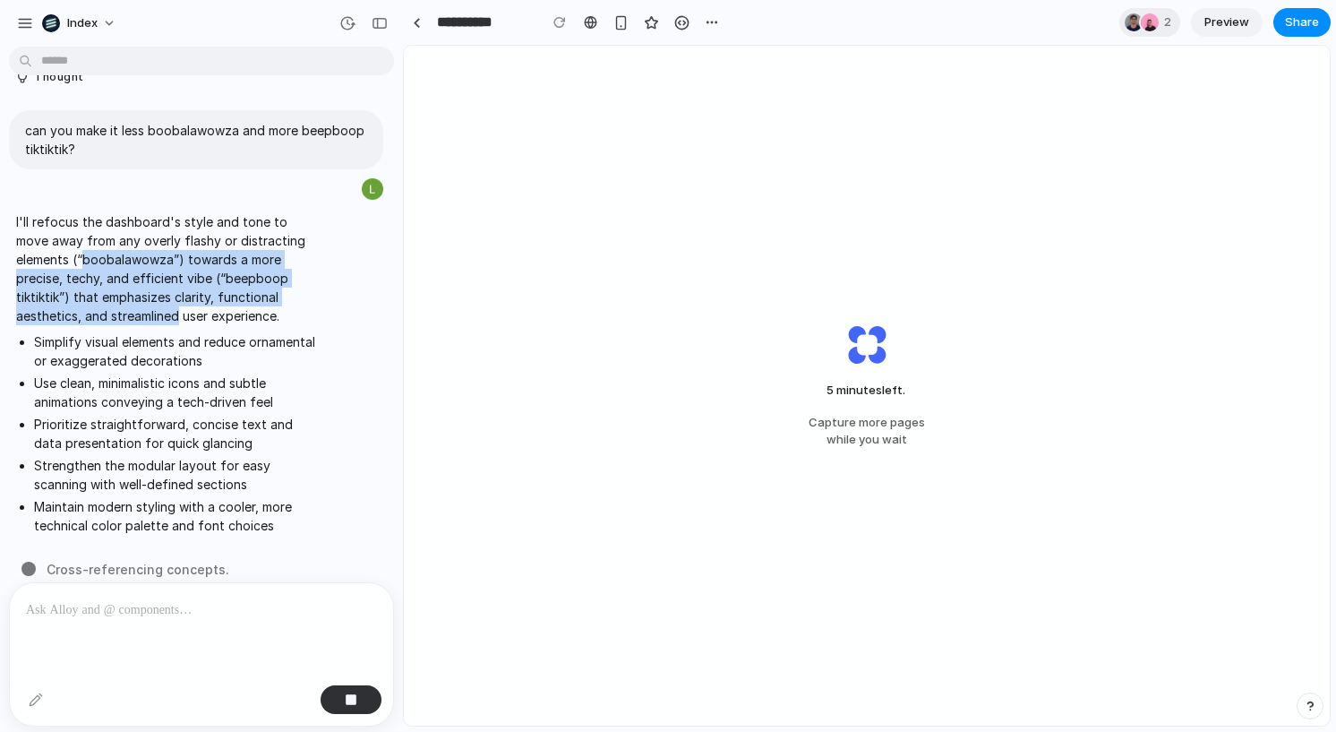
click at [146, 235] on p "I'll refocus the dashboard's style and tone to move away from any overly flashy…" at bounding box center [165, 268] width 299 height 113
drag, startPoint x: 146, startPoint y: 235, endPoint x: 151, endPoint y: 293, distance: 58.4
click at [151, 293] on p "I'll refocus the dashboard's style and tone to move away from any overly flashy…" at bounding box center [165, 268] width 299 height 113
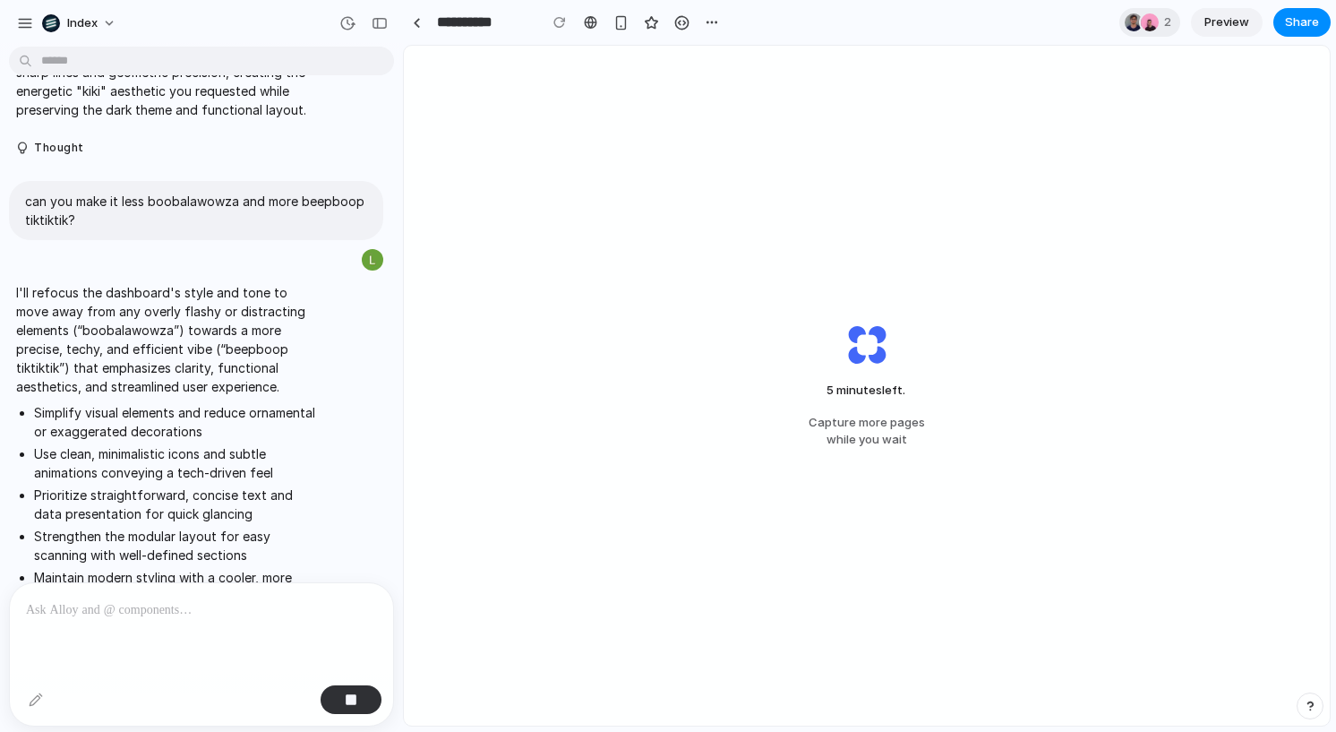
scroll to position [3693, 0]
click at [190, 194] on p "can you make it less boobalawowza and more beepboop tiktiktik?" at bounding box center [196, 213] width 342 height 38
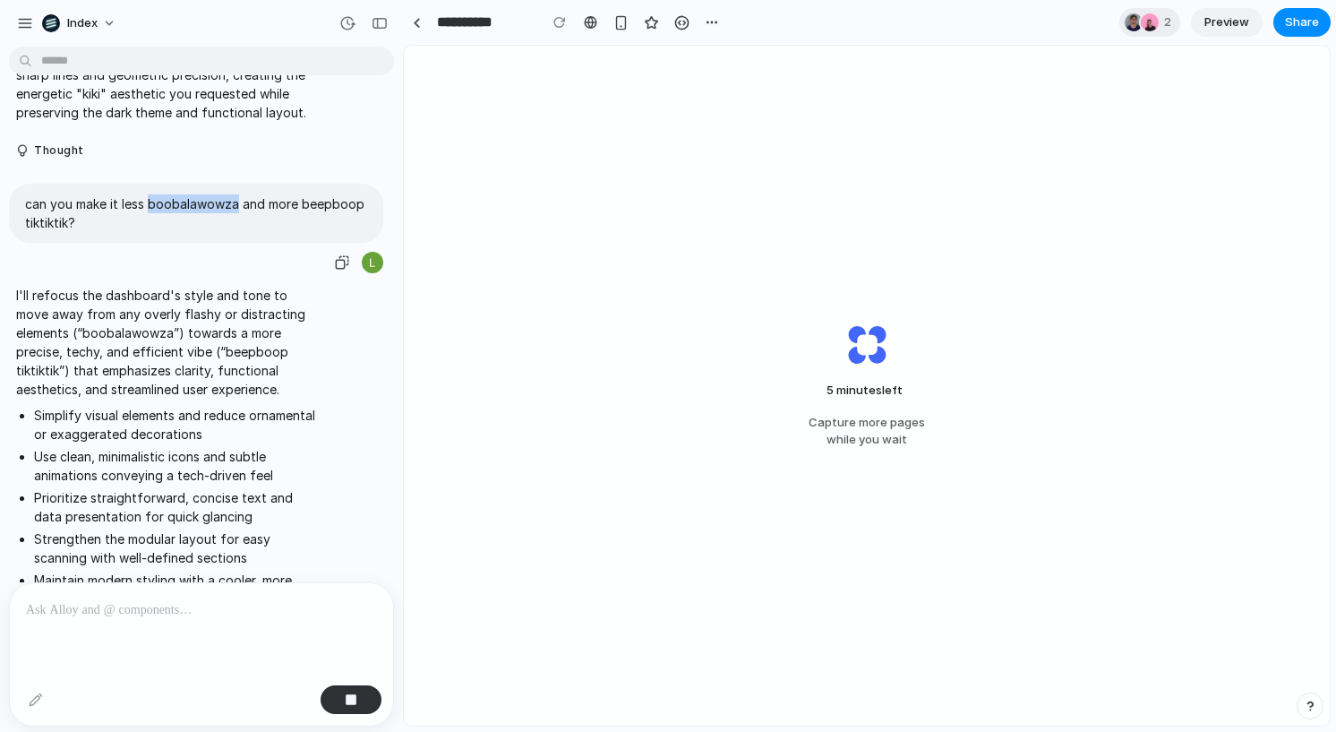
click at [190, 194] on p "can you make it less boobalawowza and more beepboop tiktiktik?" at bounding box center [196, 213] width 342 height 38
click at [210, 194] on p "can you make it less boobalawowza and more beepboop tiktiktik?" at bounding box center [196, 213] width 342 height 38
click at [227, 194] on p "can you make it less boobalawowza and more beepboop tiktiktik?" at bounding box center [196, 213] width 342 height 38
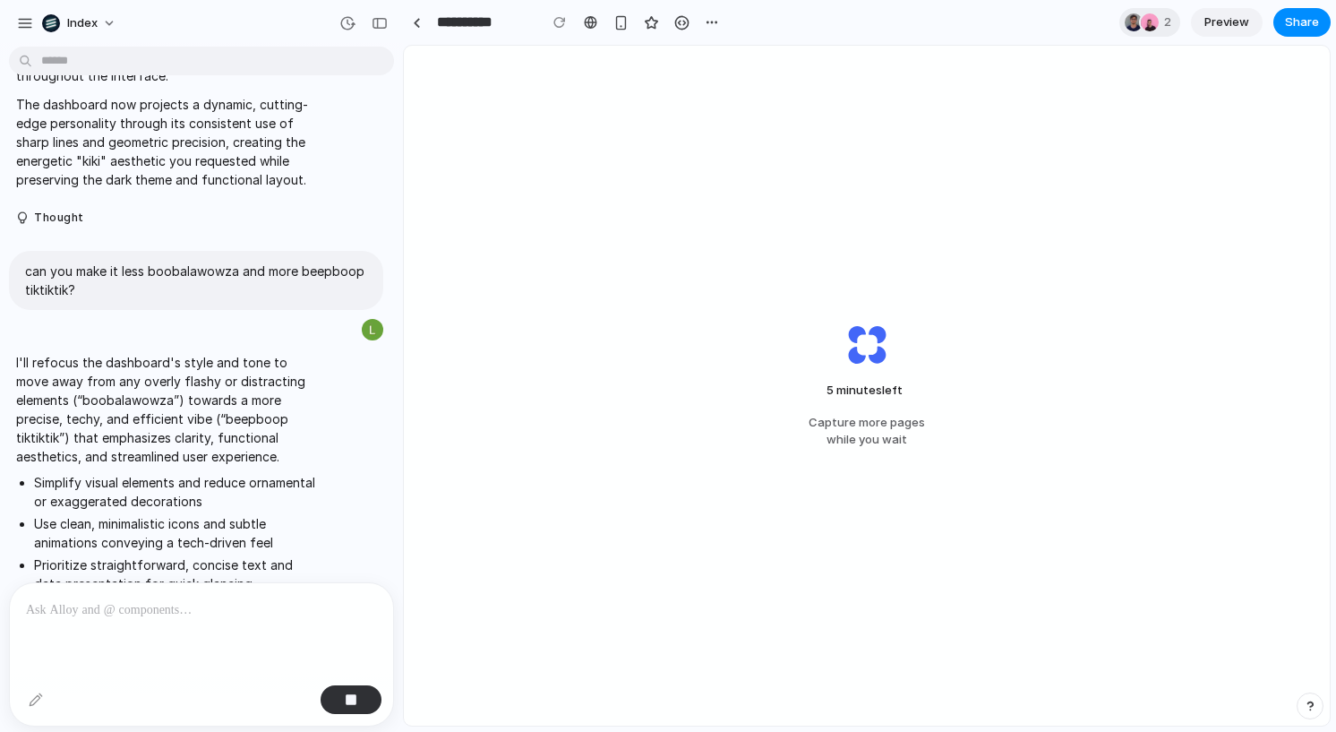
scroll to position [3623, 0]
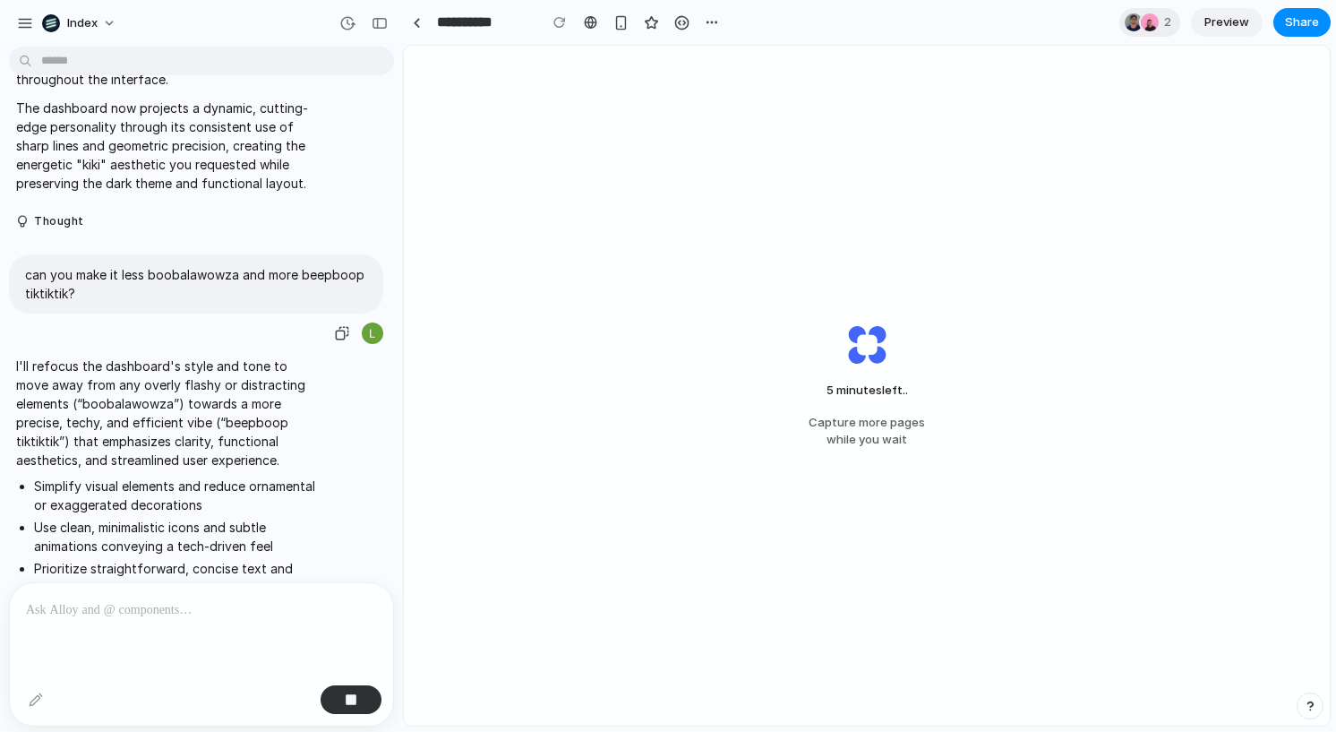
click at [218, 265] on p "can you make it less boobalawowza and more beepboop tiktiktik?" at bounding box center [196, 284] width 342 height 38
click at [228, 265] on p "can you make it less boobalawowza and more beepboop tiktiktik?" at bounding box center [196, 284] width 342 height 38
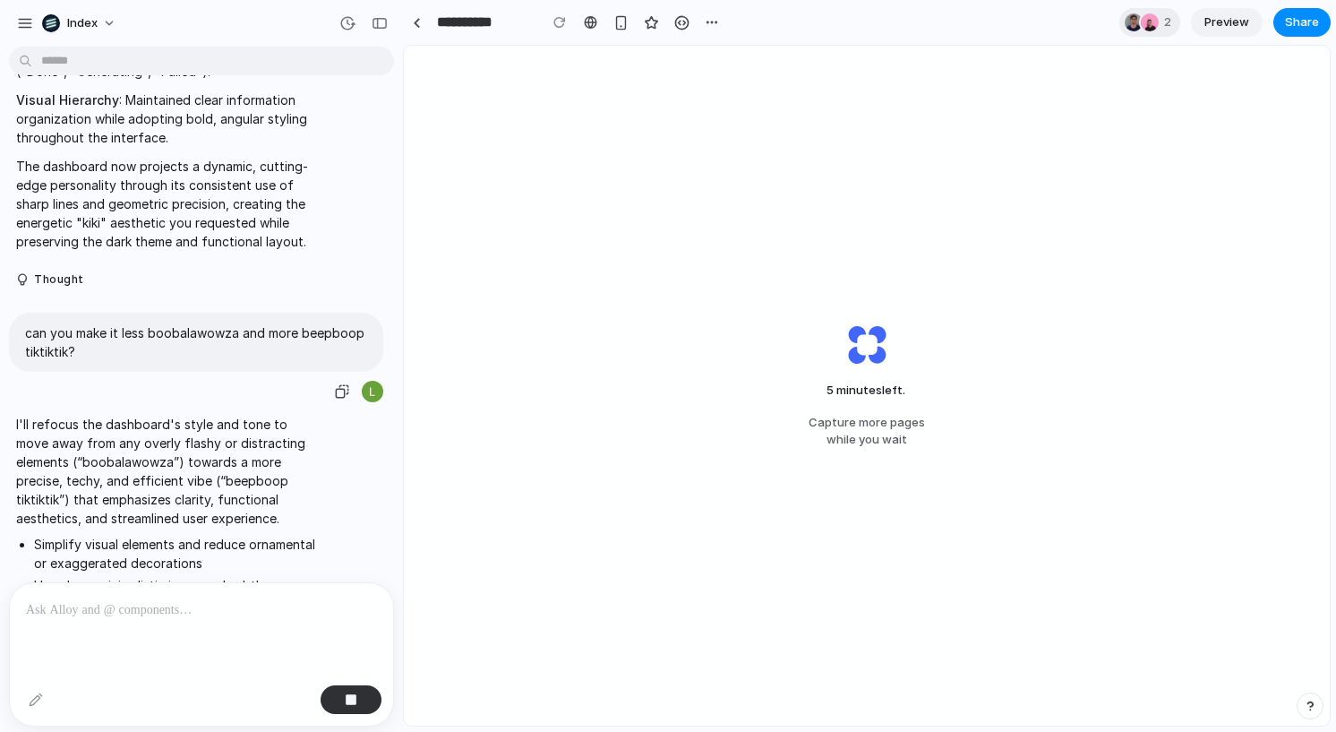
scroll to position [3556, 0]
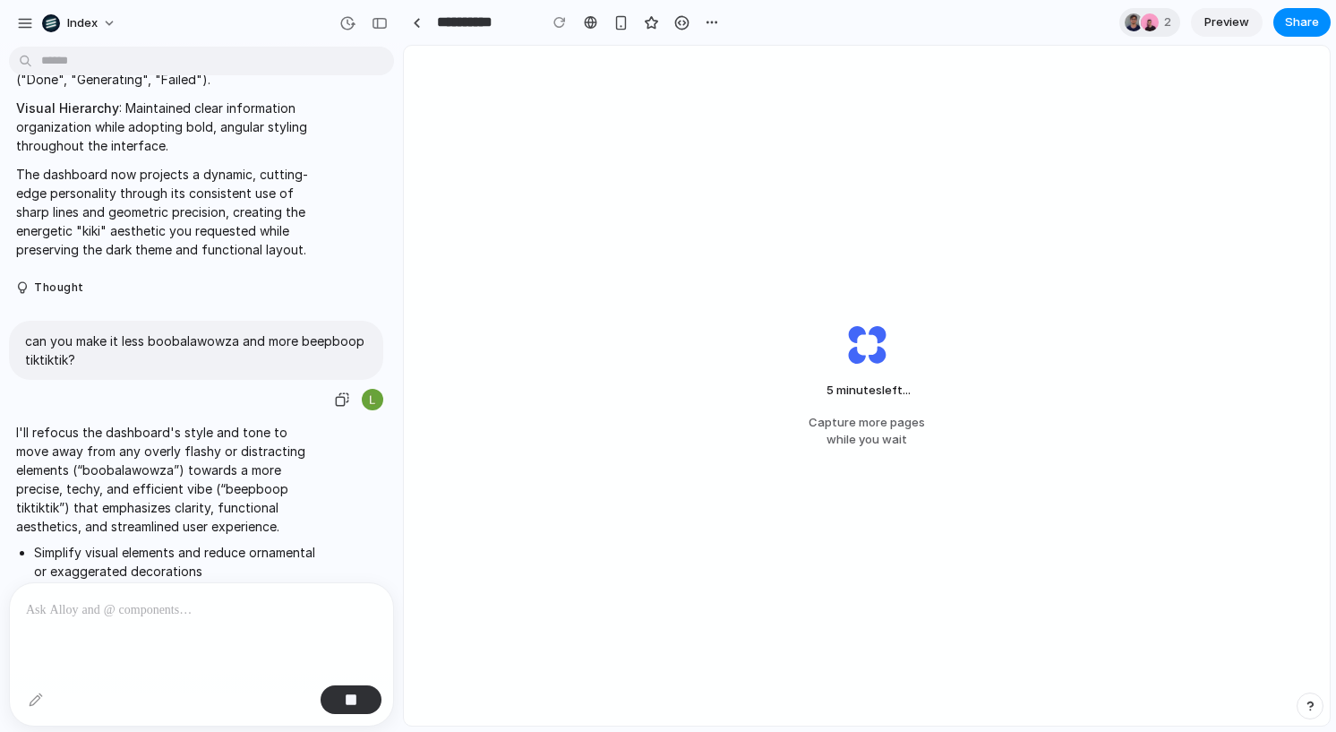
click at [188, 331] on p "can you make it less boobalawowza and more beepboop tiktiktik?" at bounding box center [196, 350] width 342 height 38
click at [224, 331] on p "can you make it less boobalawowza and more beepboop tiktiktik?" at bounding box center [196, 350] width 342 height 38
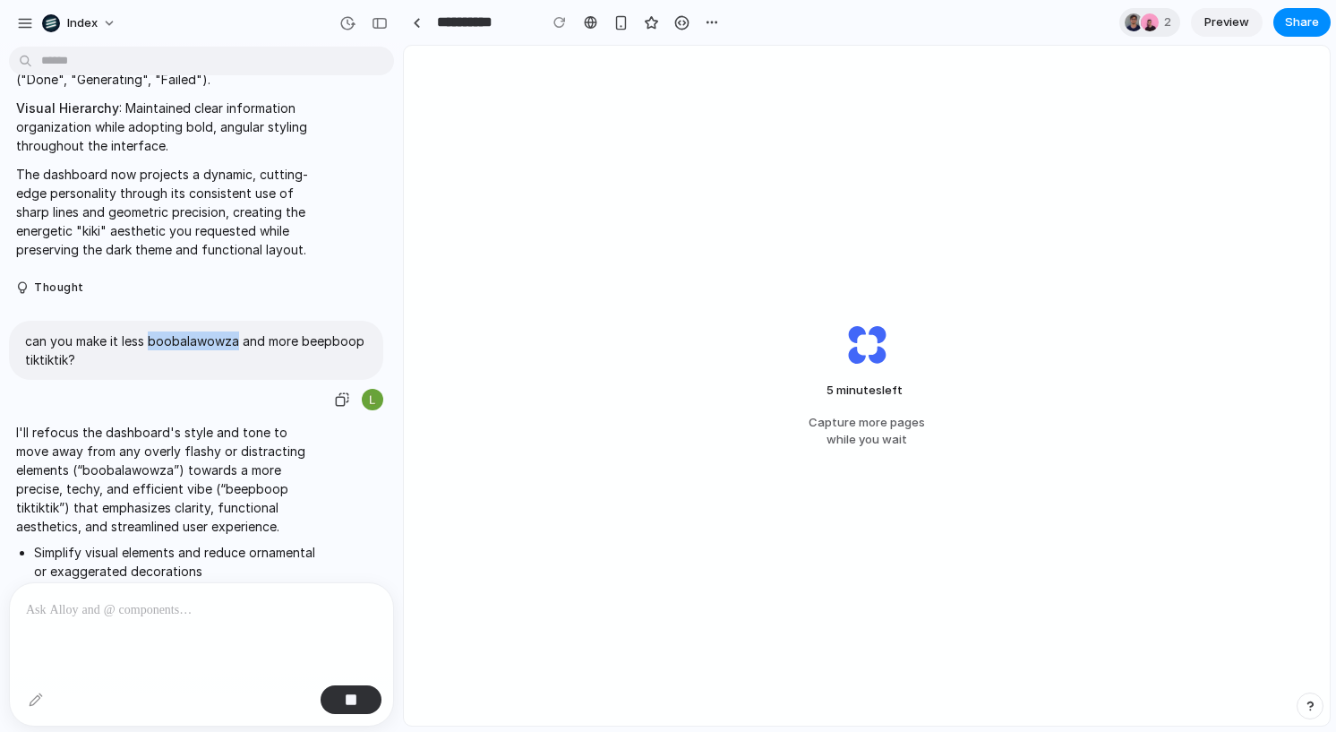
click at [205, 331] on p "can you make it less boobalawowza and more beepboop tiktiktik?" at bounding box center [196, 350] width 342 height 38
click at [210, 331] on p "can you make it less boobalawowza and more beepboop tiktiktik?" at bounding box center [196, 350] width 342 height 38
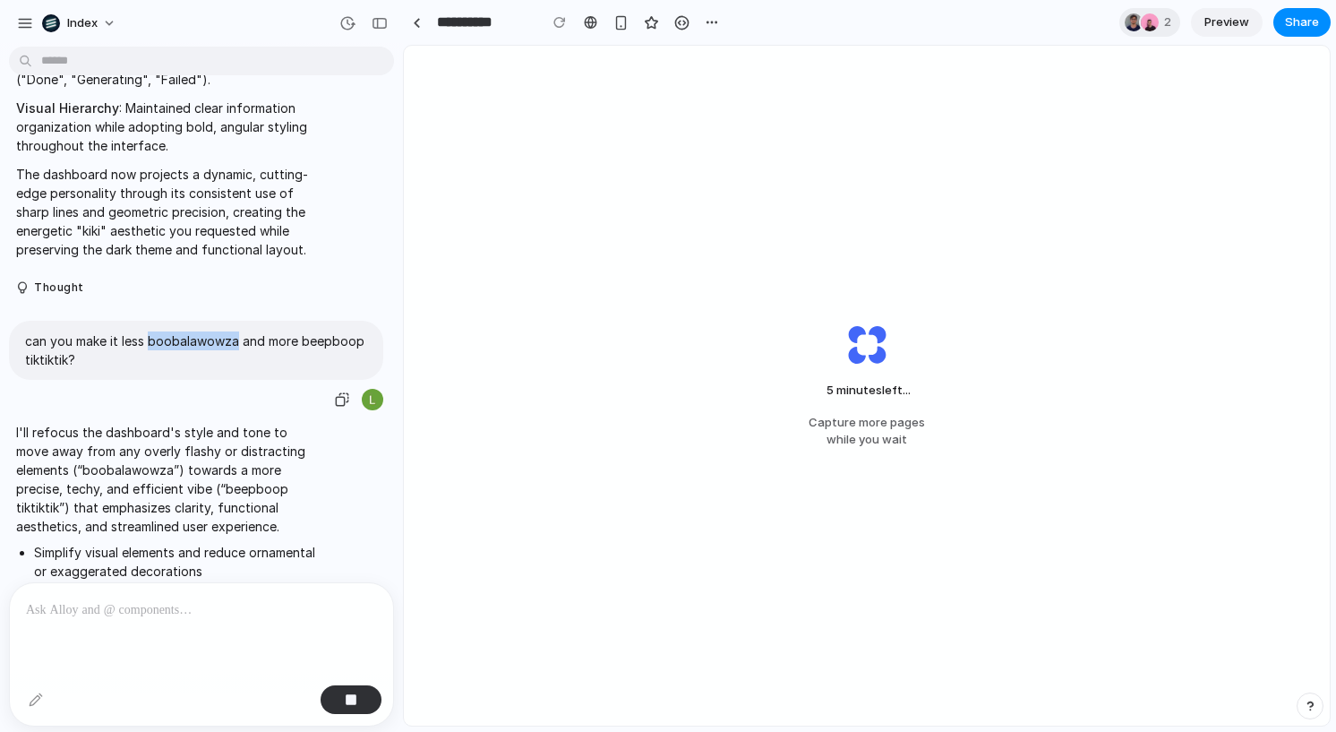
click at [218, 331] on p "can you make it less boobalawowza and more beepboop tiktiktik?" at bounding box center [196, 350] width 342 height 38
click at [222, 331] on p "can you make it less boobalawowza and more beepboop tiktiktik?" at bounding box center [196, 350] width 342 height 38
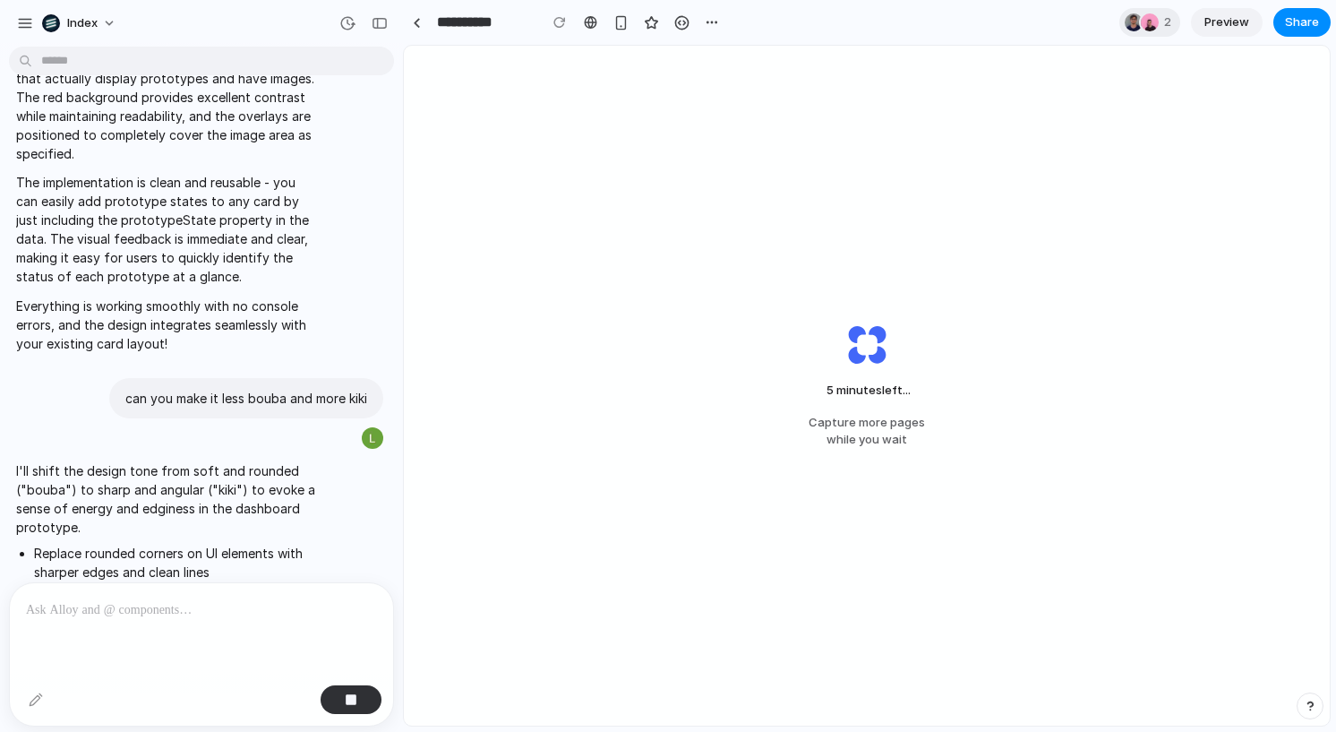
scroll to position [2471, 0]
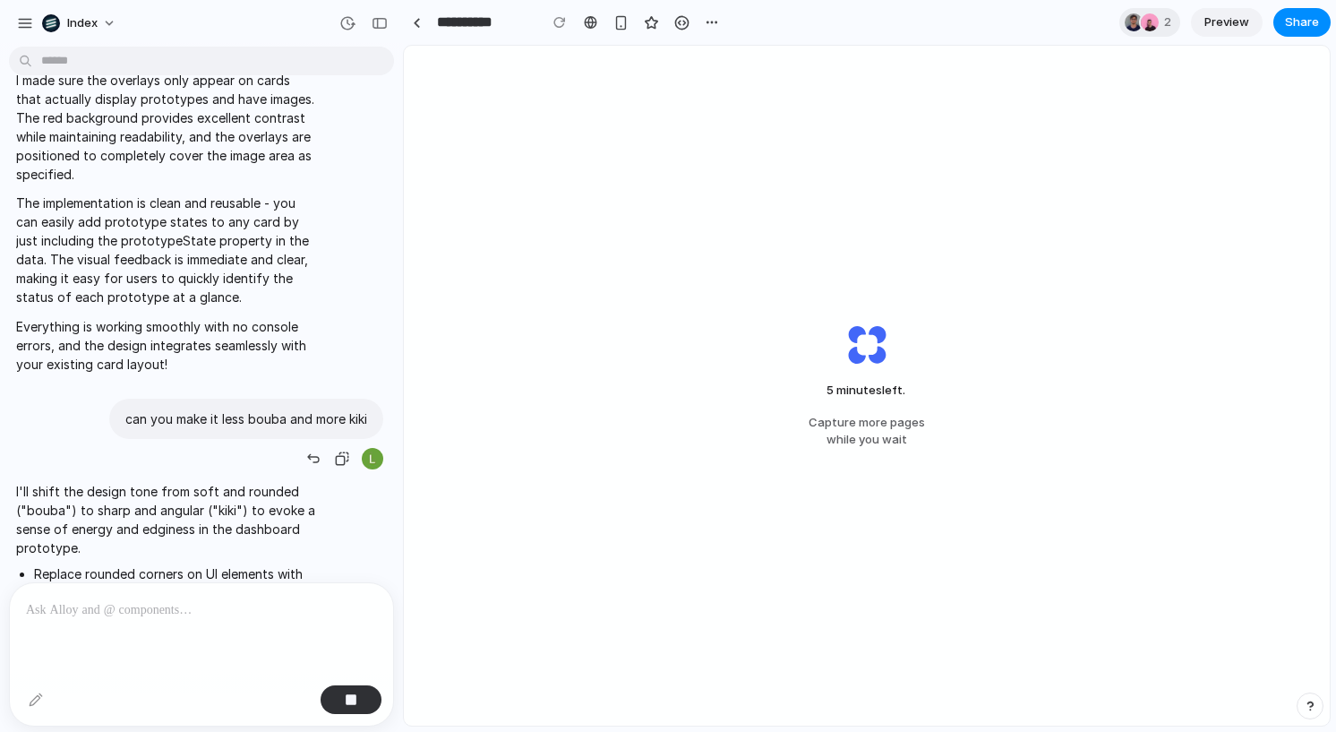
click at [268, 409] on p "can you make it less bouba and more kiki" at bounding box center [246, 418] width 242 height 19
click at [279, 409] on p "can you make it less bouba and more kiki" at bounding box center [246, 418] width 242 height 19
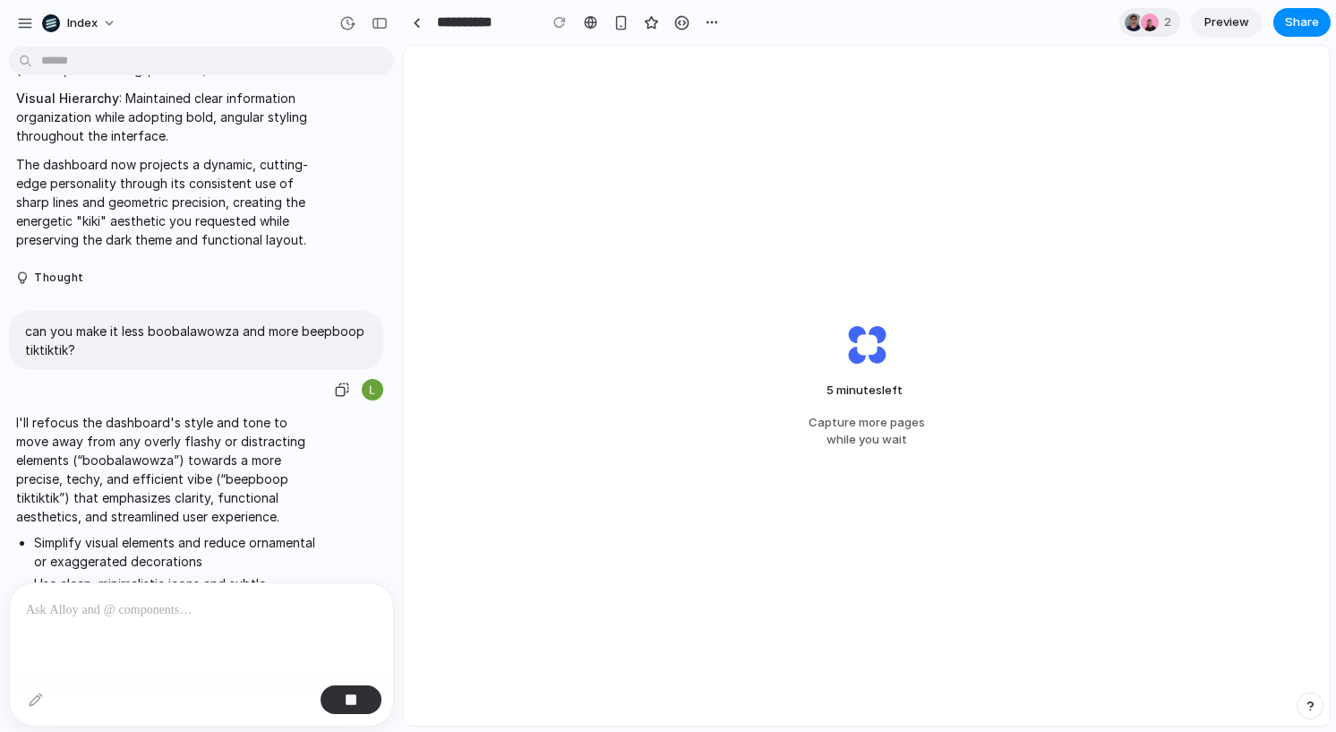
scroll to position [3567, 0]
click at [199, 321] on p "can you make it less boobalawowza and more beepboop tiktiktik?" at bounding box center [196, 340] width 342 height 38
click at [201, 321] on p "can you make it less boobalawowza and more beepboop tiktiktik?" at bounding box center [196, 340] width 342 height 38
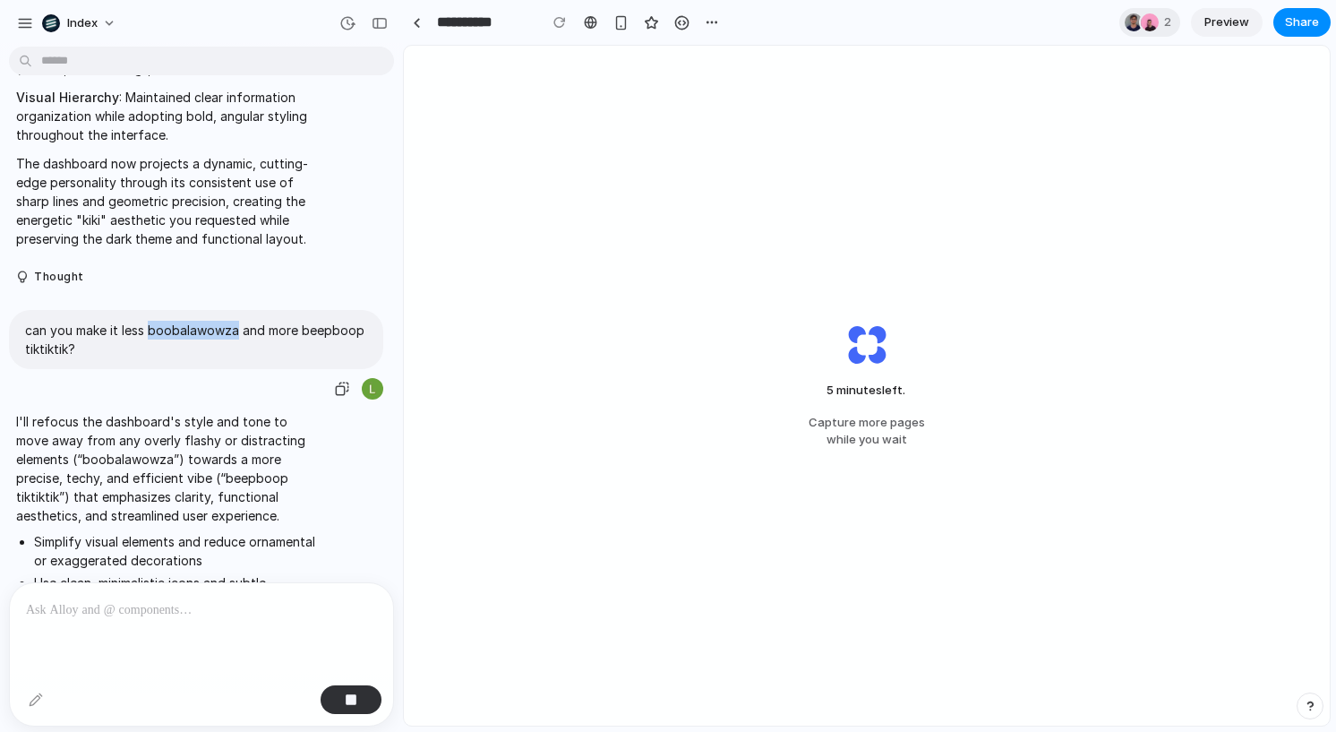
click at [201, 321] on p "can you make it less boobalawowza and more beepboop tiktiktik?" at bounding box center [196, 340] width 342 height 38
click at [221, 321] on p "can you make it less boobalawowza and more beepboop tiktiktik?" at bounding box center [196, 340] width 342 height 38
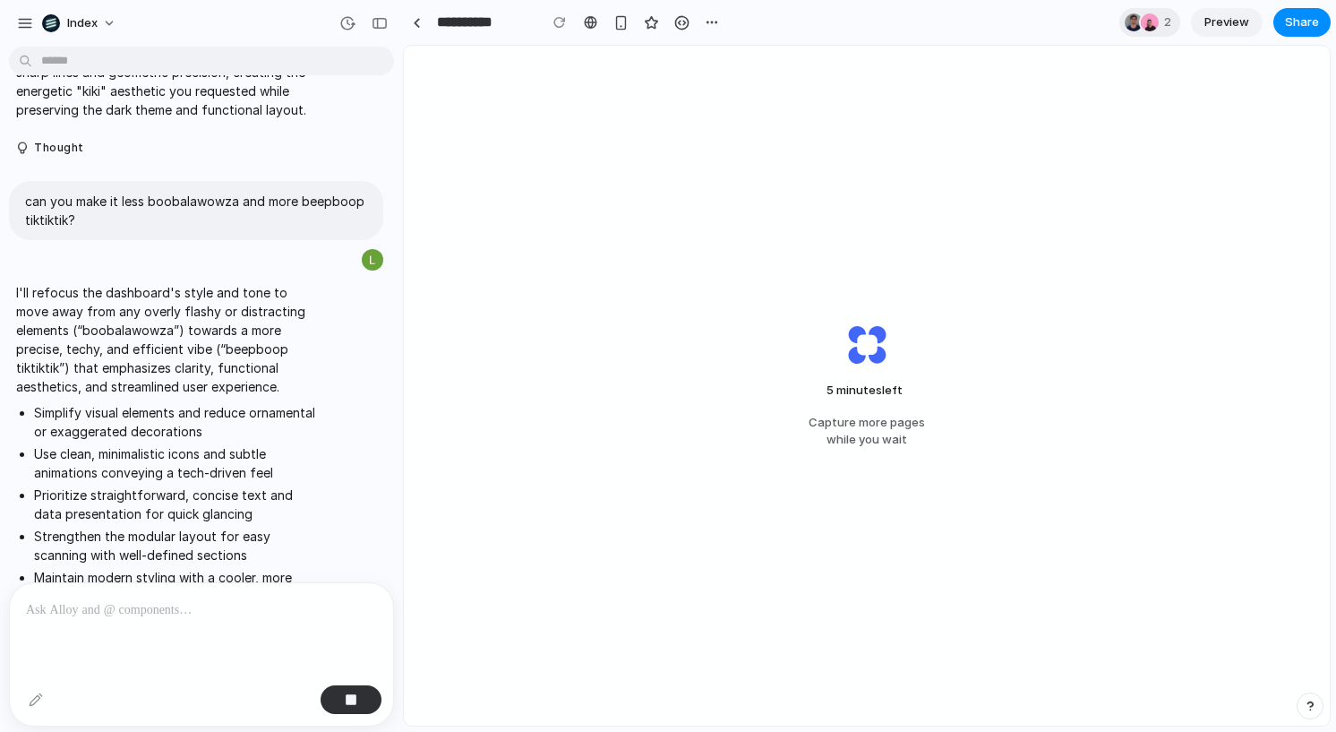
scroll to position [3697, 0]
click at [182, 282] on p "I'll refocus the dashboard's style and tone to move away from any overly flashy…" at bounding box center [165, 338] width 299 height 113
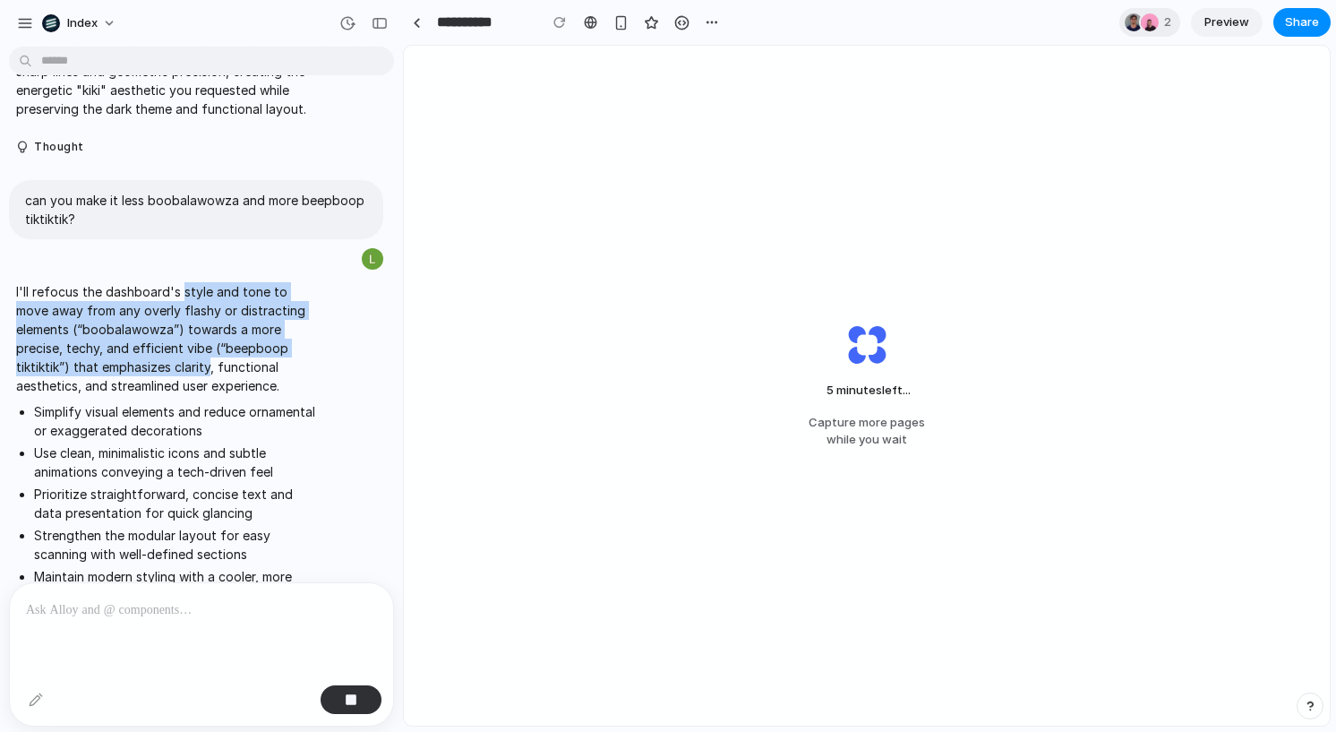
drag, startPoint x: 182, startPoint y: 267, endPoint x: 176, endPoint y: 355, distance: 88.8
click at [176, 355] on p "I'll refocus the dashboard's style and tone to move away from any overly flashy…" at bounding box center [165, 338] width 299 height 113
drag, startPoint x: 176, startPoint y: 355, endPoint x: 143, endPoint y: 281, distance: 81.4
click at [143, 282] on p "I'll refocus the dashboard's style and tone to move away from any overly flashy…" at bounding box center [165, 338] width 299 height 113
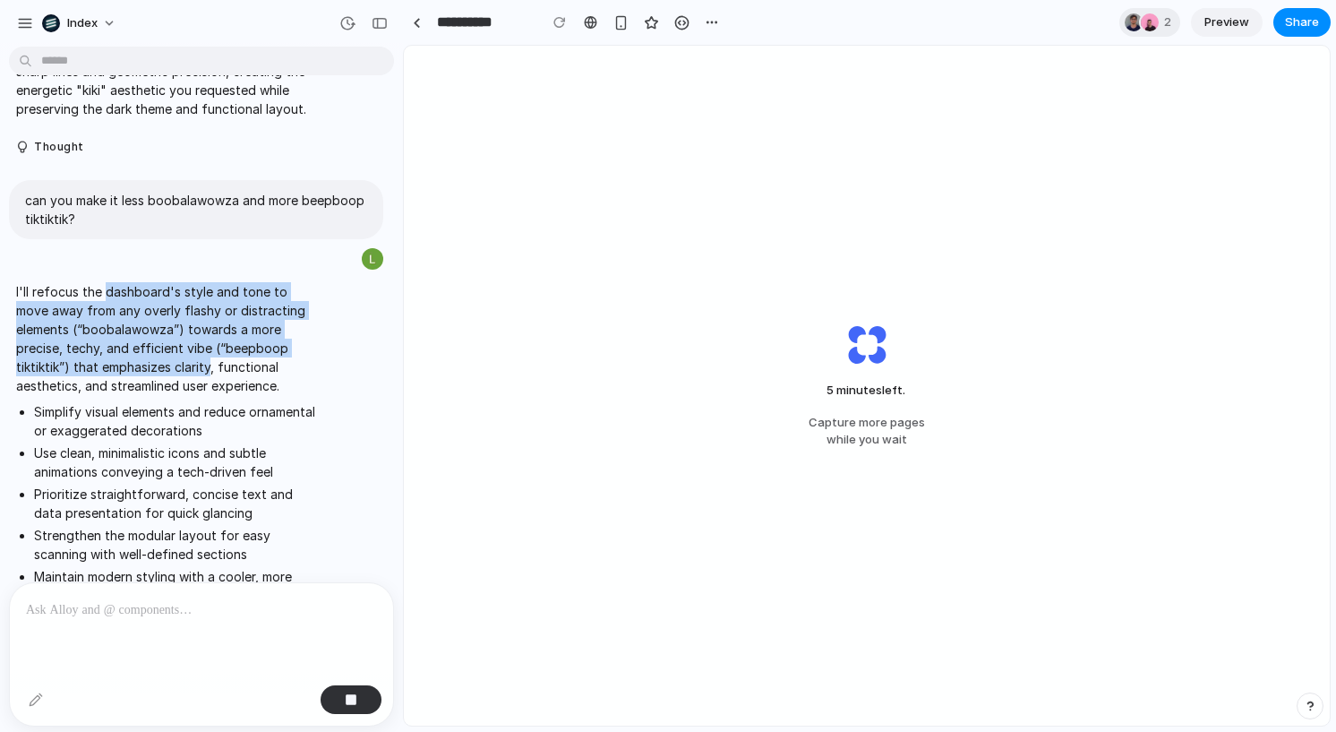
click at [143, 282] on p "I'll refocus the dashboard's style and tone to move away from any overly flashy…" at bounding box center [165, 338] width 299 height 113
drag, startPoint x: 143, startPoint y: 281, endPoint x: 189, endPoint y: 367, distance: 97.3
click at [189, 367] on p "I'll refocus the dashboard's style and tone to move away from any overly flashy…" at bounding box center [165, 338] width 299 height 113
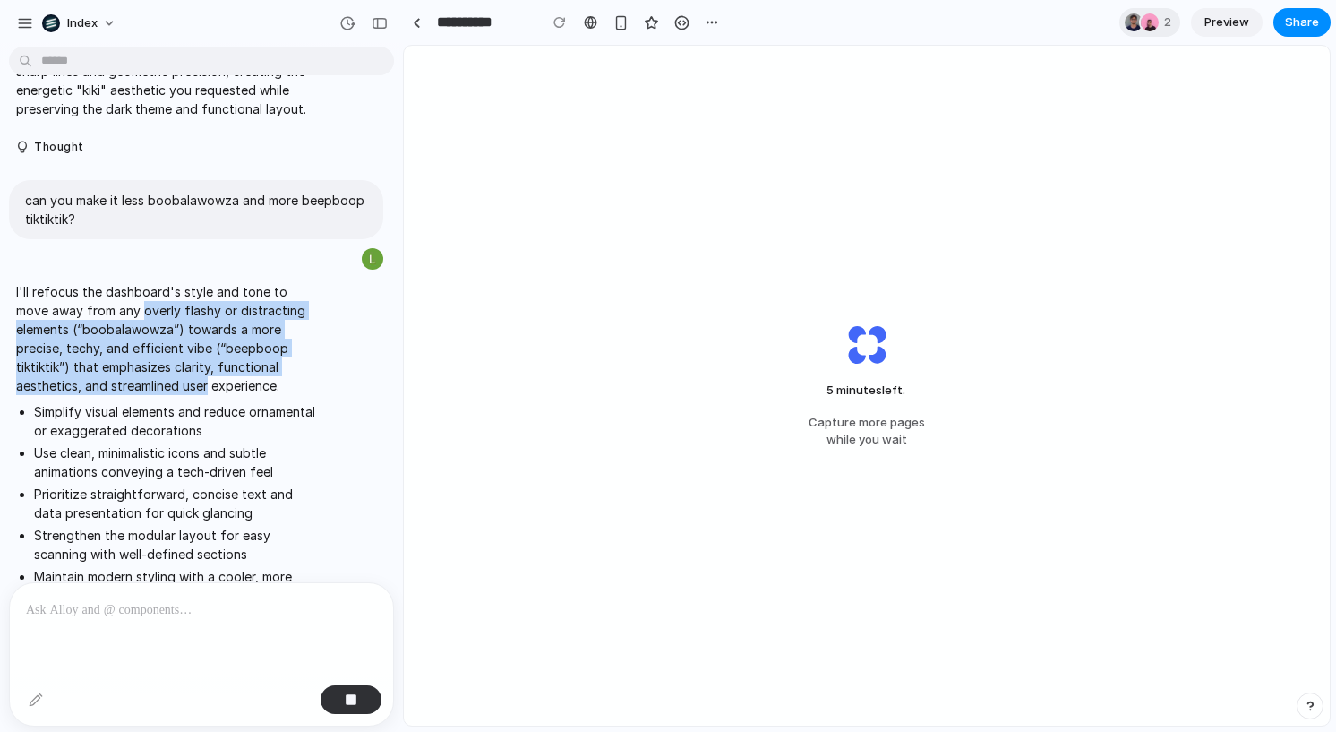
drag, startPoint x: 189, startPoint y: 367, endPoint x: 131, endPoint y: 282, distance: 103.1
click at [131, 282] on p "I'll refocus the dashboard's style and tone to move away from any overly flashy…" at bounding box center [165, 338] width 299 height 113
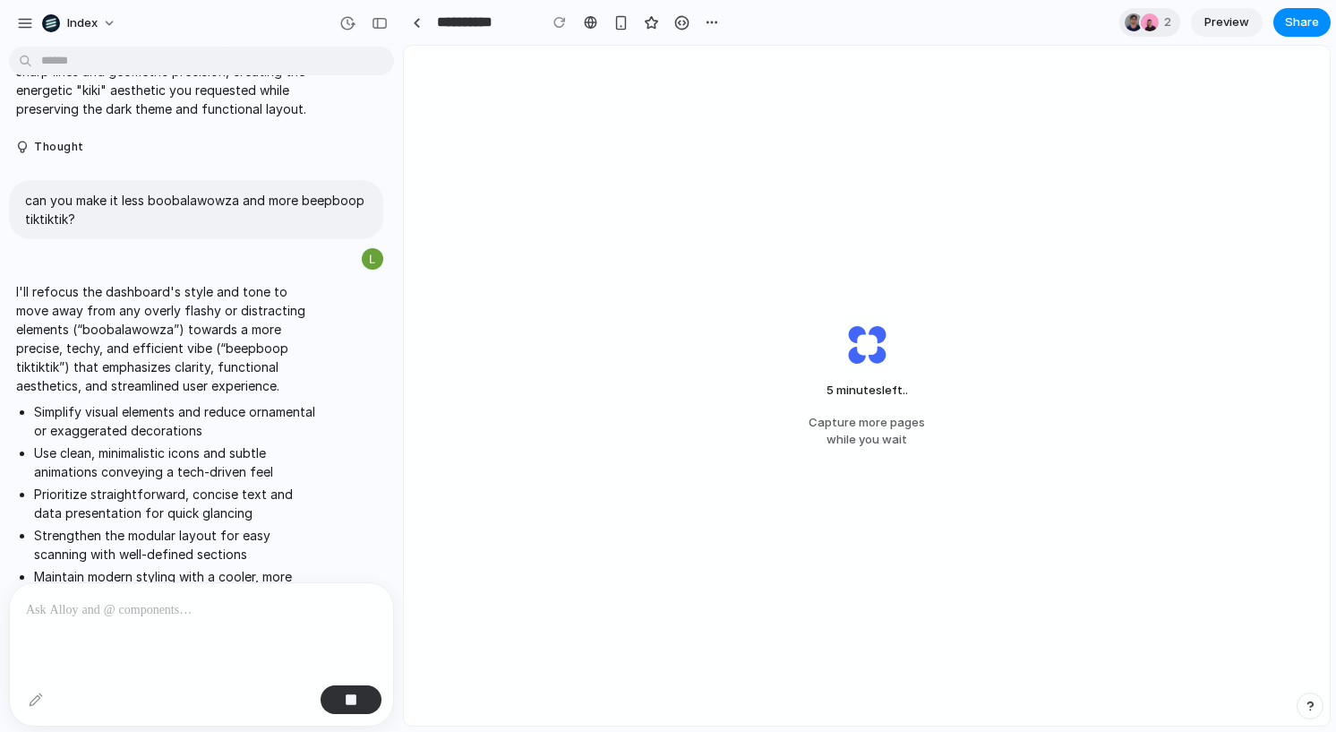
scroll to position [3767, 0]
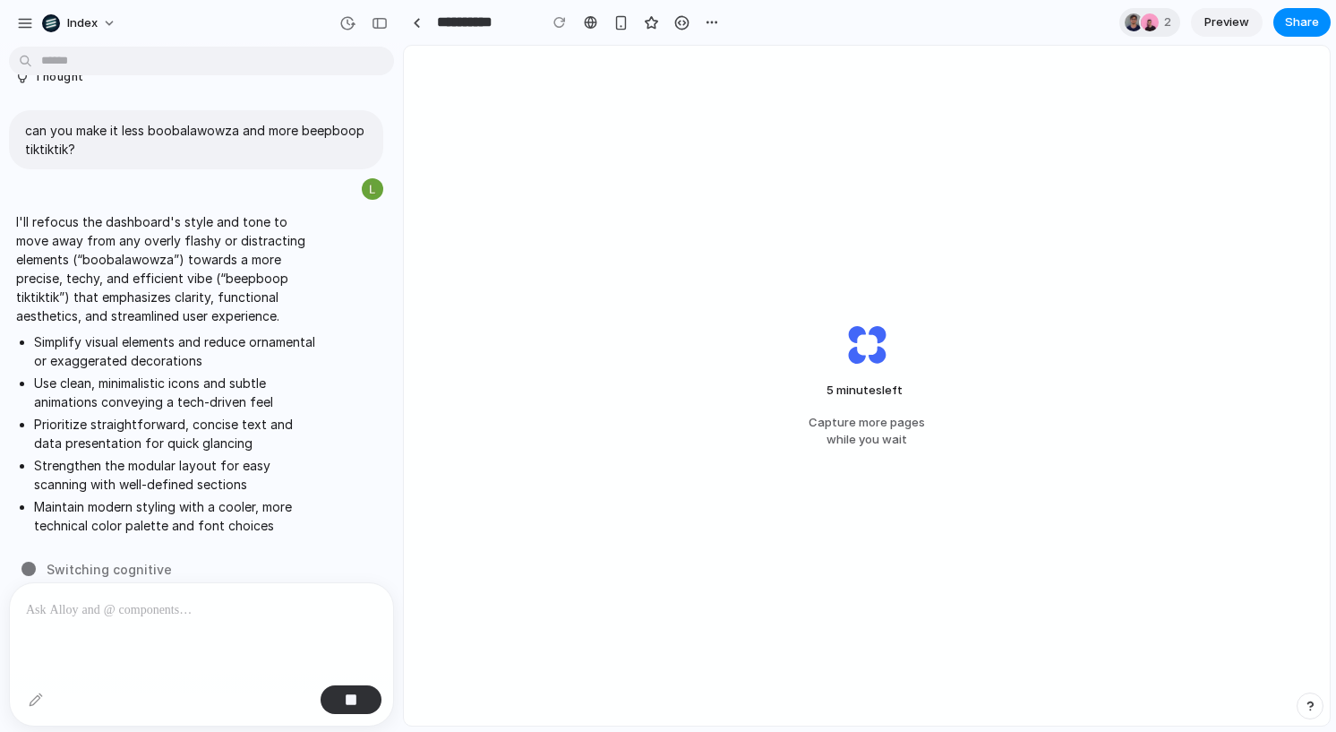
click at [131, 282] on p "I'll refocus the dashboard's style and tone to move away from any overly flashy…" at bounding box center [165, 268] width 299 height 113
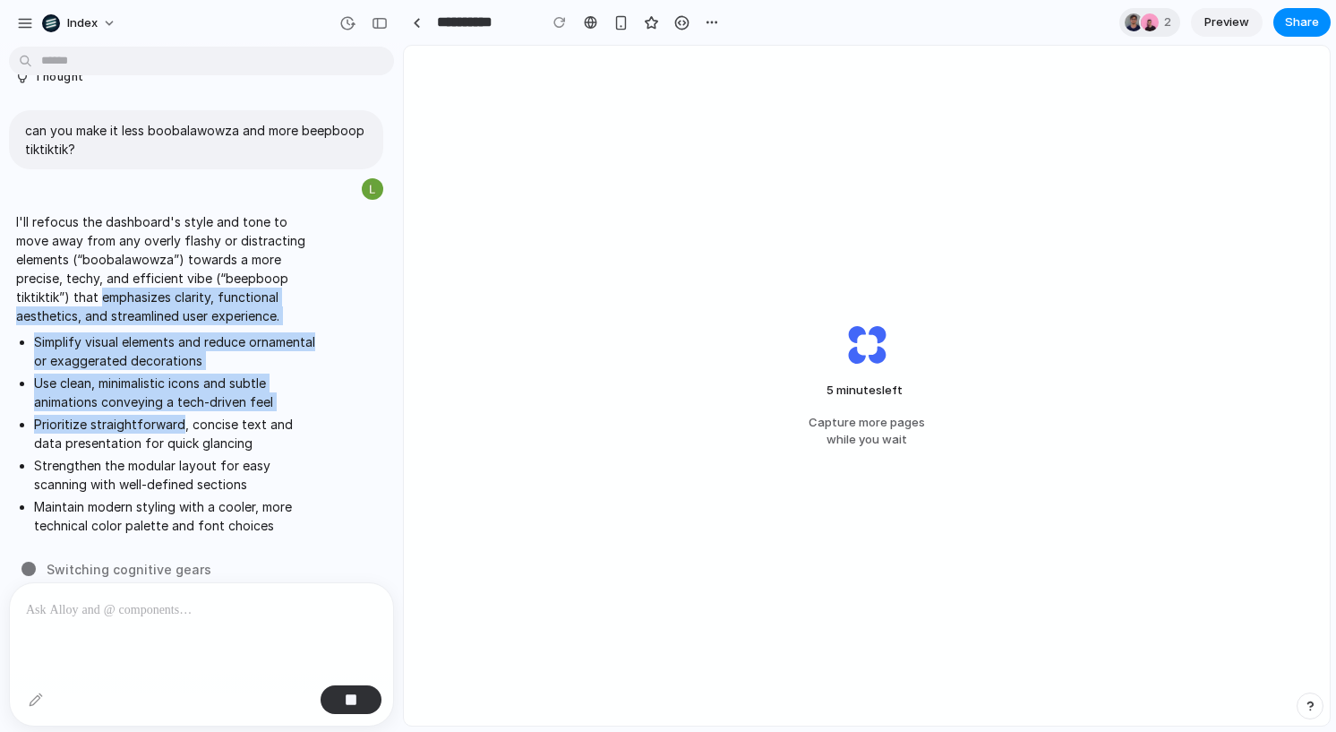
drag, startPoint x: 131, startPoint y: 282, endPoint x: 143, endPoint y: 398, distance: 117.1
click at [143, 398] on span "I'll refocus the dashboard's style and tone to move away from any overly flashy…" at bounding box center [165, 377] width 299 height 330
click at [143, 415] on li "Prioritize straightforward, concise text and data presentation for quick glanci…" at bounding box center [174, 434] width 281 height 38
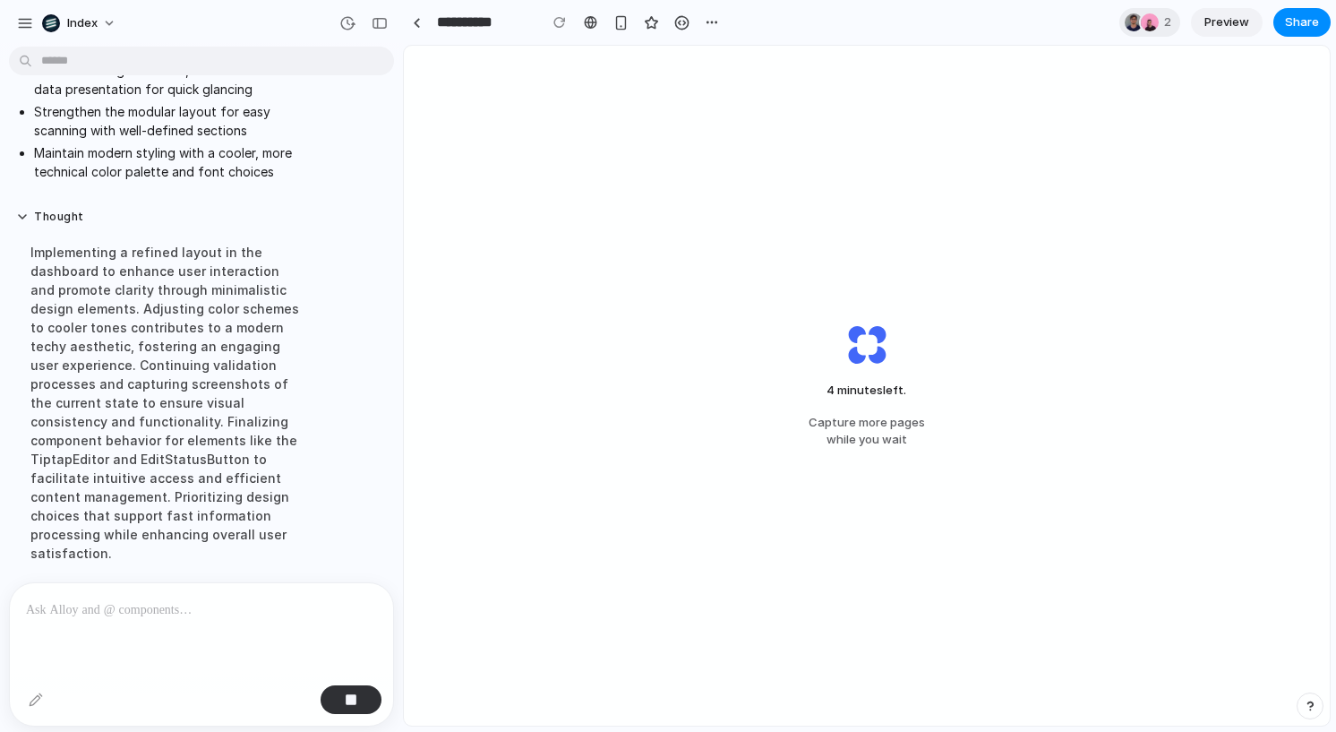
scroll to position [4117, 0]
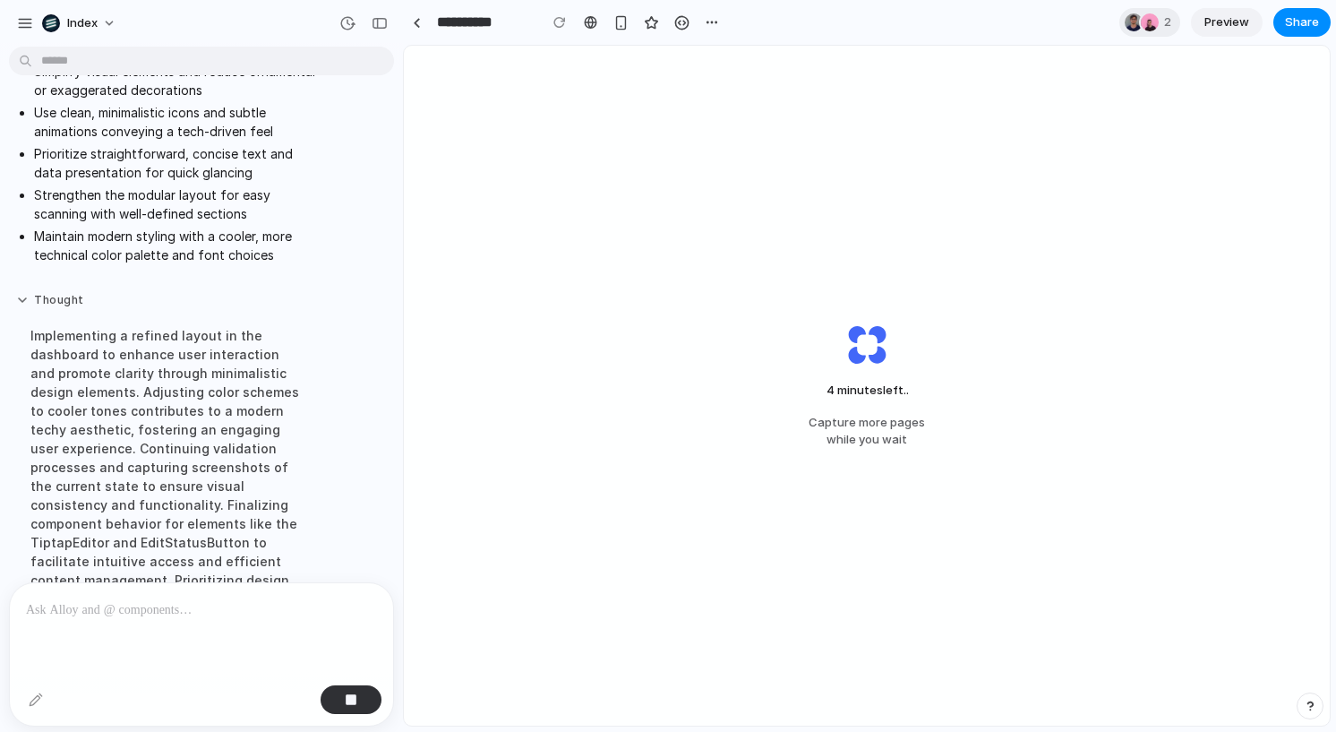
click at [64, 293] on button "Thought" at bounding box center [165, 300] width 299 height 15
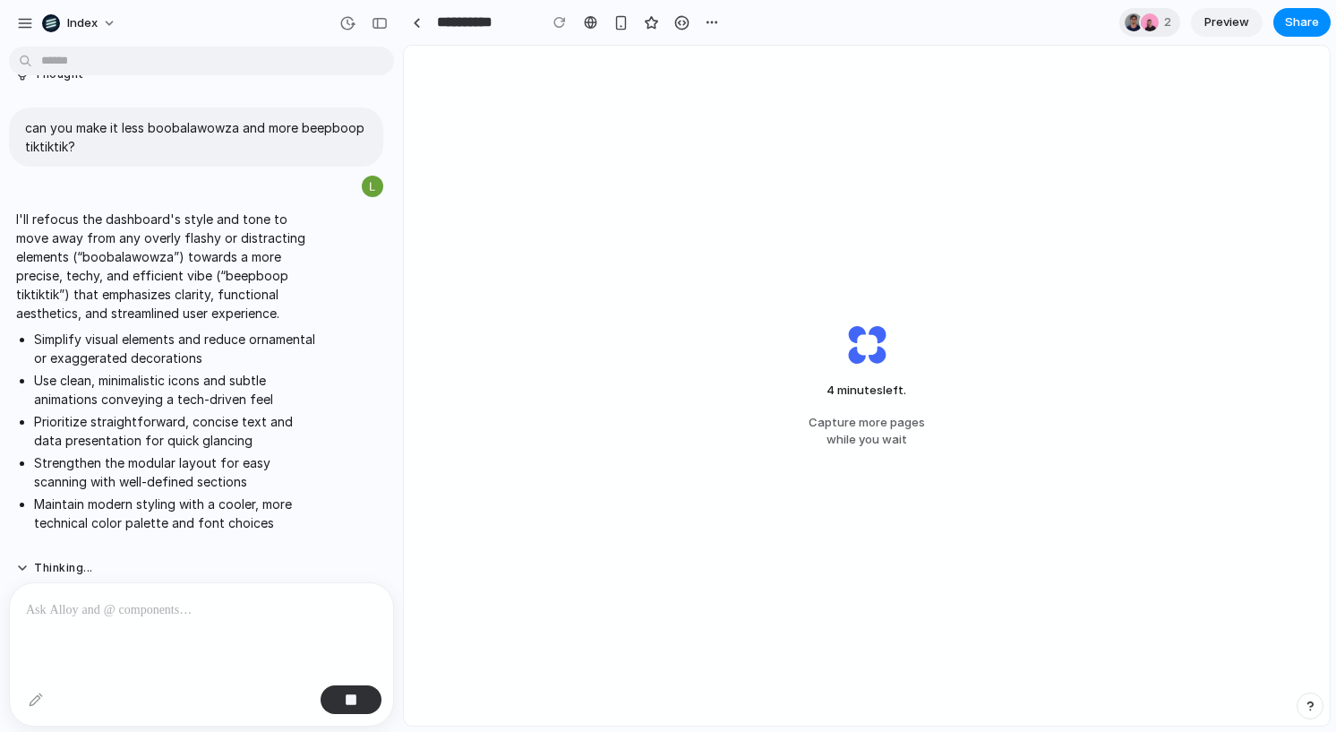
scroll to position [3750, 0]
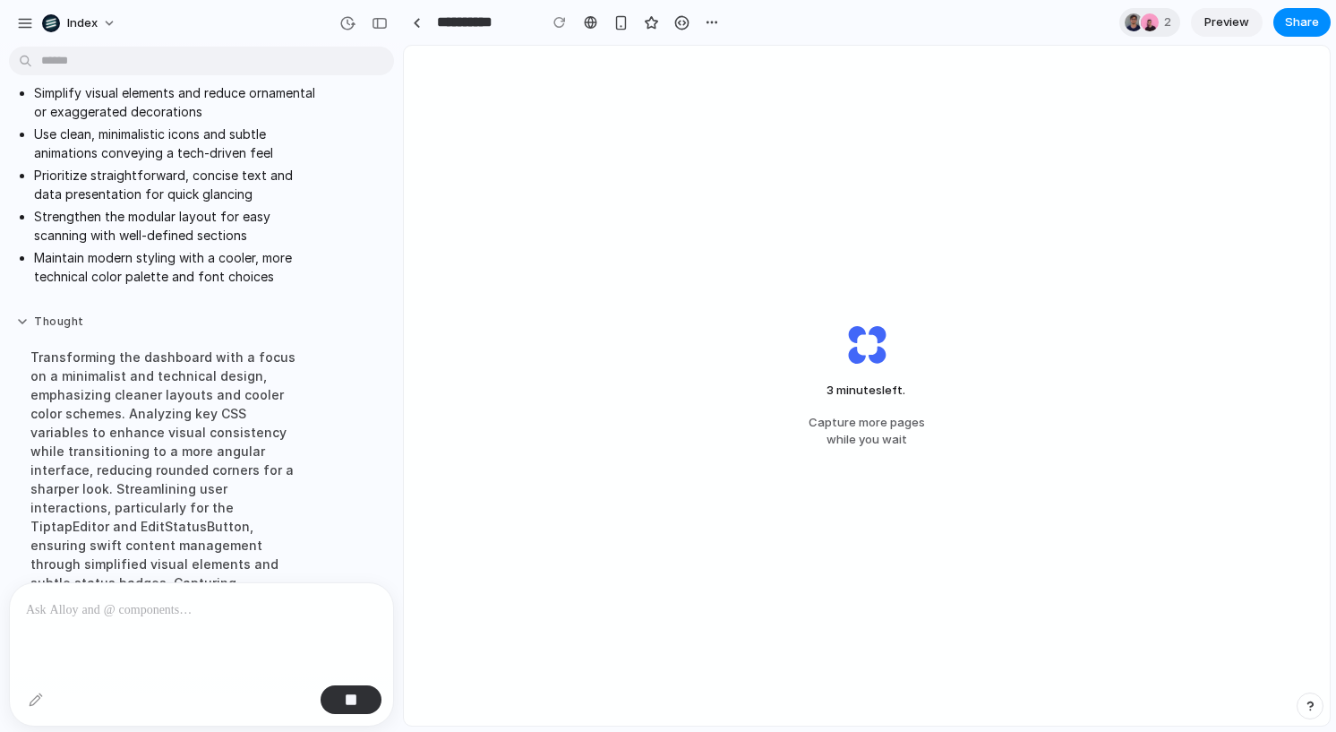
click at [71, 314] on button "Thought" at bounding box center [165, 321] width 299 height 15
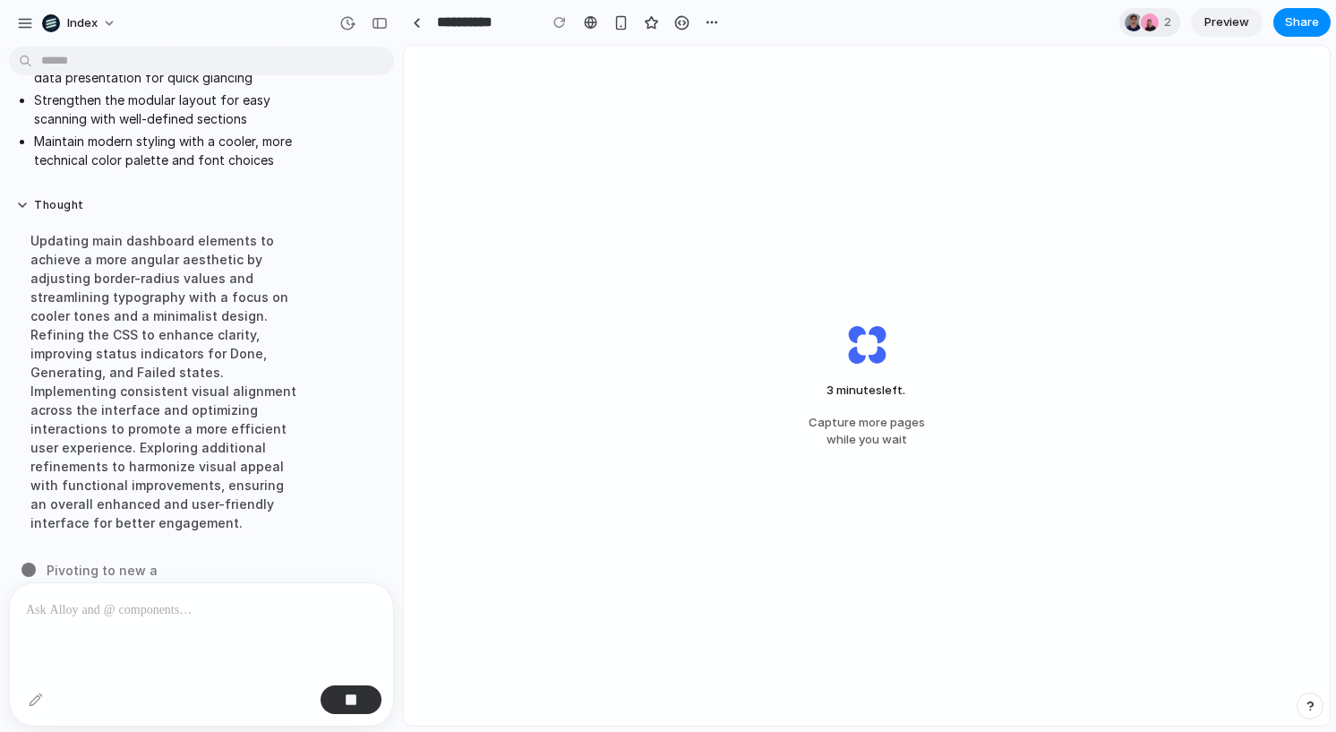
scroll to position [4133, 0]
click at [157, 356] on div "Updating main dashboard elements to achieve a more angular aesthetic by adjusti…" at bounding box center [165, 380] width 299 height 322
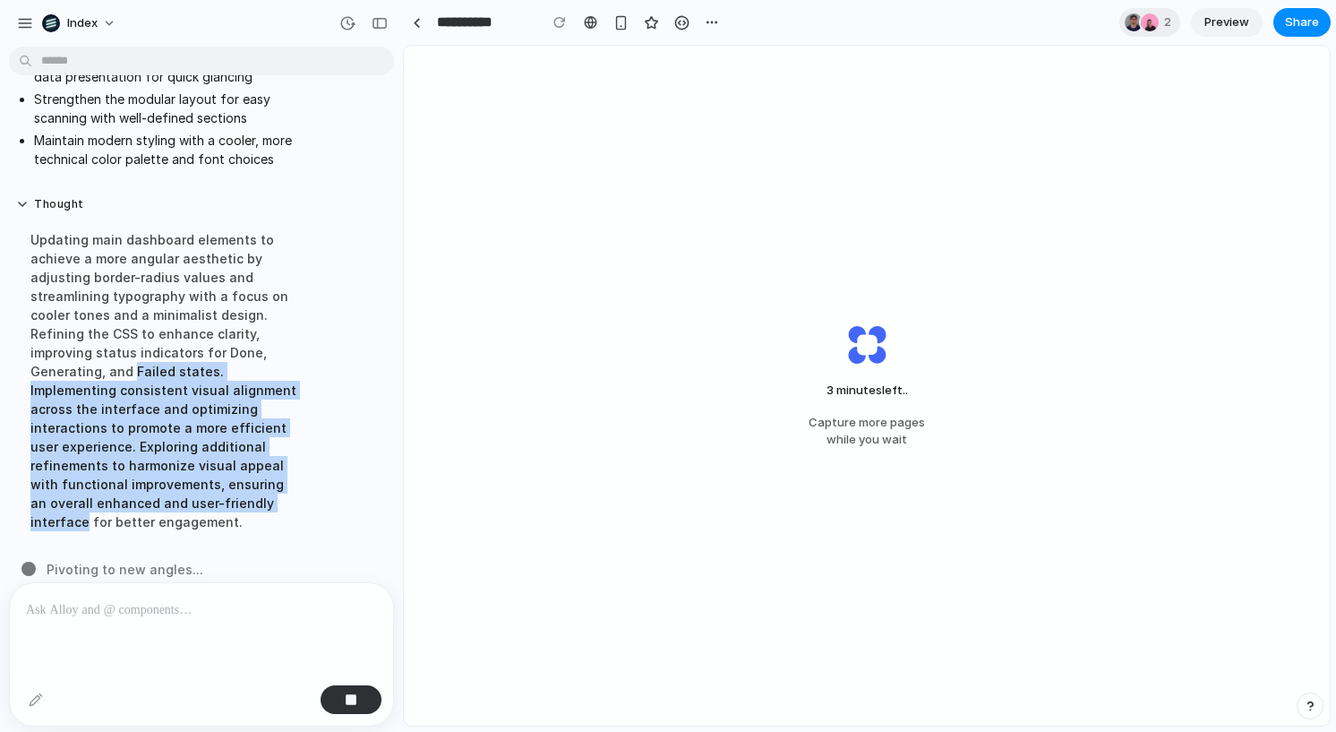
drag, startPoint x: 157, startPoint y: 356, endPoint x: 167, endPoint y: 479, distance: 123.1
click at [167, 479] on div "Updating main dashboard elements to achieve a more angular aesthetic by adjusti…" at bounding box center [165, 380] width 299 height 322
drag, startPoint x: 167, startPoint y: 484, endPoint x: 150, endPoint y: 341, distance: 144.2
click at [150, 341] on div "Updating main dashboard elements to achieve a more angular aesthetic by adjusti…" at bounding box center [165, 380] width 299 height 322
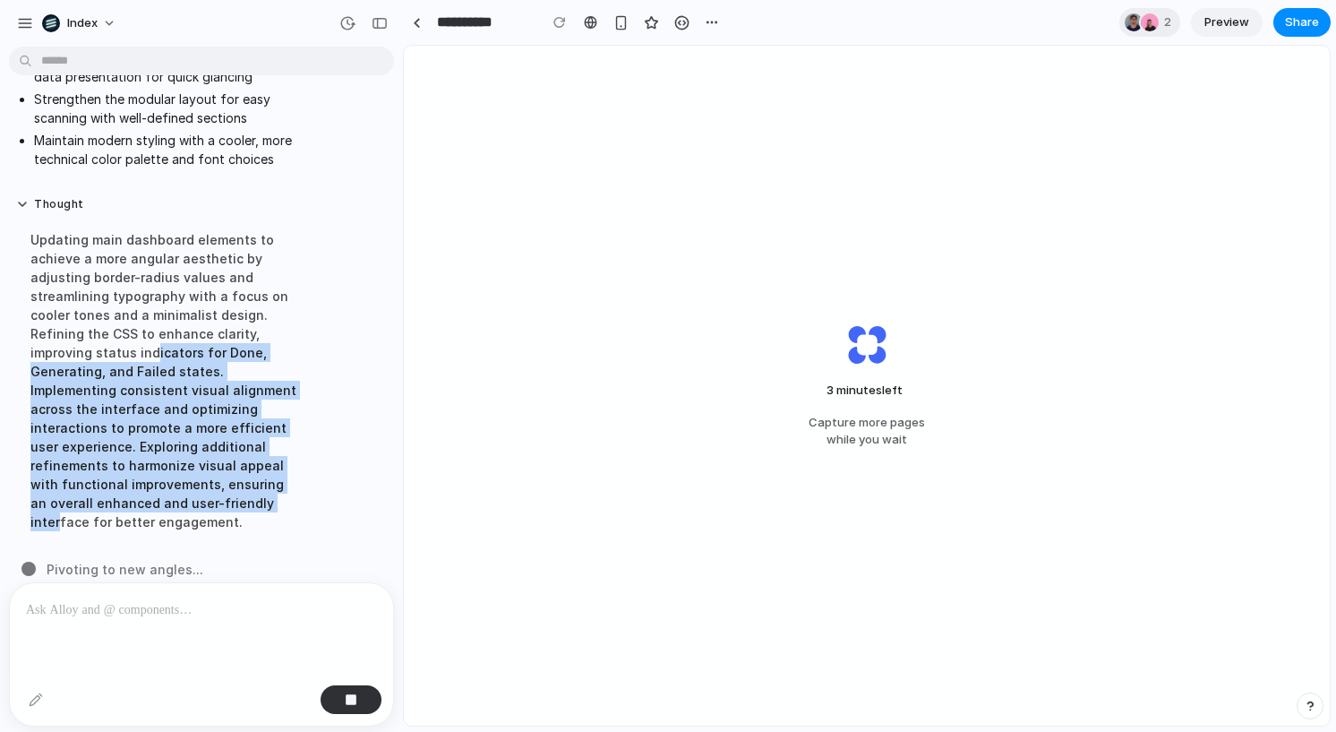
click at [150, 341] on div "Updating main dashboard elements to achieve a more angular aesthetic by adjusti…" at bounding box center [165, 380] width 299 height 322
drag, startPoint x: 150, startPoint y: 341, endPoint x: 184, endPoint y: 480, distance: 142.9
click at [184, 480] on div "Updating main dashboard elements to achieve a more angular aesthetic by adjusti…" at bounding box center [165, 380] width 299 height 322
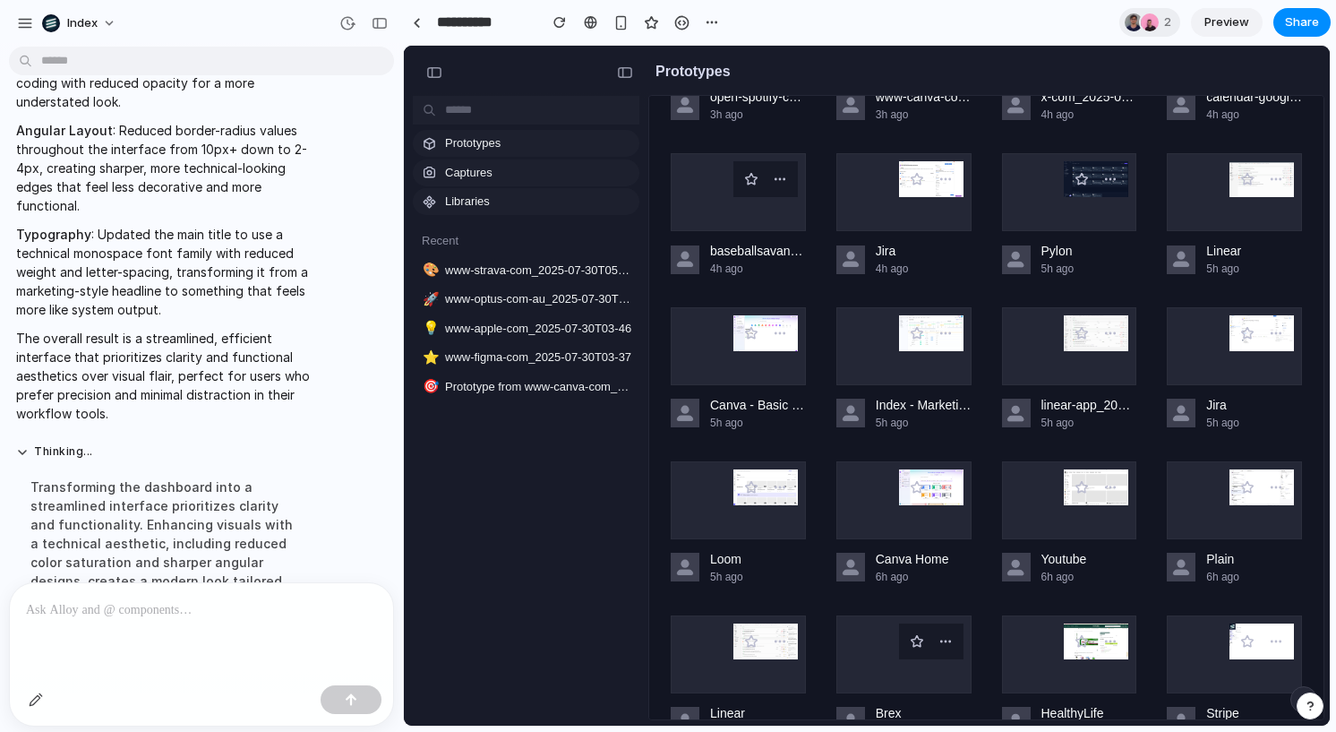
scroll to position [1924, 0]
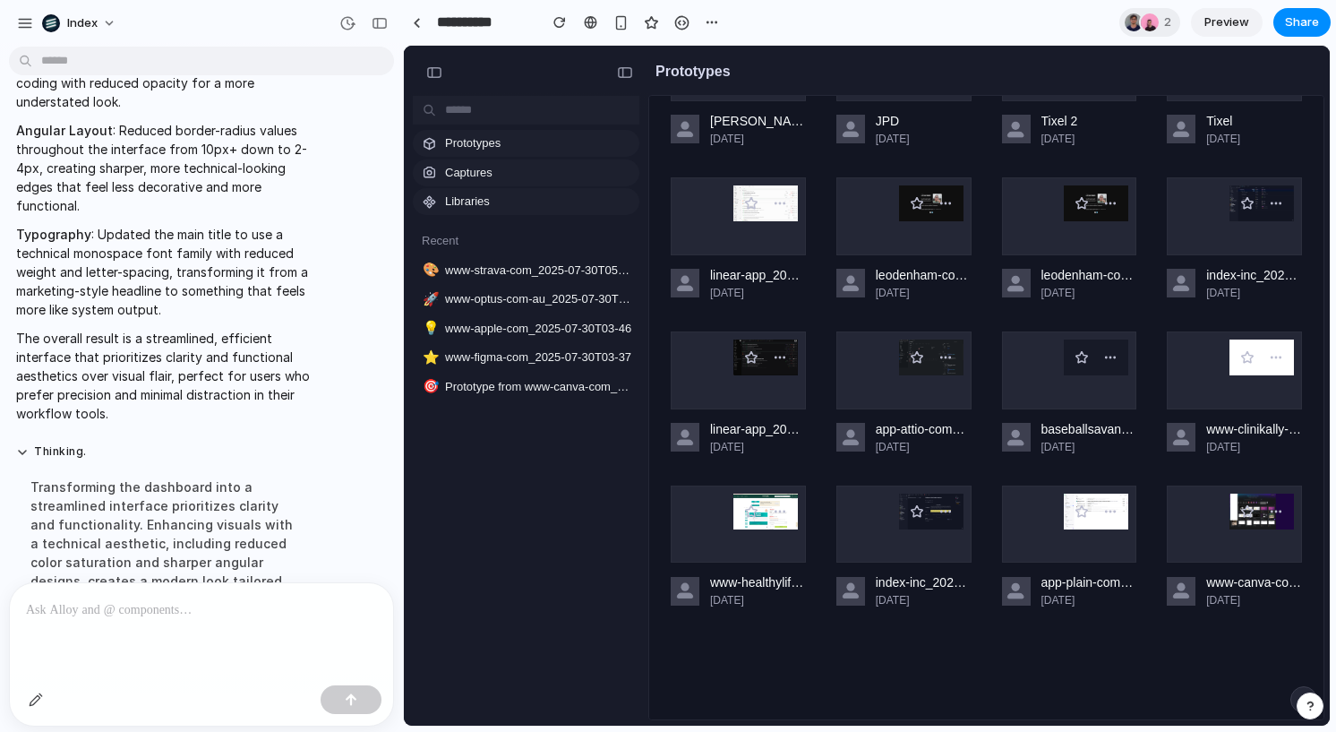
click at [191, 466] on div "Transforming the dashboard into a streamlined interface prioritizes clarity and…" at bounding box center [165, 542] width 299 height 153
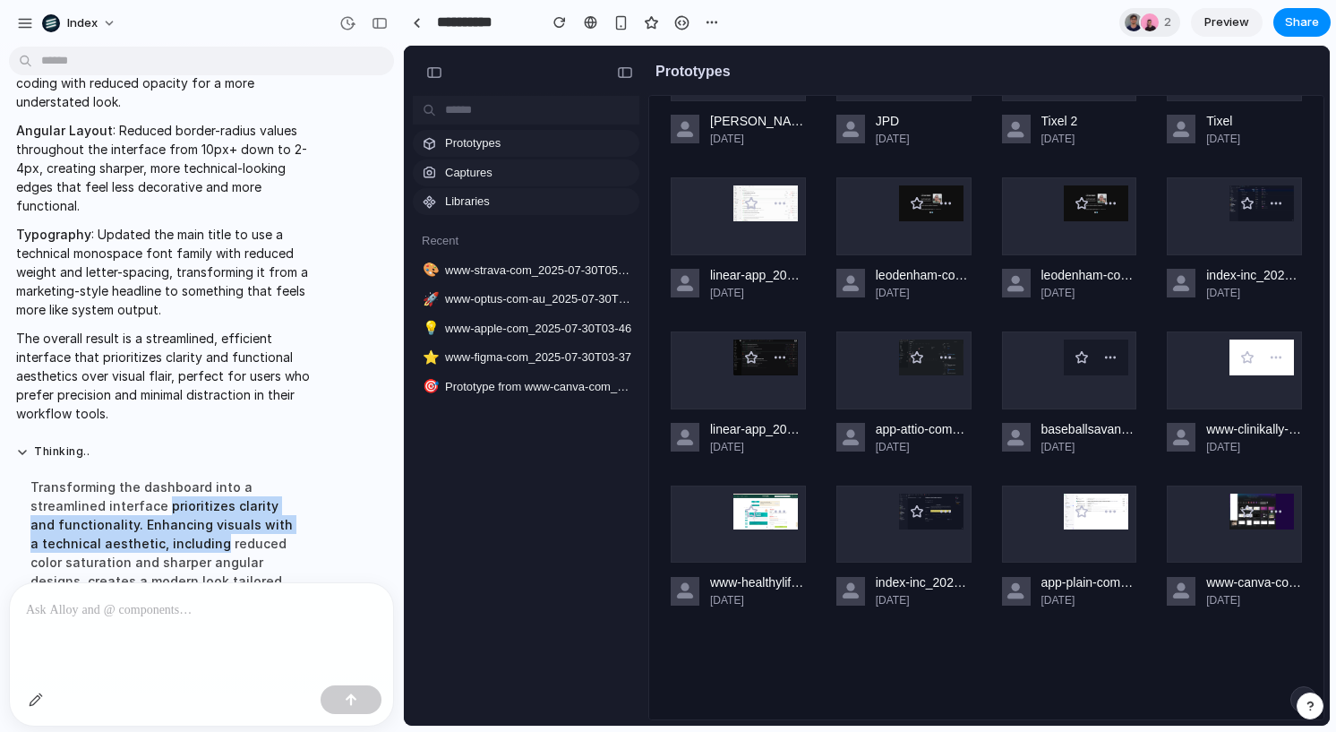
drag, startPoint x: 191, startPoint y: 466, endPoint x: 193, endPoint y: 501, distance: 35.0
click at [193, 501] on div "Transforming the dashboard into a streamlined interface prioritizes clarity and…" at bounding box center [165, 542] width 299 height 153
drag, startPoint x: 193, startPoint y: 501, endPoint x: 169, endPoint y: 479, distance: 32.3
click at [169, 479] on div "Transforming the dashboard into a streamlined interface prioritizes clarity and…" at bounding box center [165, 542] width 299 height 153
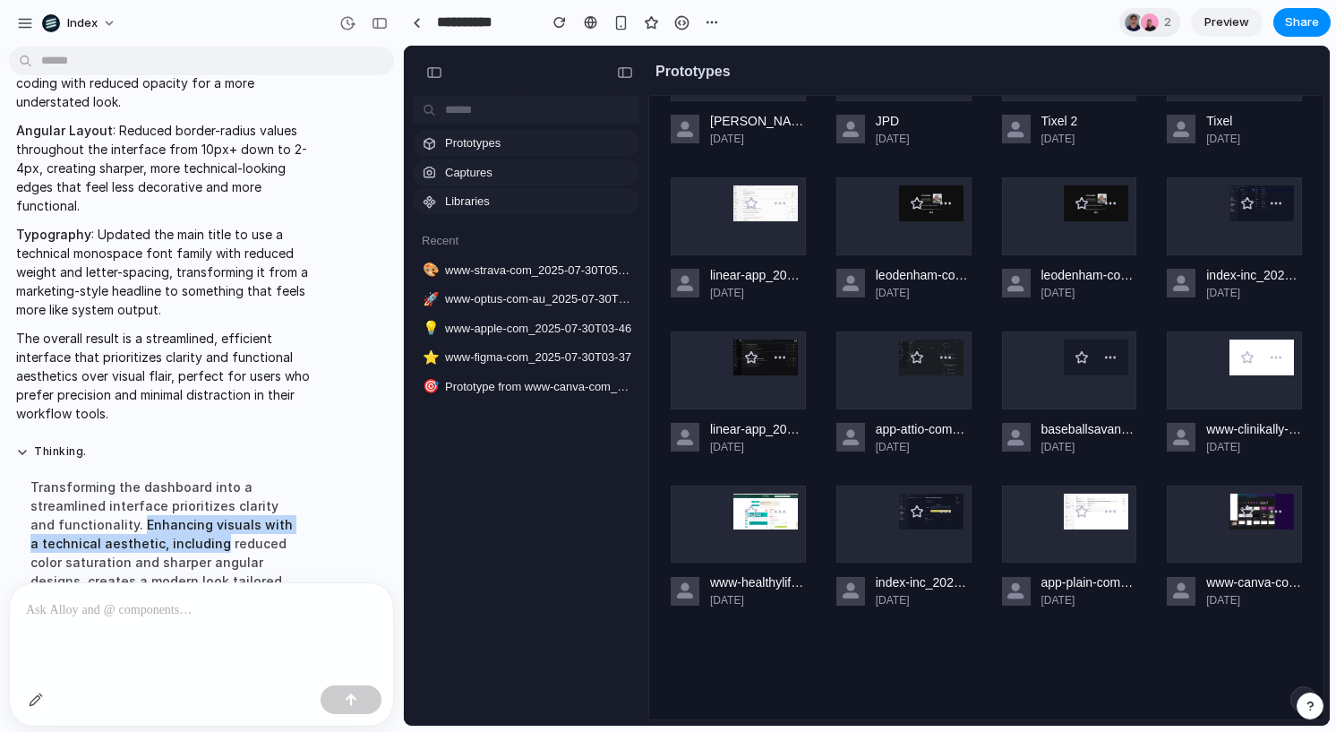
click at [169, 479] on div "Transforming the dashboard into a streamlined interface prioritizes clarity and…" at bounding box center [165, 542] width 299 height 153
drag, startPoint x: 169, startPoint y: 479, endPoint x: 194, endPoint y: 509, distance: 39.4
click at [194, 509] on div "Transforming the dashboard into a streamlined interface prioritizes clarity and…" at bounding box center [165, 542] width 299 height 153
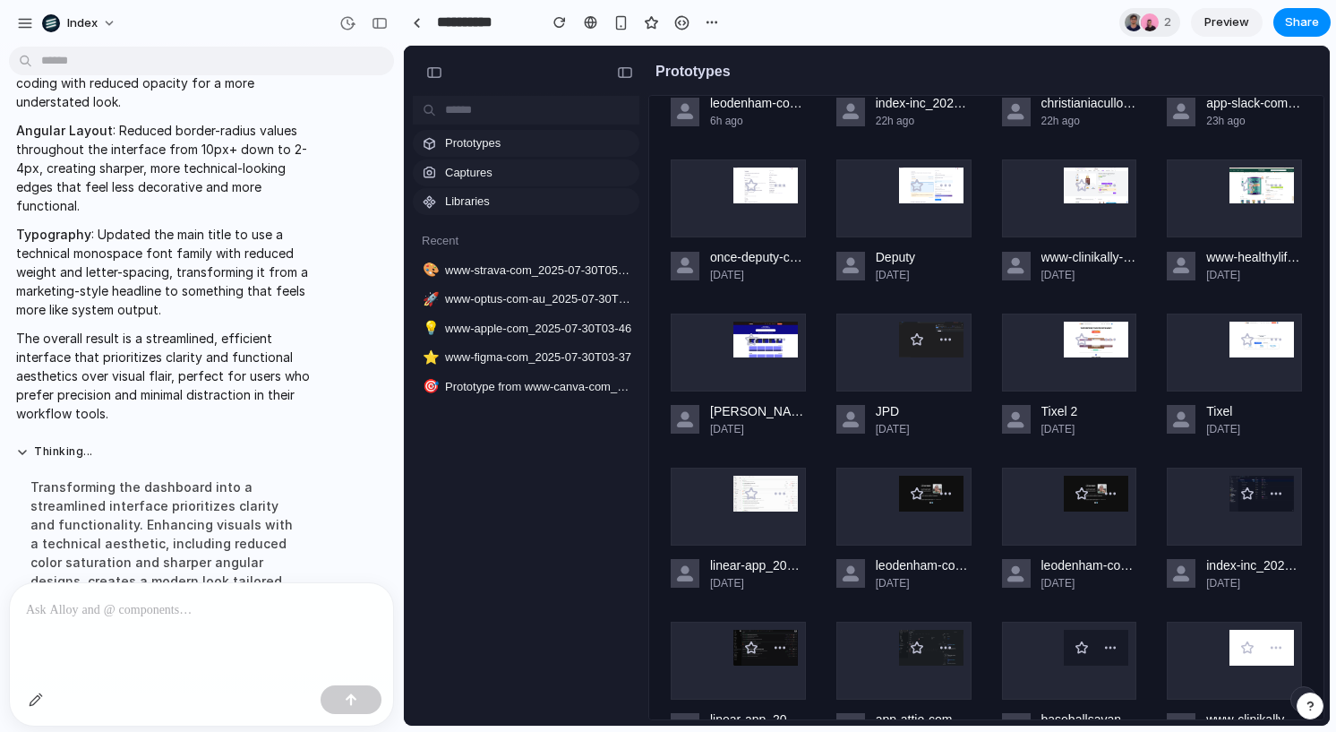
scroll to position [0, 0]
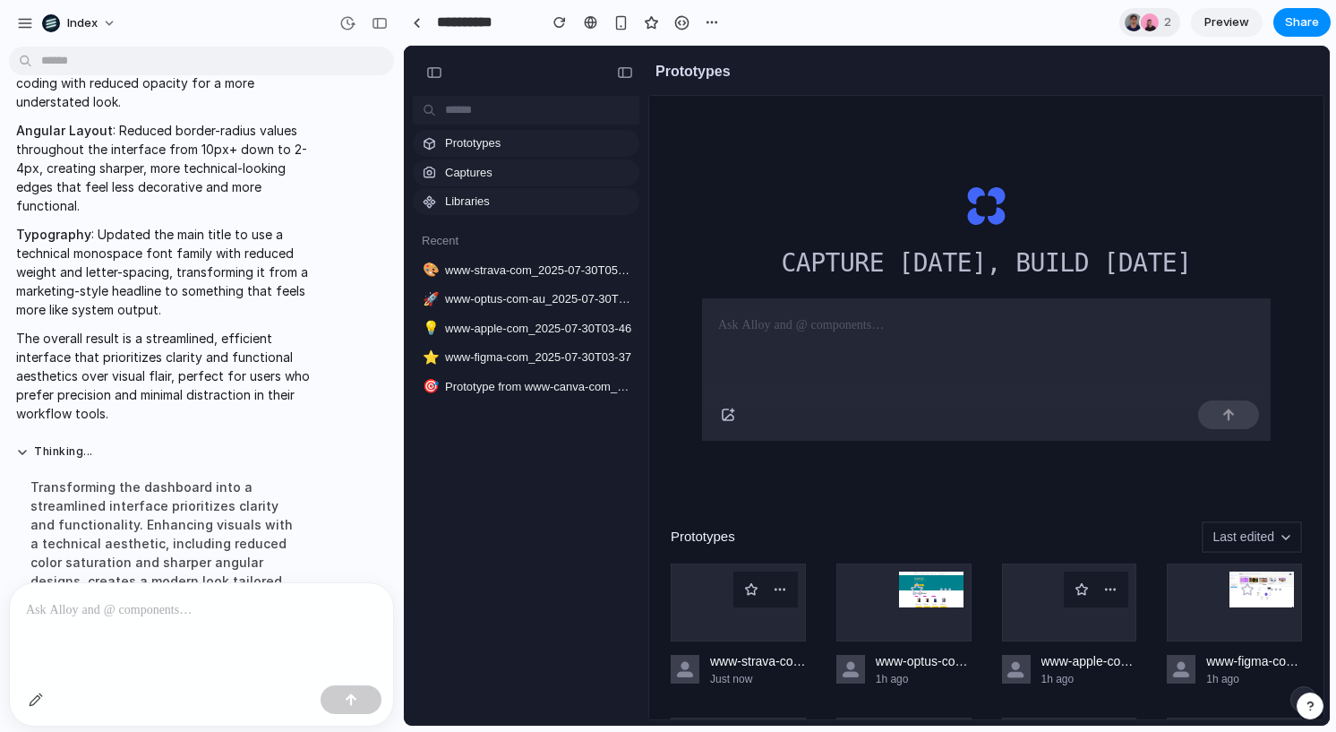
click at [911, 268] on h1 "Capture [DATE], build [DATE]" at bounding box center [986, 263] width 410 height 38
click at [877, 327] on p at bounding box center [986, 324] width 536 height 21
click at [720, 260] on div "Capture [DATE], build [DATE]" at bounding box center [986, 311] width 631 height 389
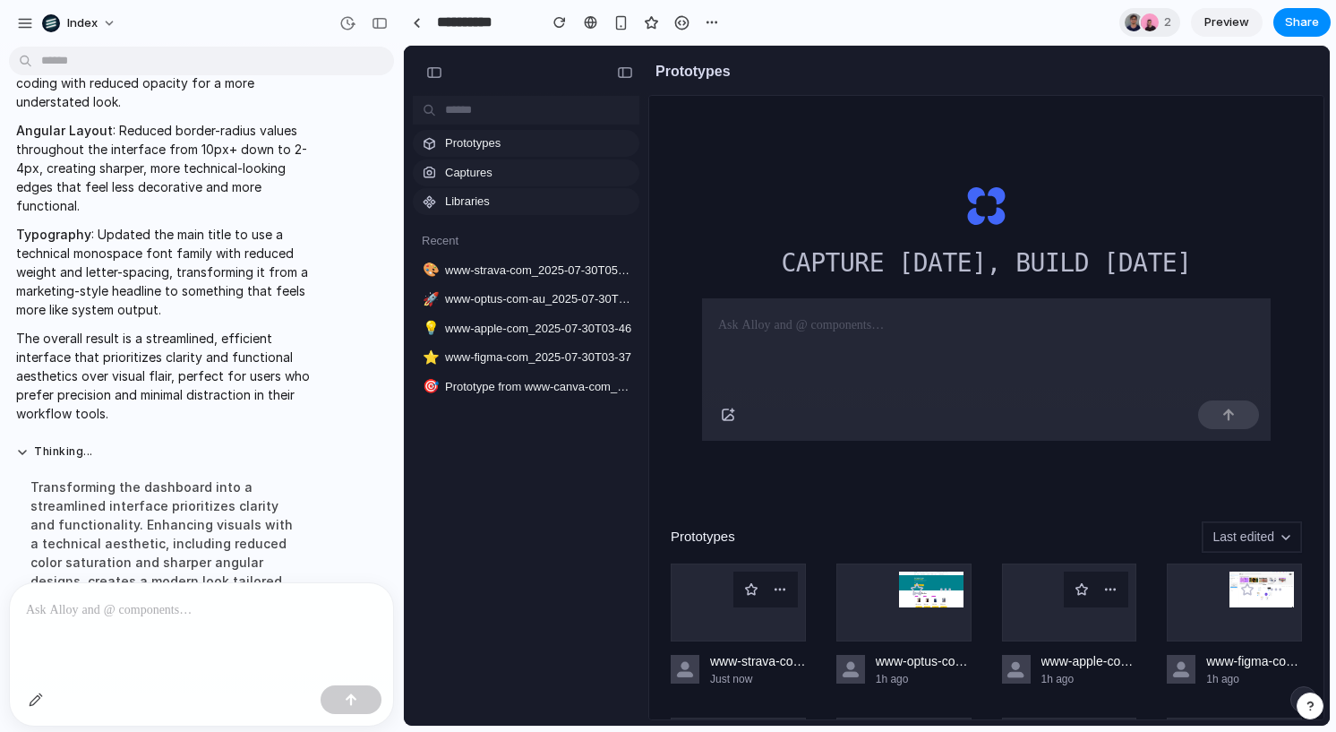
click at [916, 271] on h1 "Capture [DATE], build [DATE]" at bounding box center [986, 263] width 410 height 38
